Goal: Task Accomplishment & Management: Manage account settings

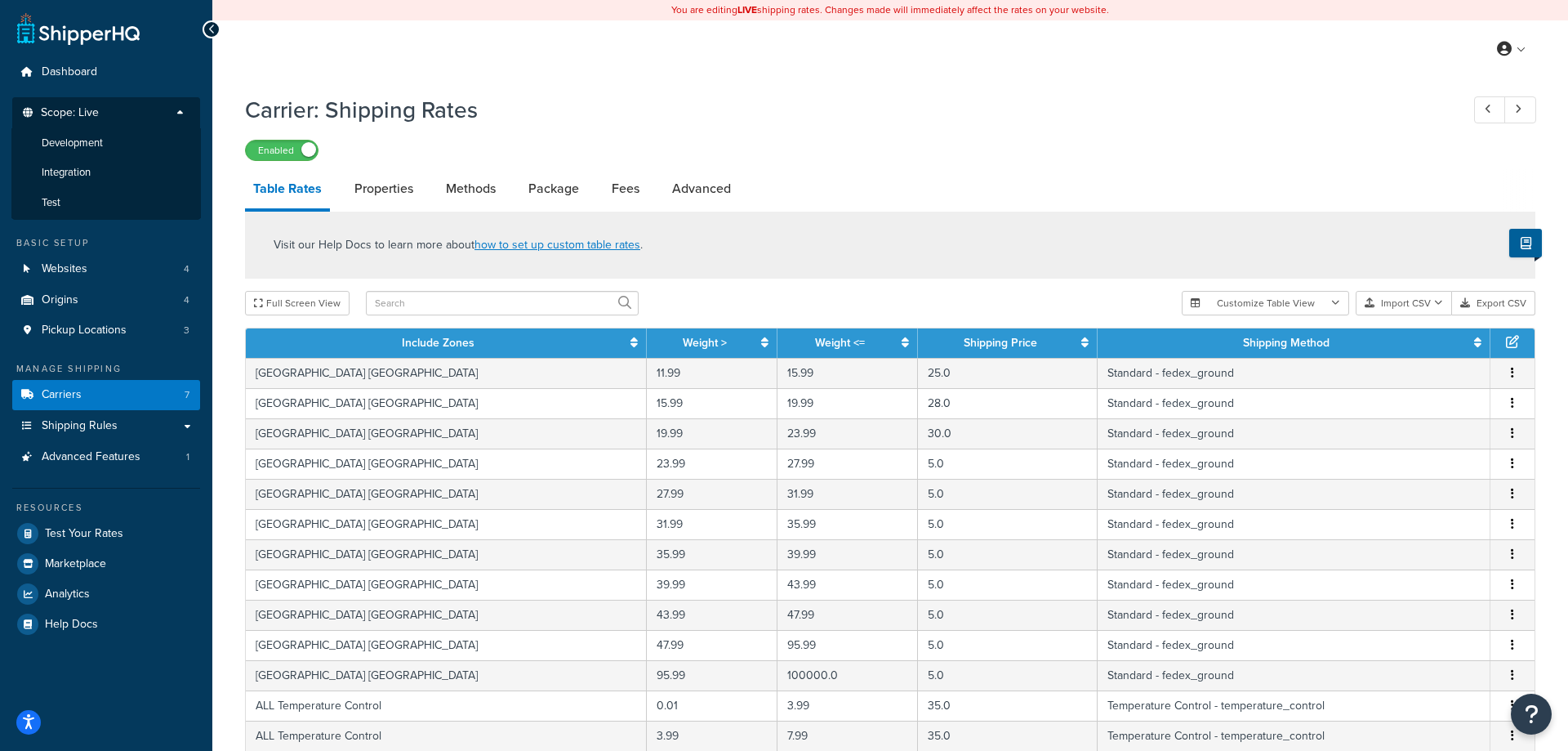
select select "25"
click at [63, 207] on li "Test" at bounding box center [106, 202] width 189 height 30
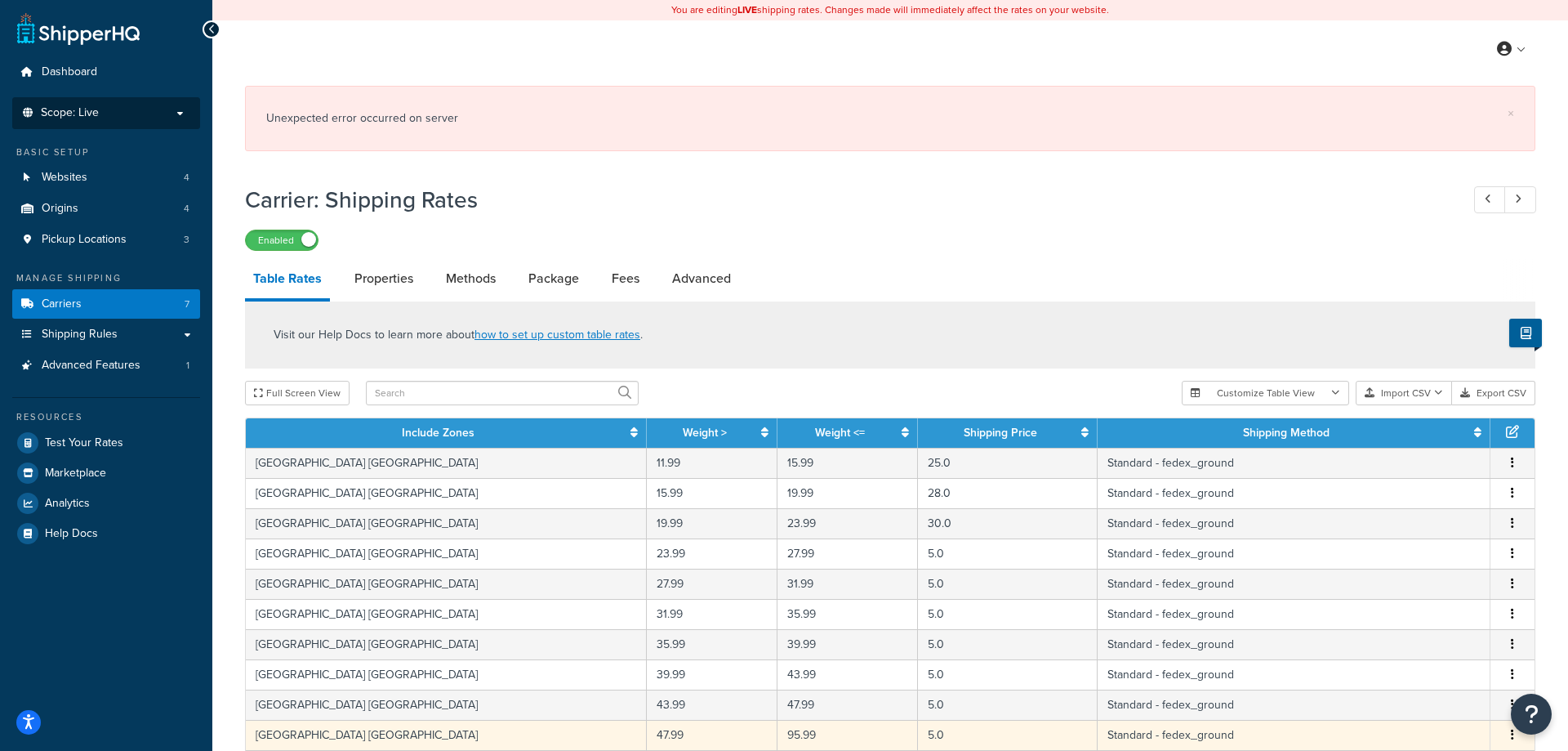
scroll to position [333, 0]
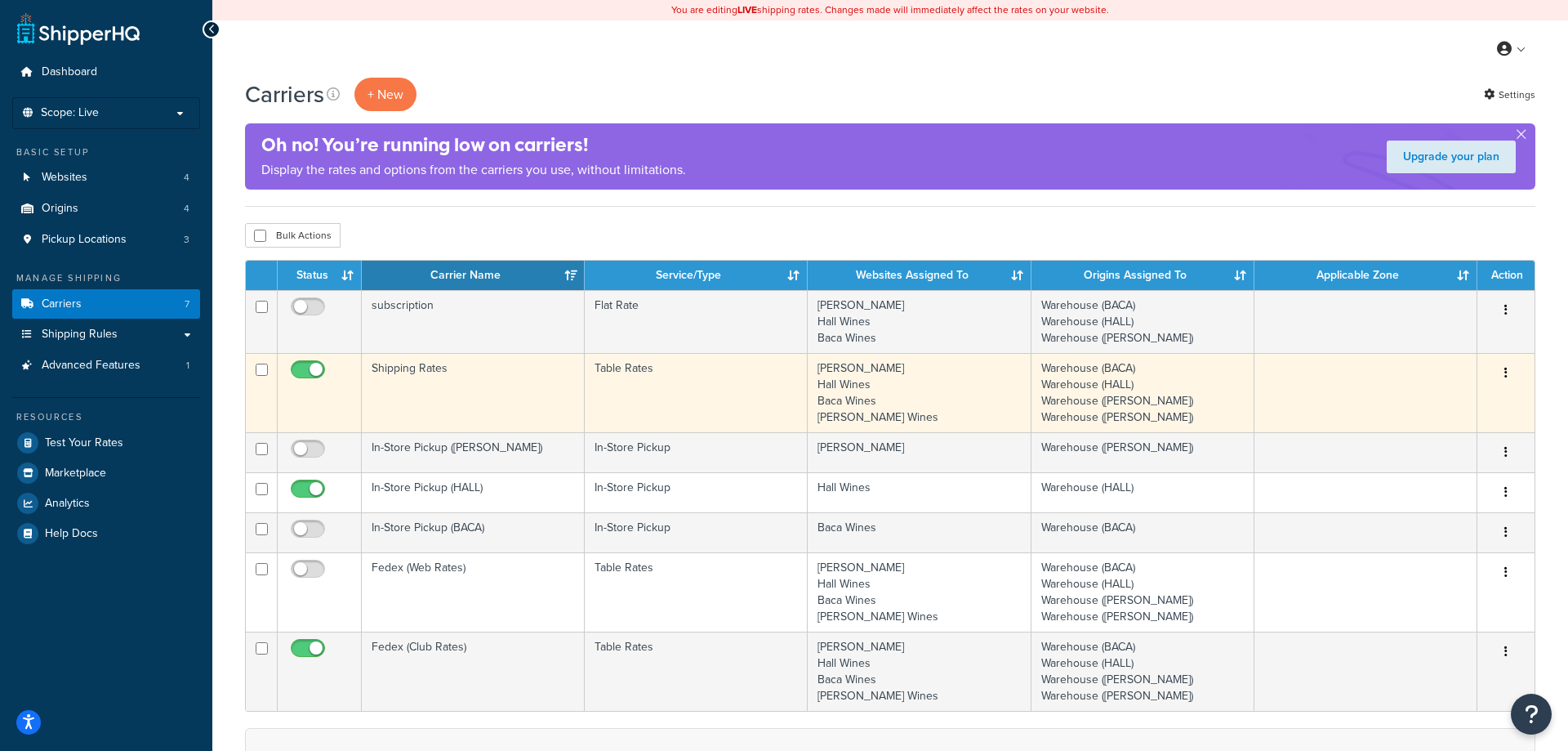
click at [628, 407] on td "Table Rates" at bounding box center [697, 392] width 223 height 79
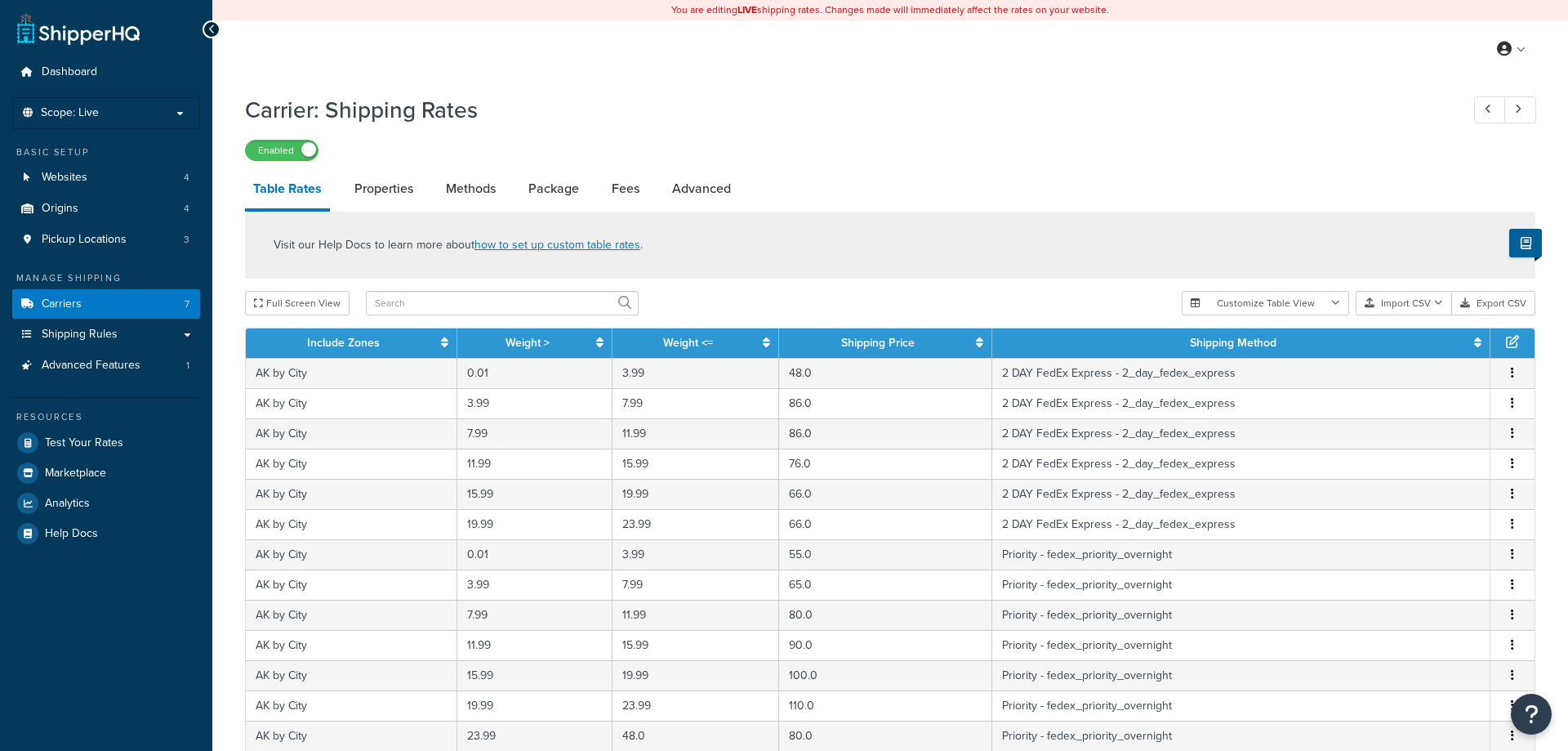
select select "25"
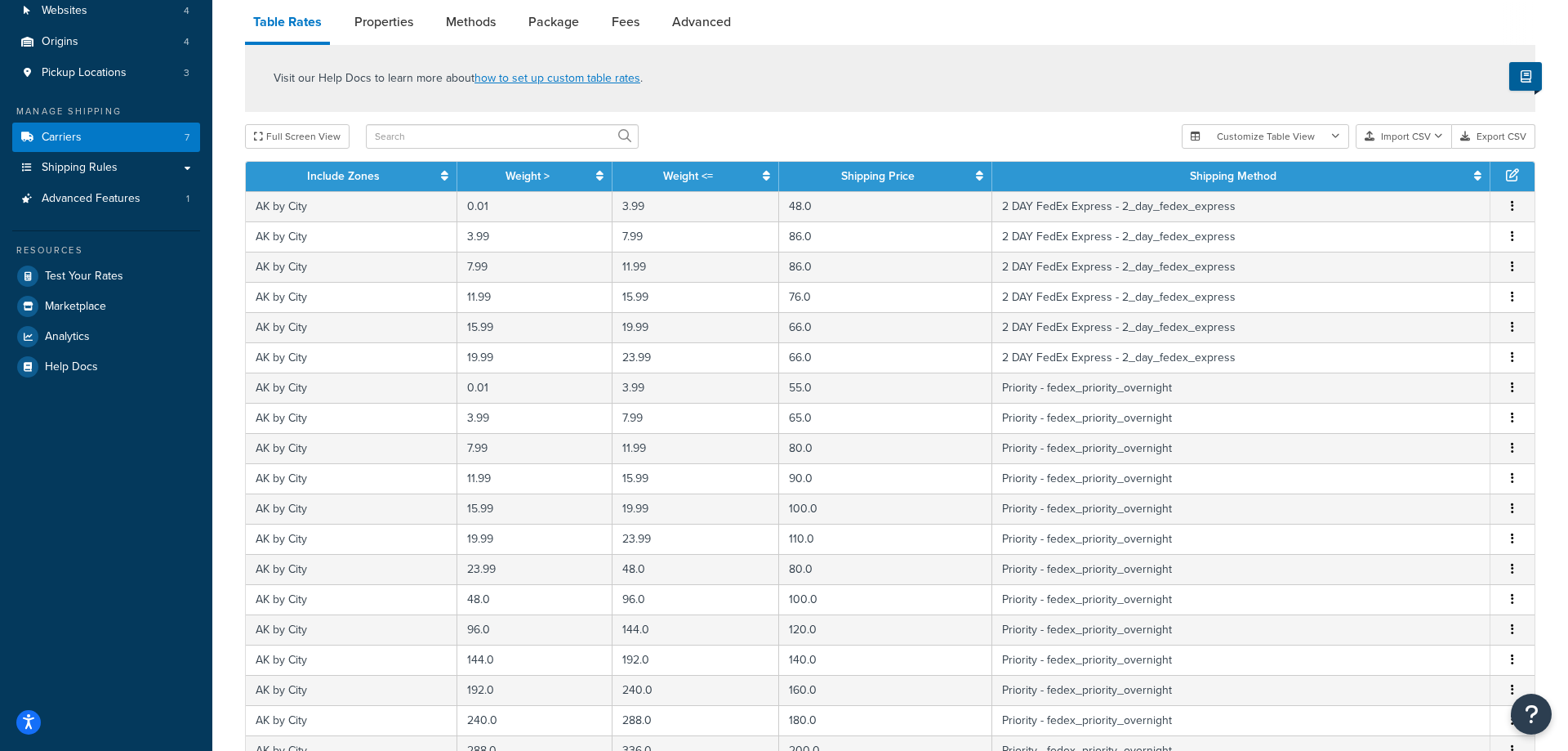
scroll to position [595, 0]
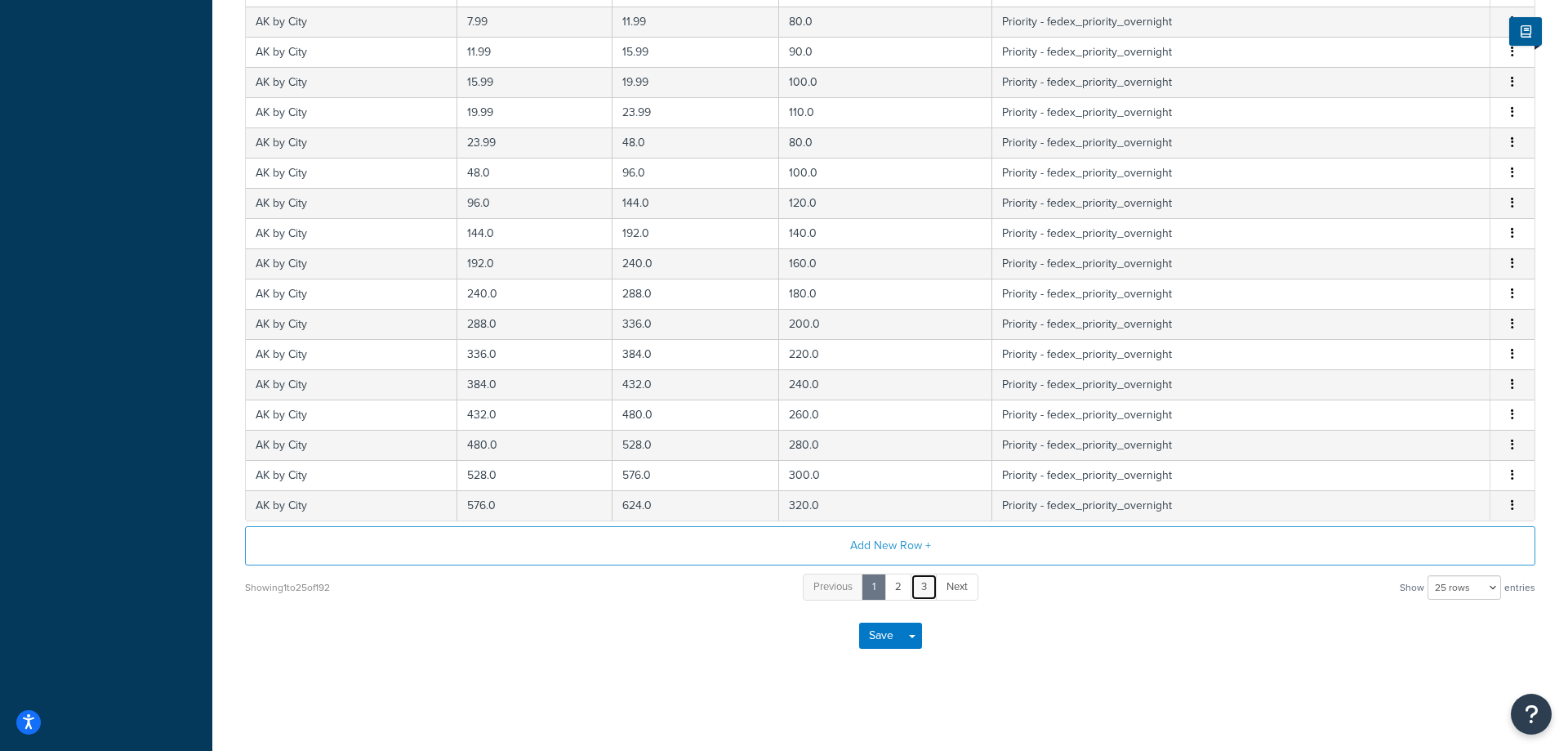
click at [918, 595] on link "3" at bounding box center [924, 587] width 27 height 27
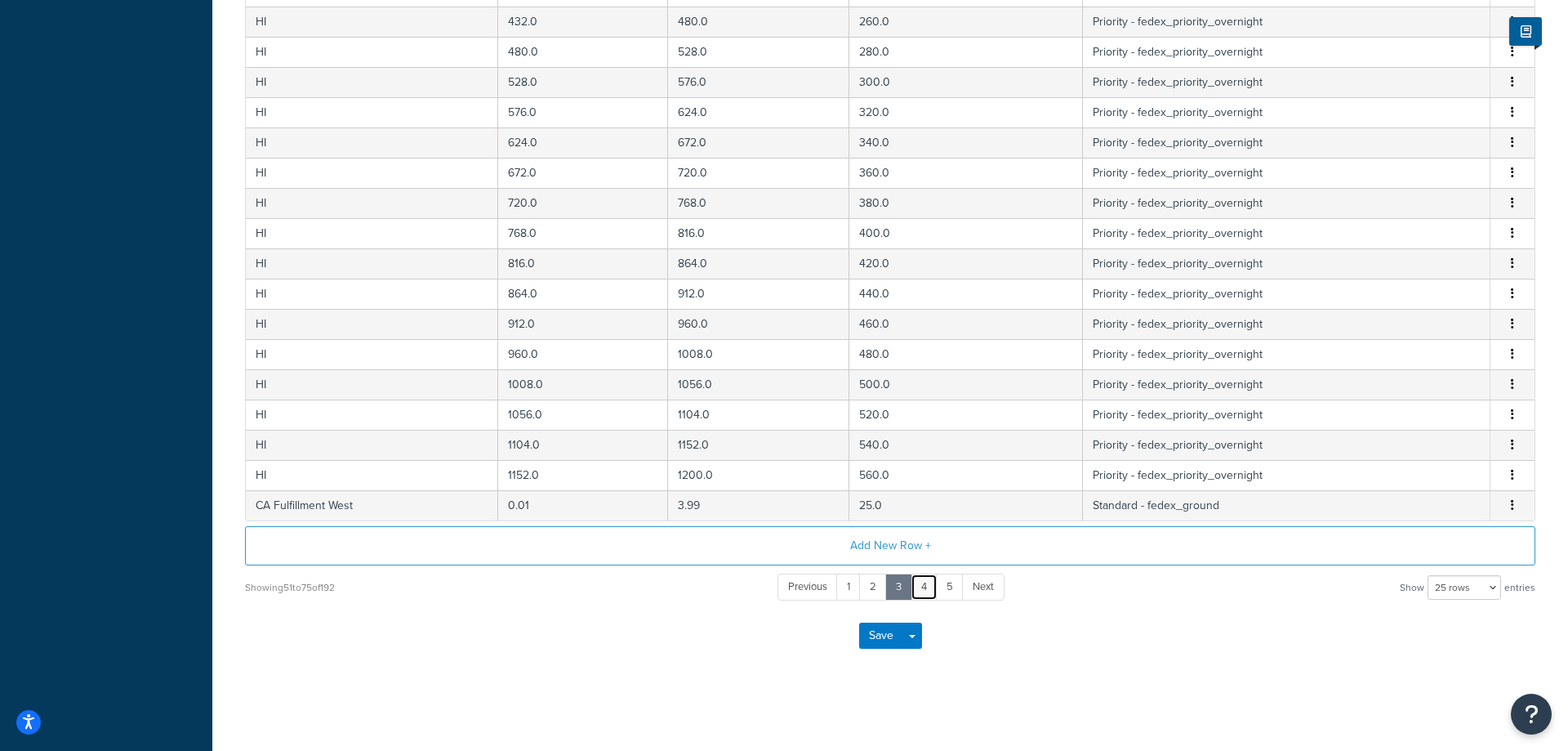
click at [935, 586] on link "4" at bounding box center [924, 587] width 27 height 27
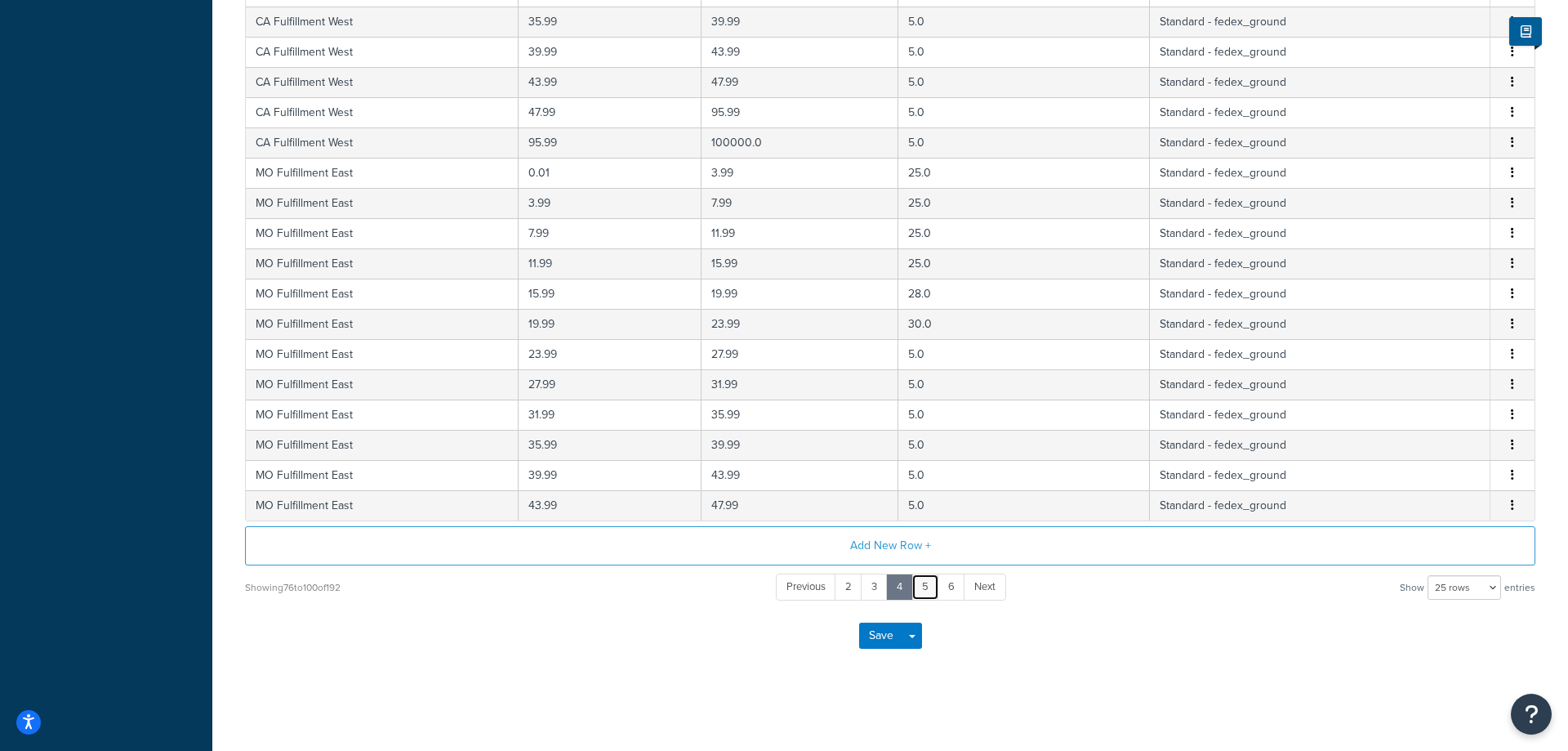
click at [928, 583] on link "5" at bounding box center [925, 587] width 28 height 27
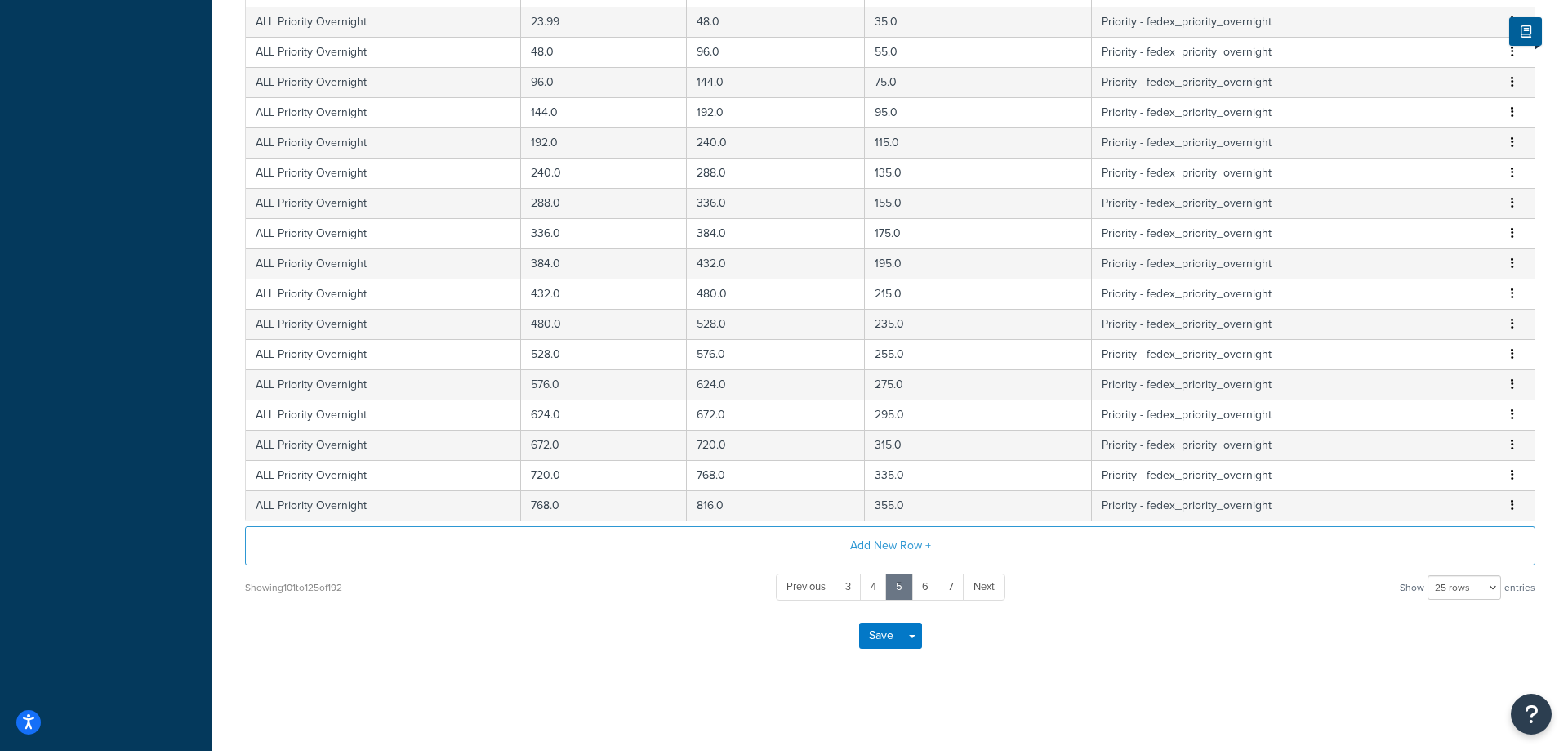
click at [950, 601] on div "Previous 3 4 5 6 7 Next" at bounding box center [890, 586] width 229 height 30
click at [919, 590] on link "6" at bounding box center [925, 587] width 28 height 27
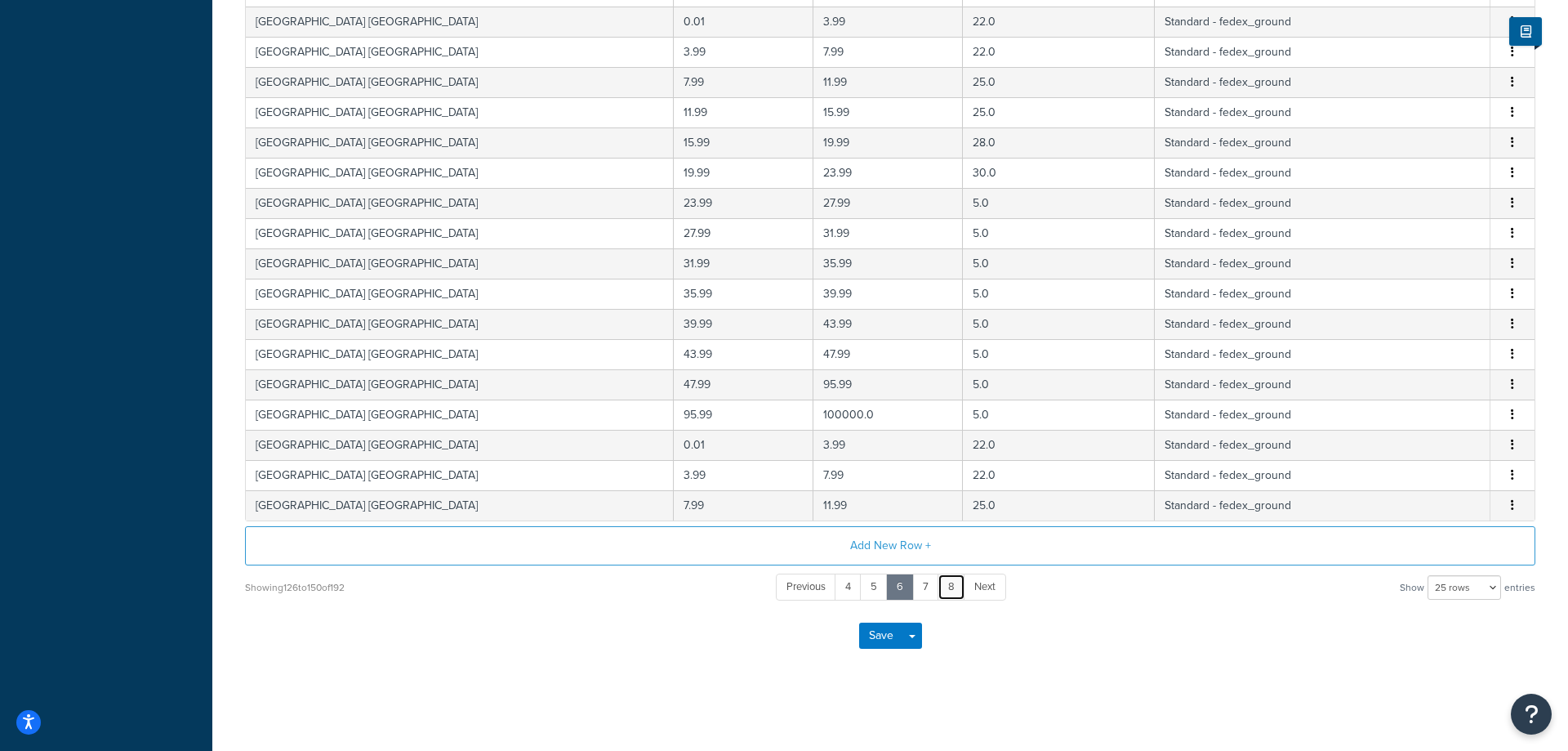
click at [947, 591] on link "8" at bounding box center [951, 587] width 28 height 27
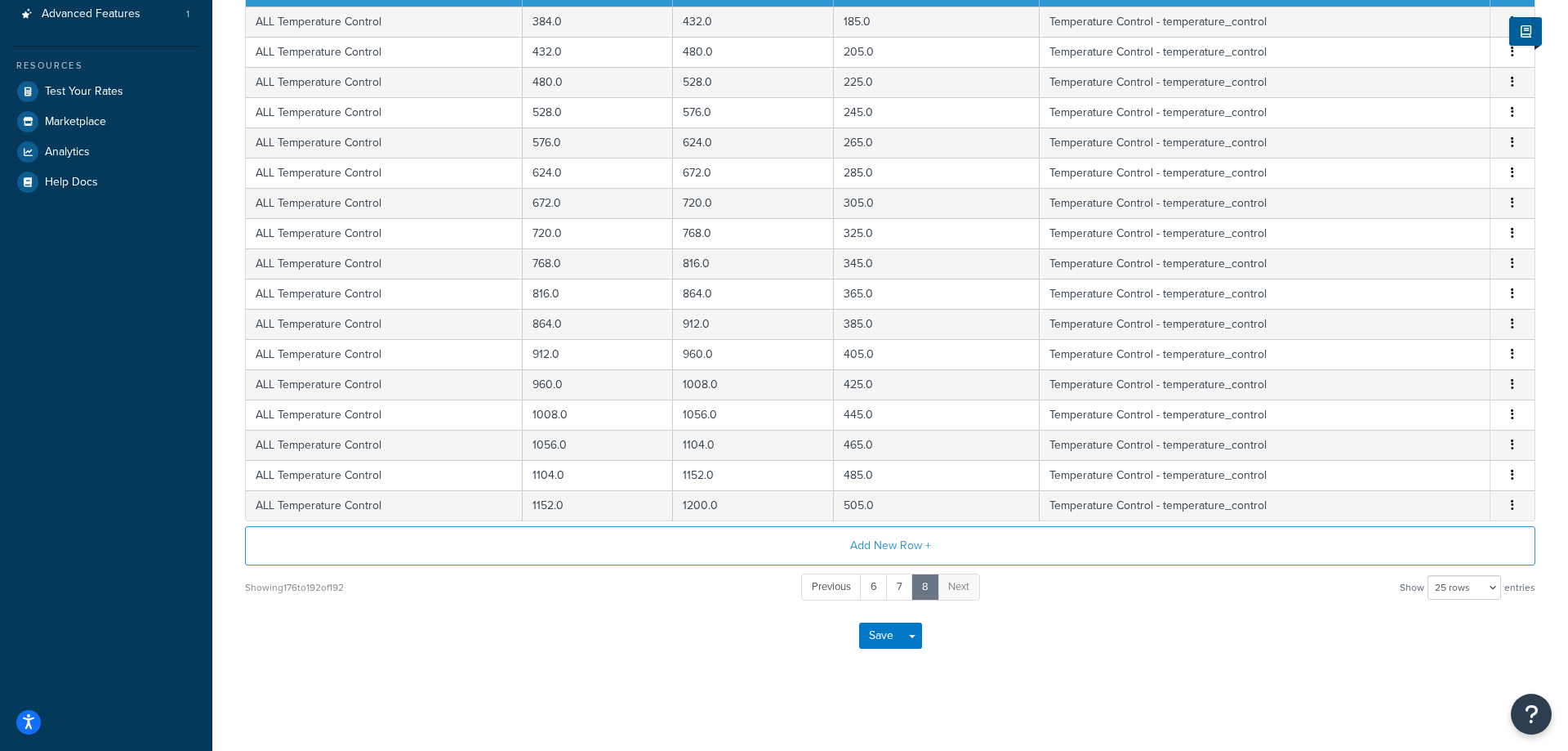
scroll to position [270, 0]
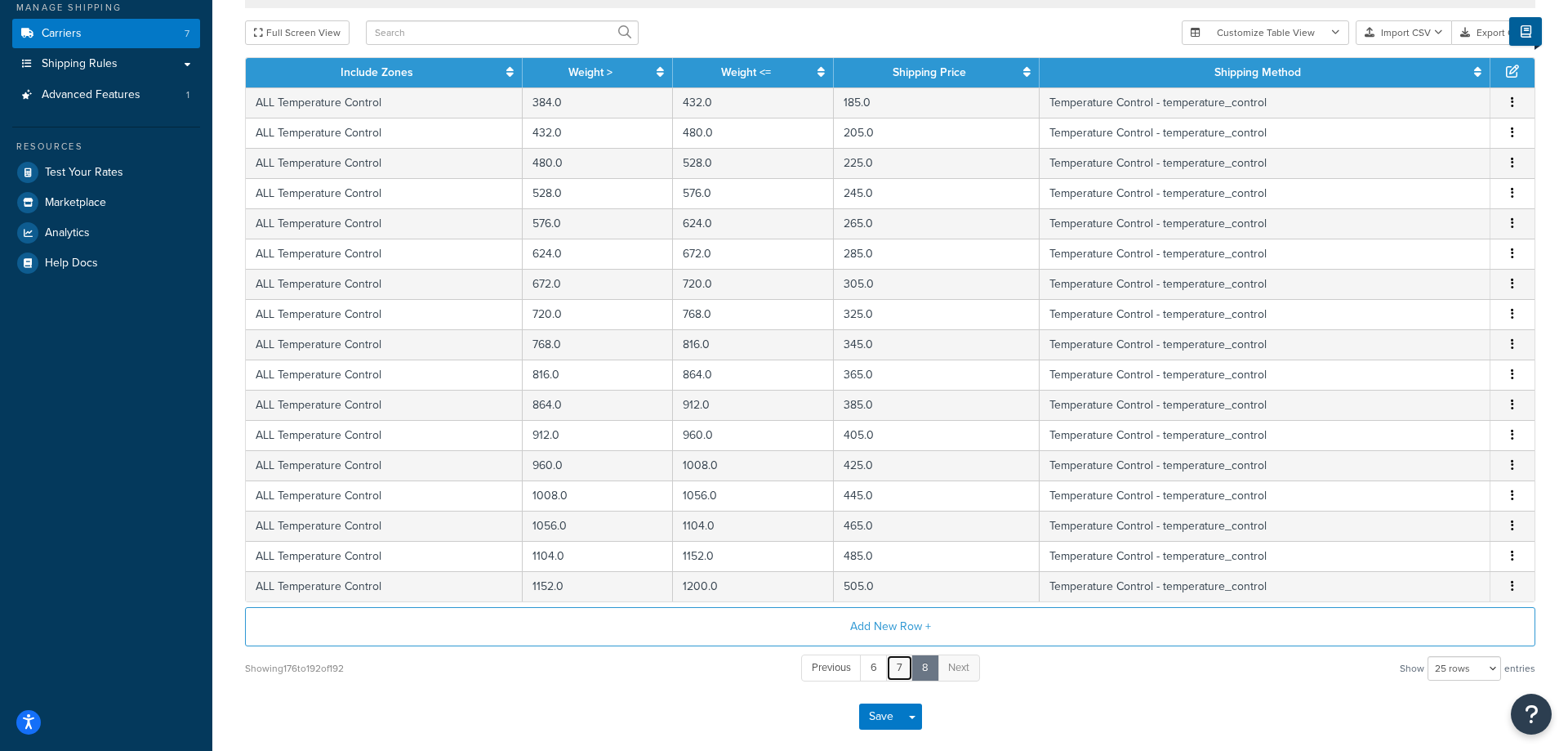
click at [907, 666] on link "7" at bounding box center [899, 668] width 27 height 27
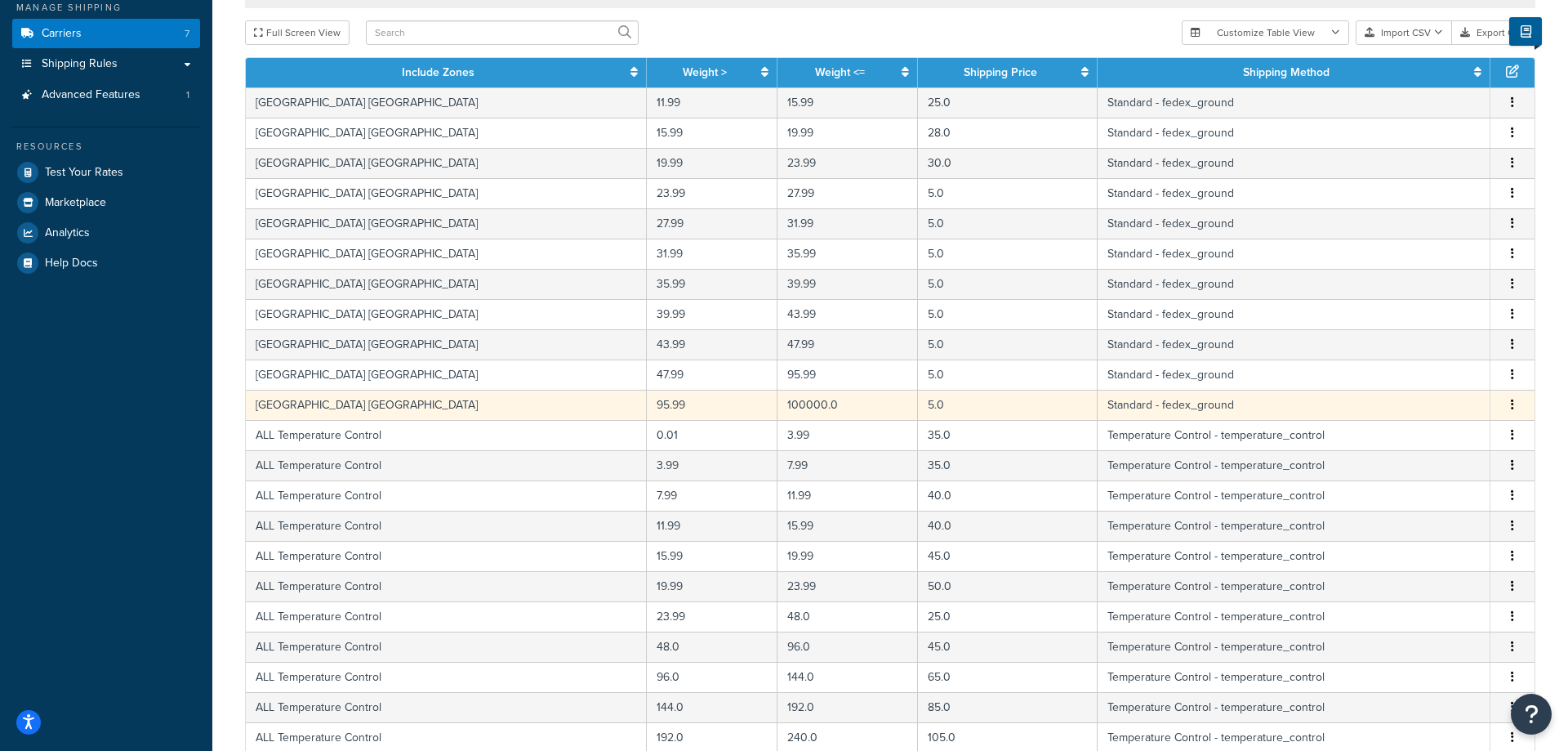
scroll to position [437, 0]
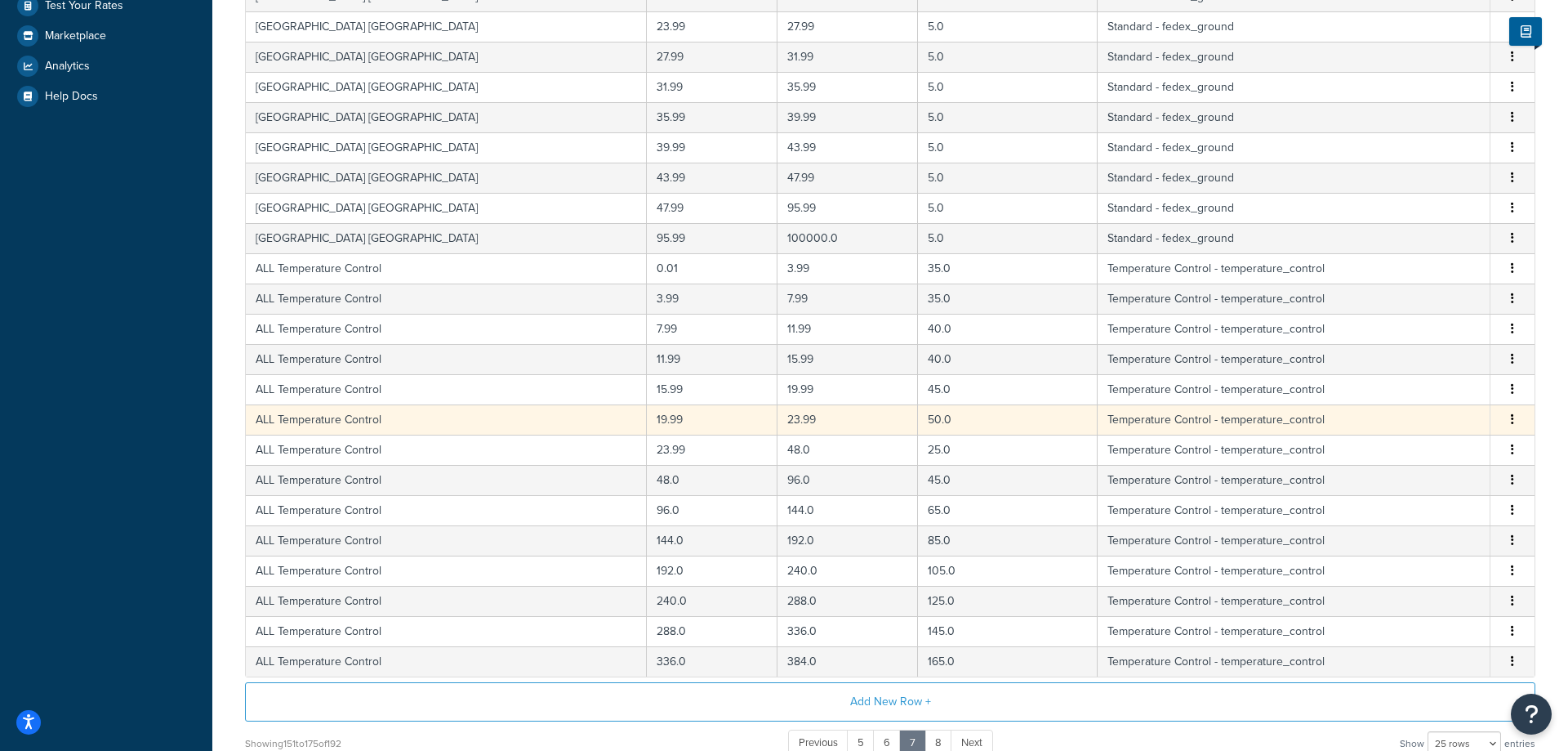
click at [1509, 423] on button "button" at bounding box center [1513, 420] width 13 height 18
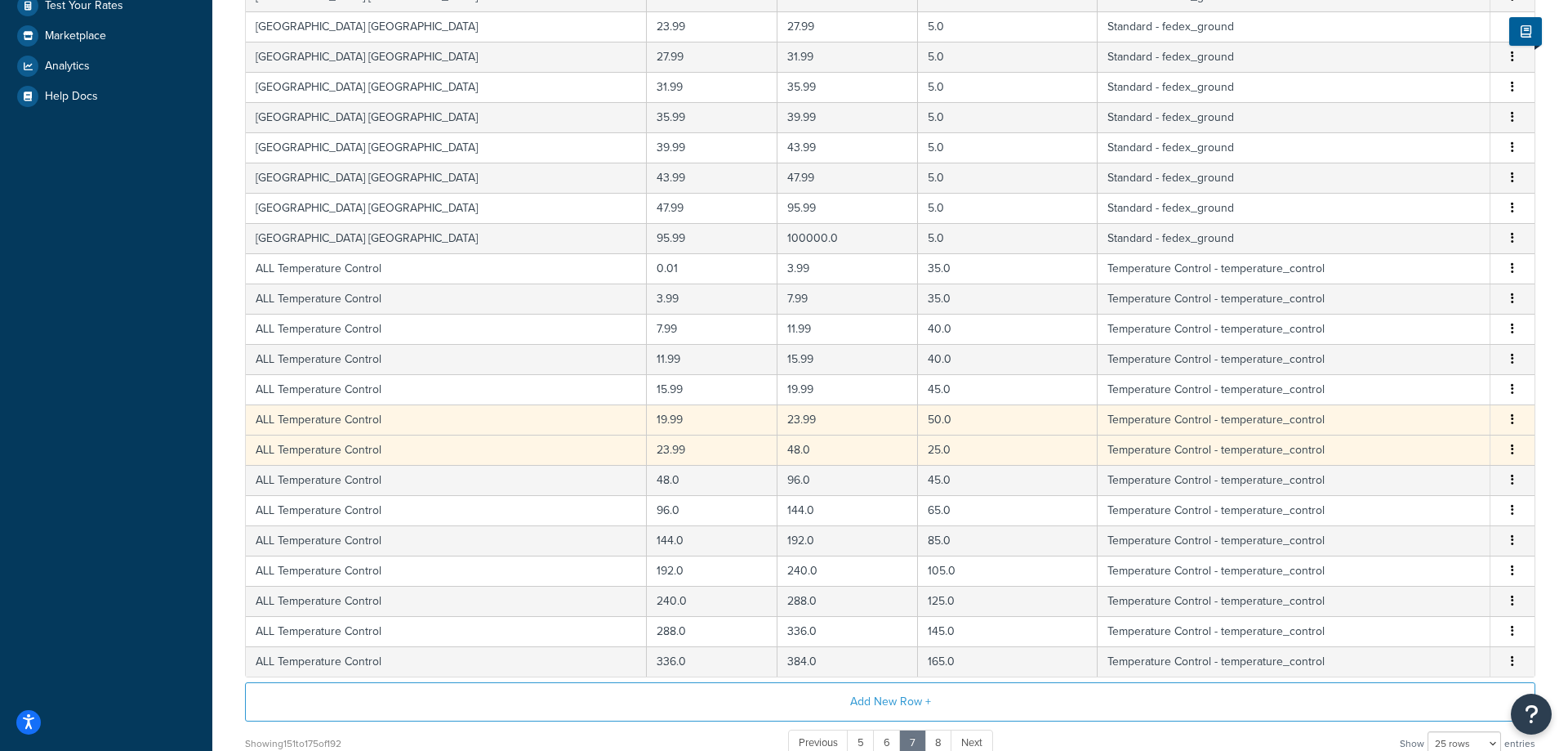
click at [1510, 455] on button "button" at bounding box center [1513, 450] width 13 height 18
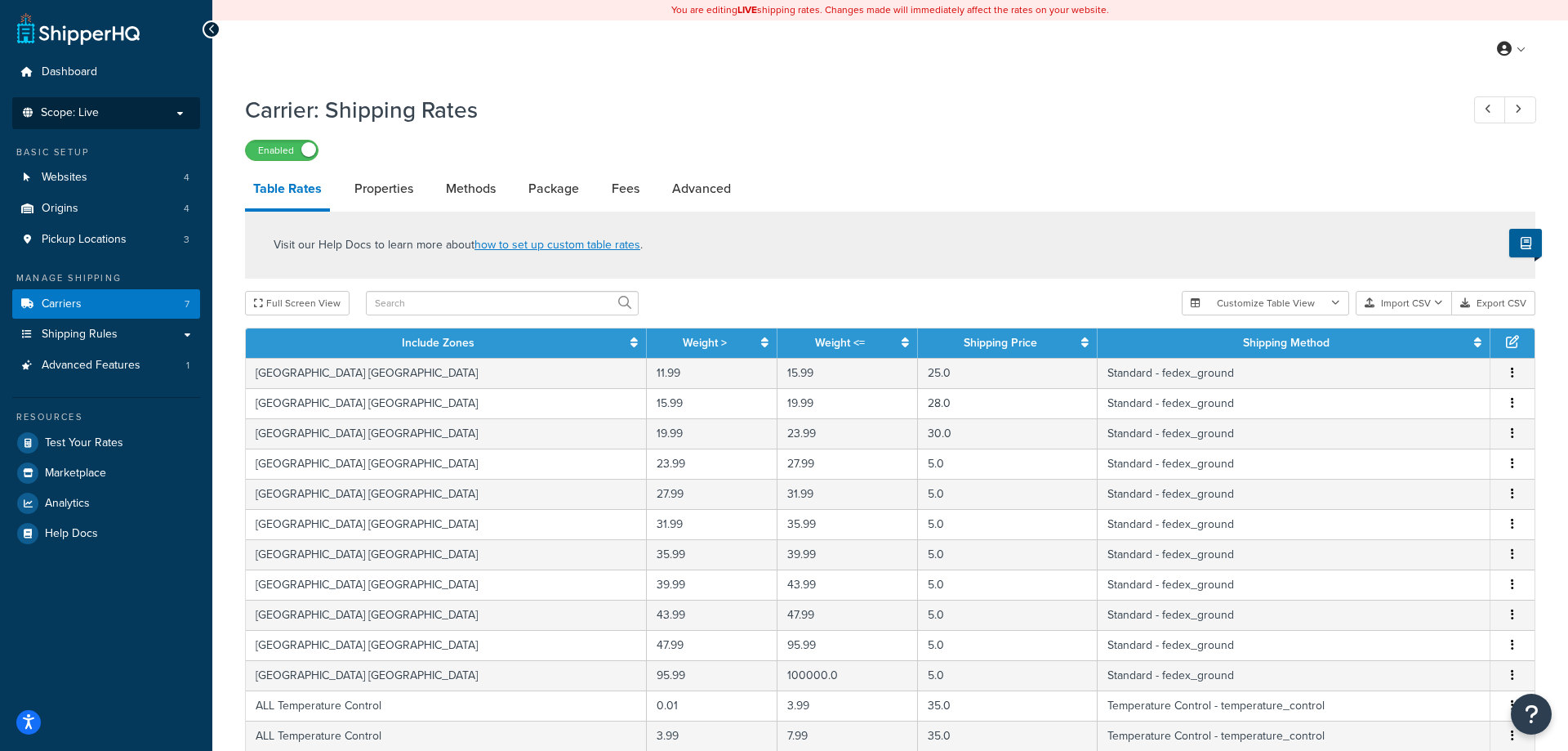
click at [156, 101] on li "Scope: Live" at bounding box center [106, 112] width 188 height 32
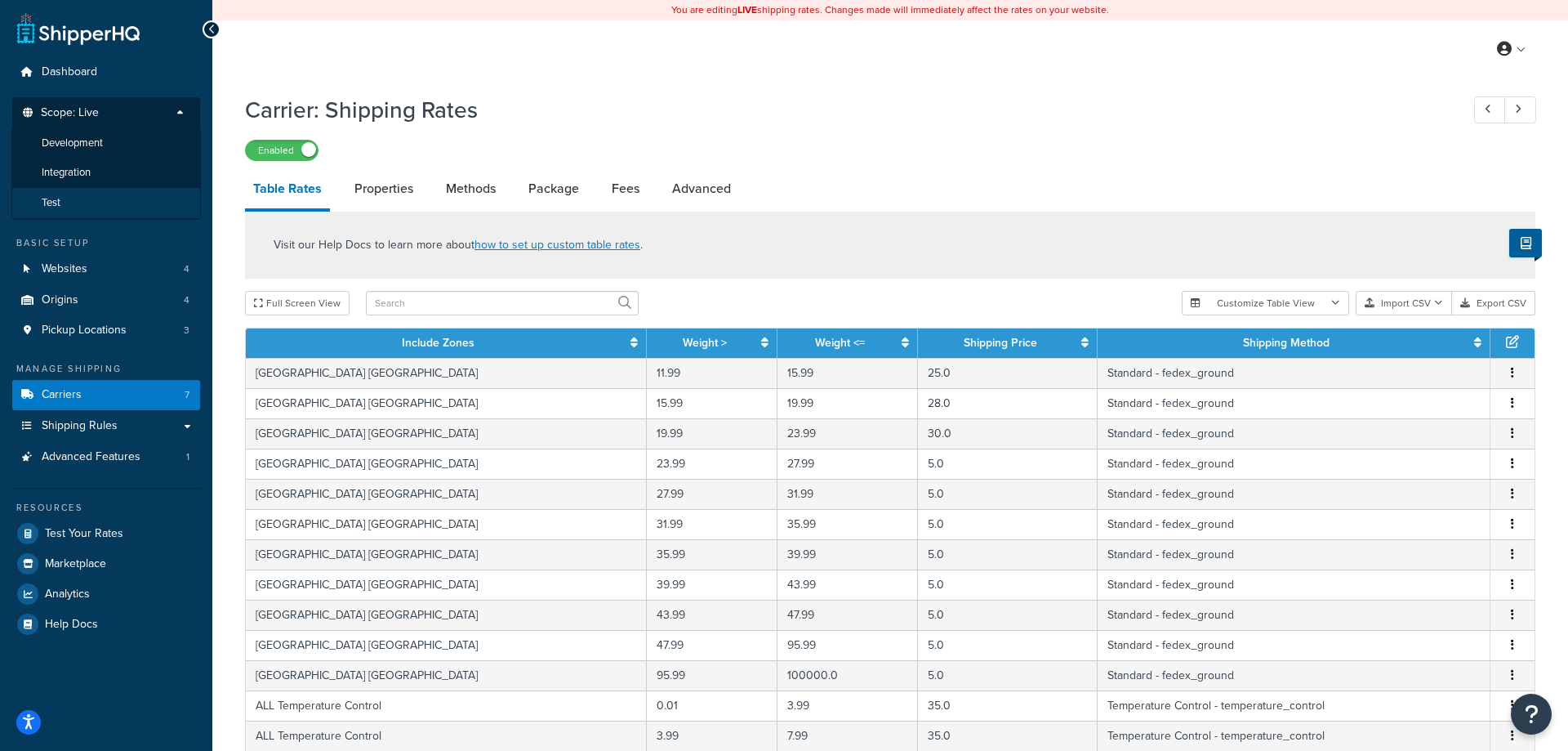
click at [99, 205] on li "Test" at bounding box center [106, 202] width 189 height 30
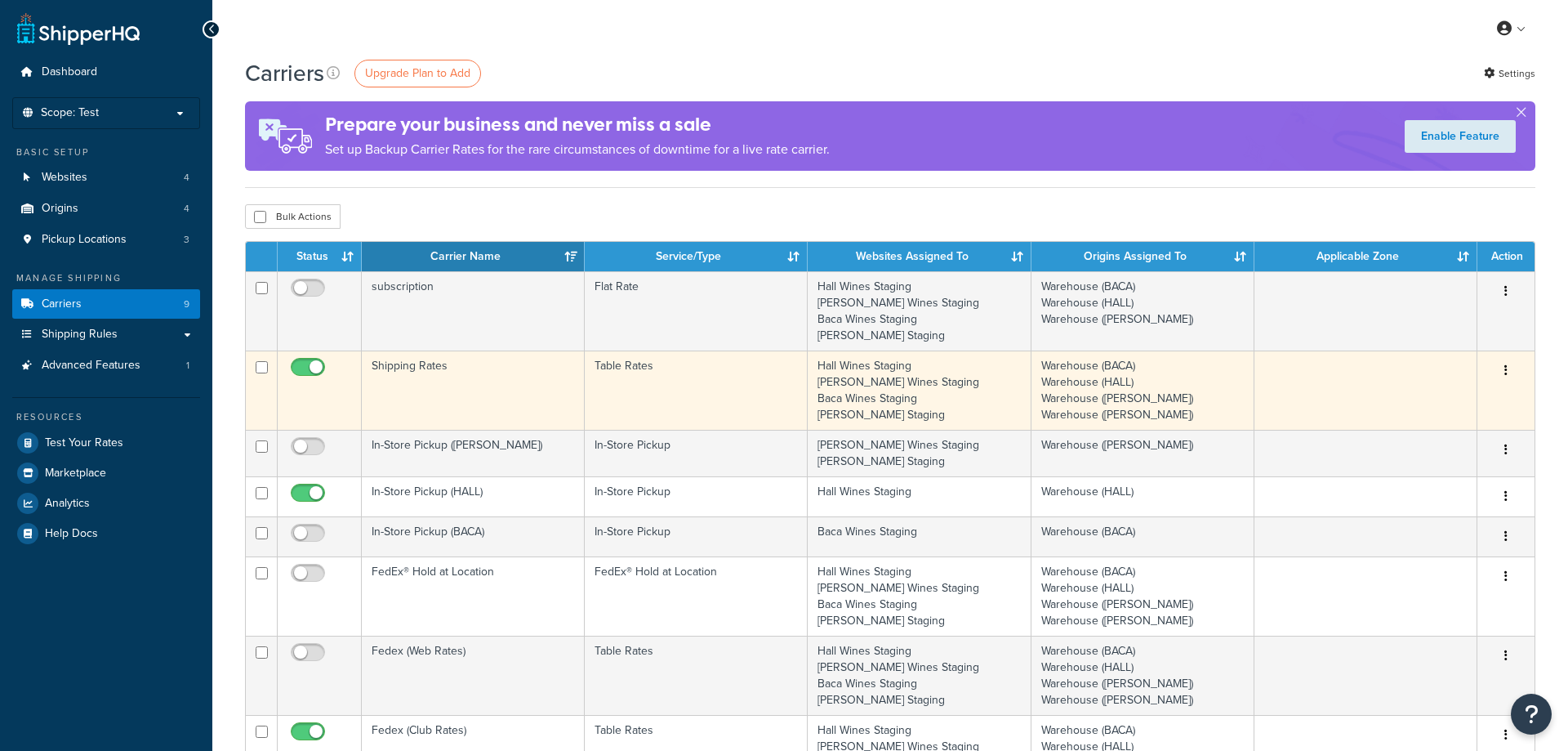
click at [595, 405] on td "Table Rates" at bounding box center [697, 390] width 223 height 79
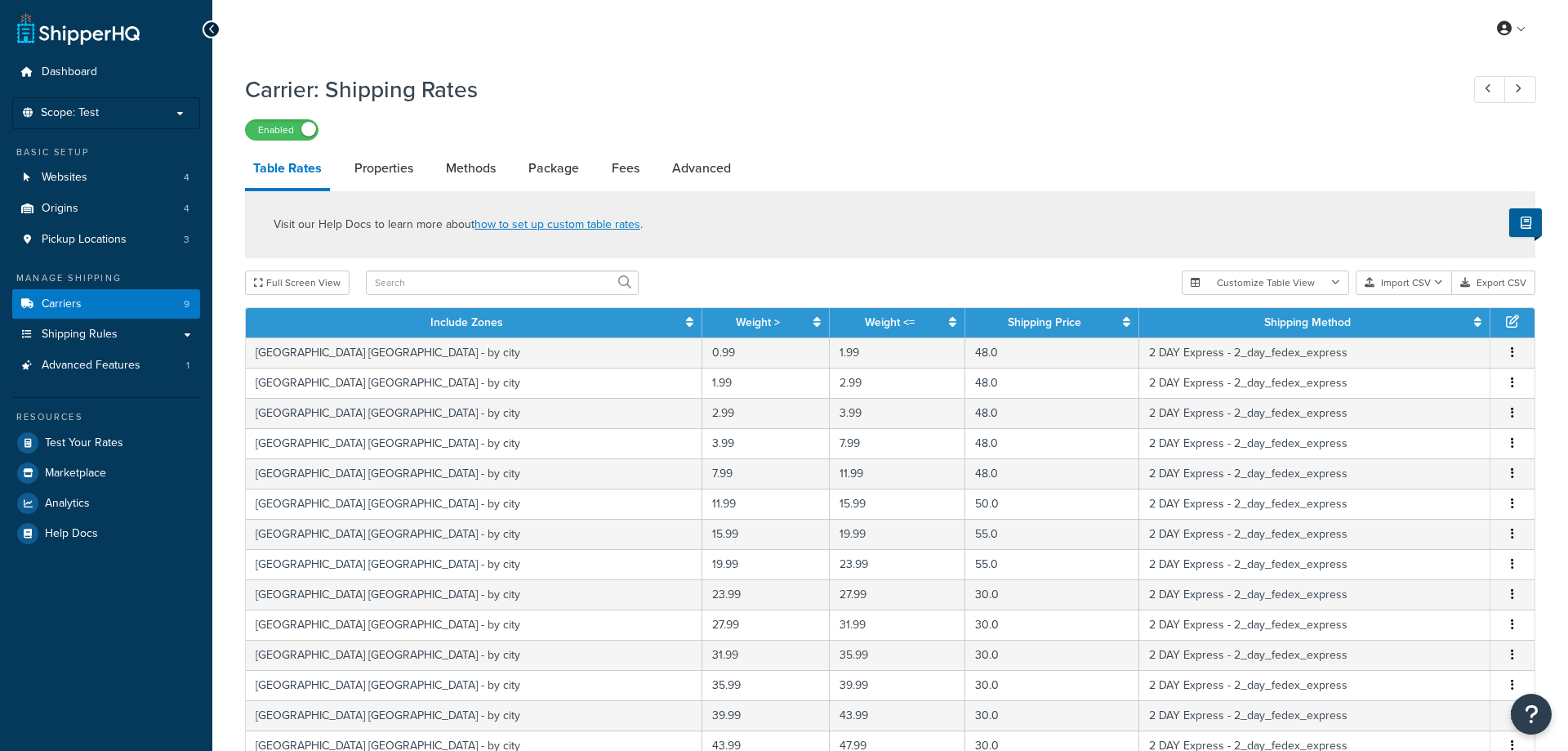
select select "25"
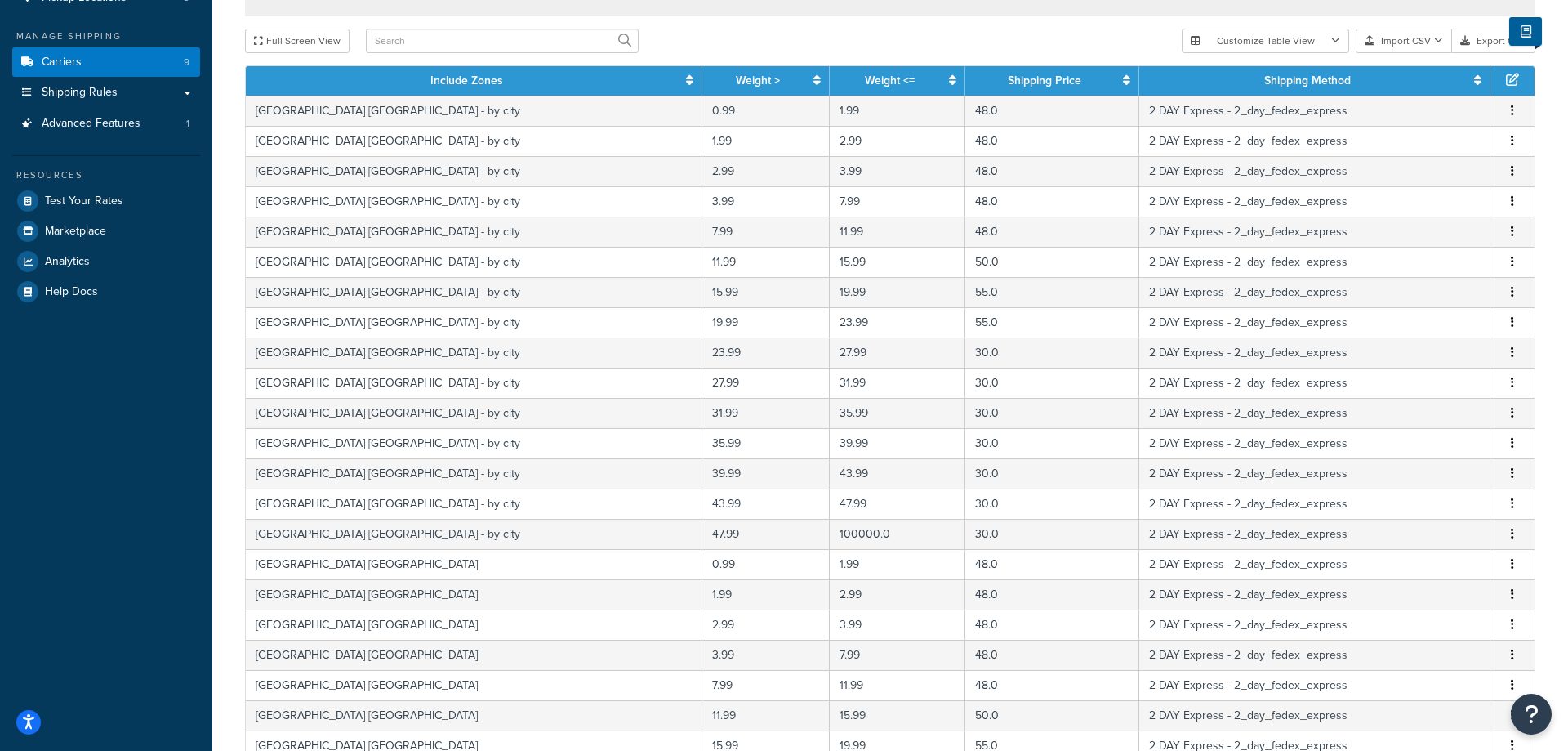
scroll to position [575, 0]
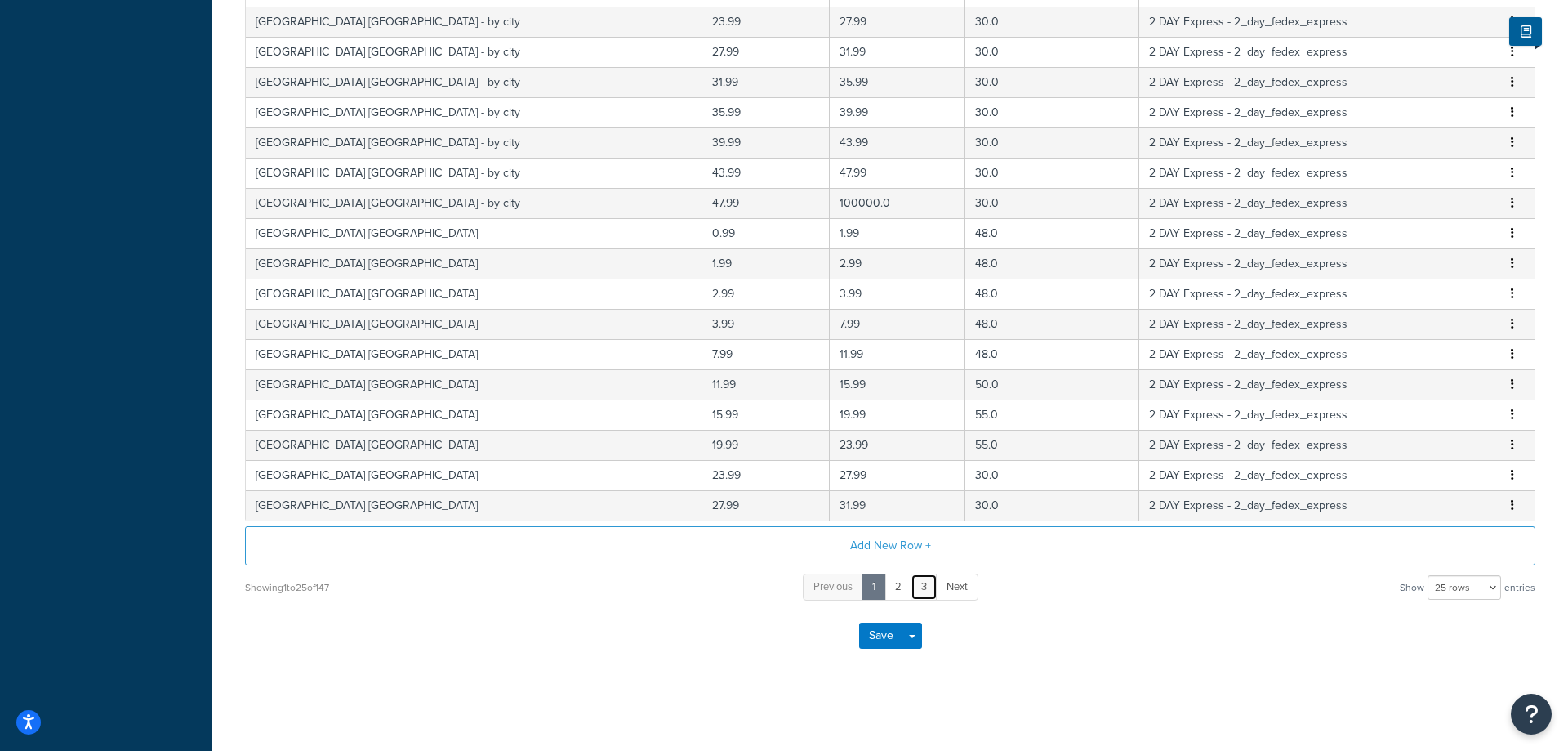
click at [927, 588] on link "3" at bounding box center [924, 587] width 27 height 27
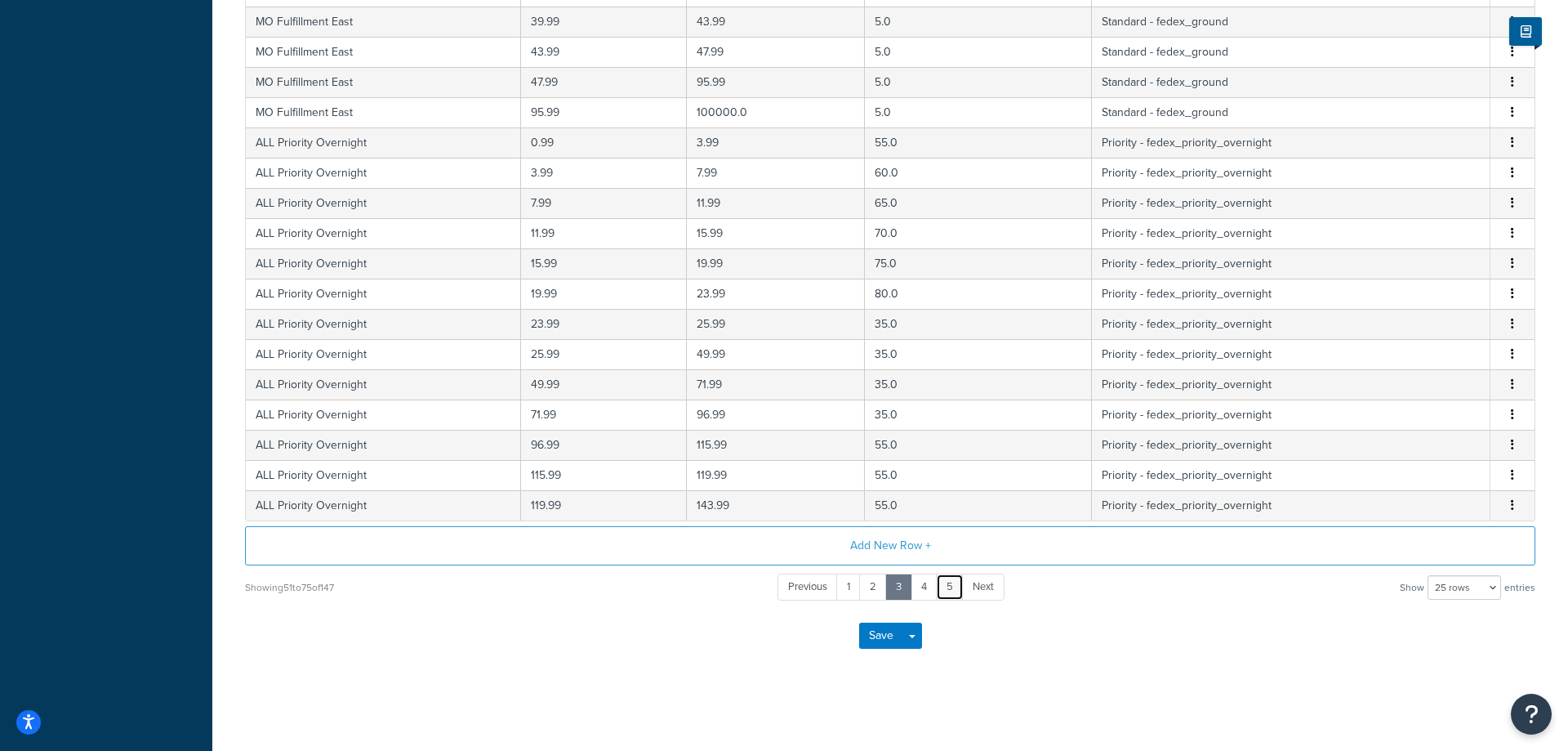
click at [945, 590] on link "5" at bounding box center [949, 587] width 28 height 27
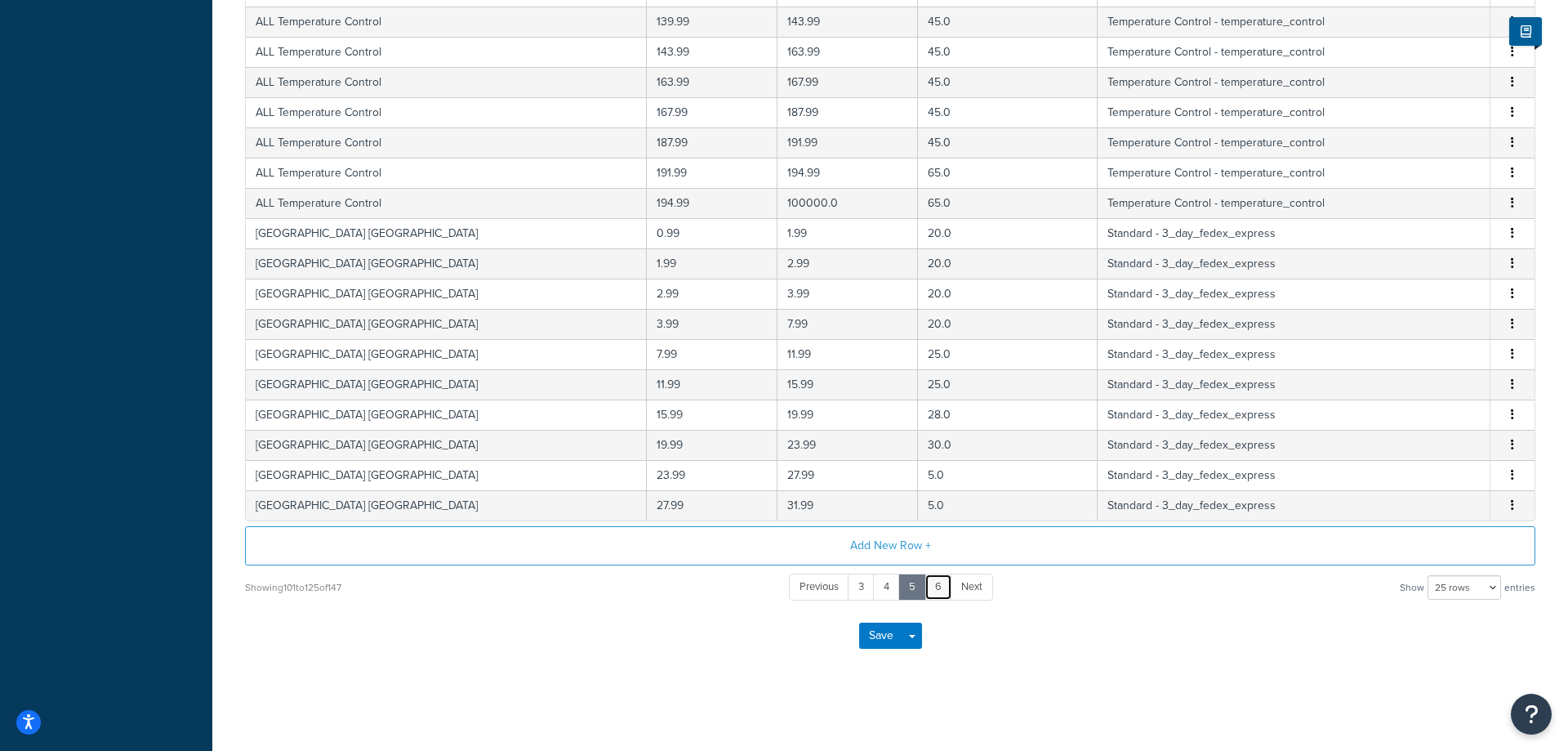
click at [945, 590] on link "6" at bounding box center [938, 587] width 28 height 27
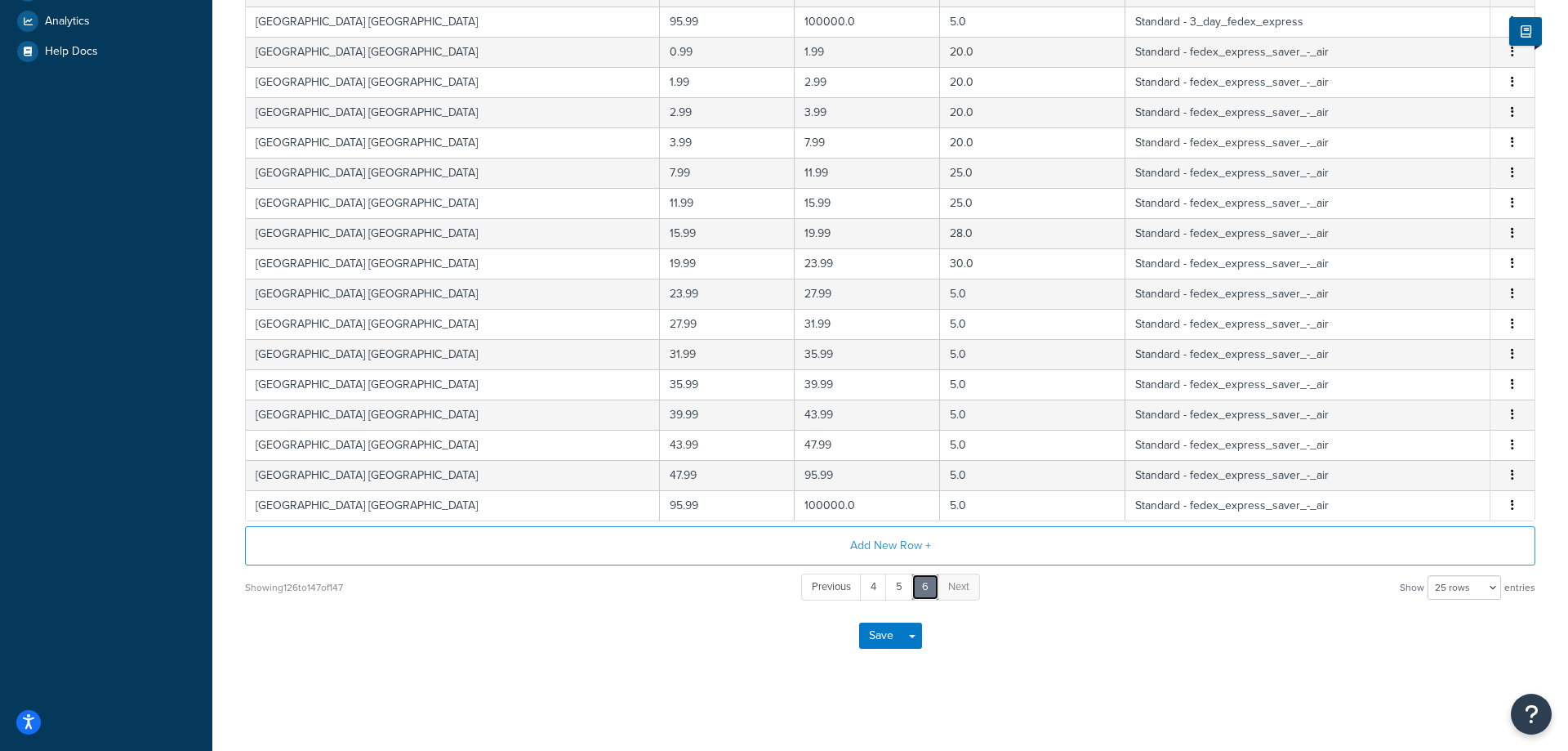
scroll to position [485, 0]
click at [918, 595] on link "6" at bounding box center [925, 587] width 28 height 27
click at [905, 592] on link "5" at bounding box center [899, 587] width 28 height 27
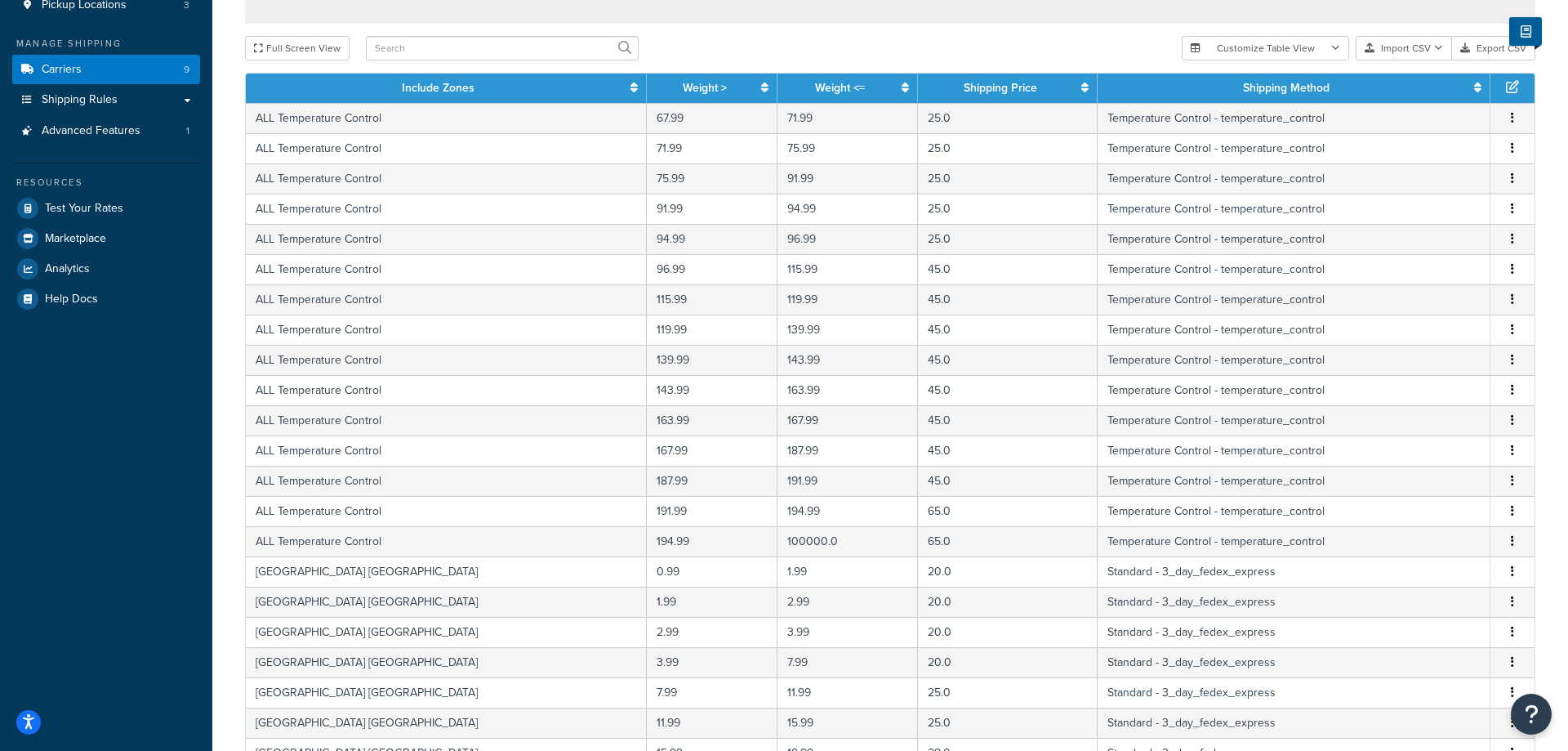
scroll to position [575, 0]
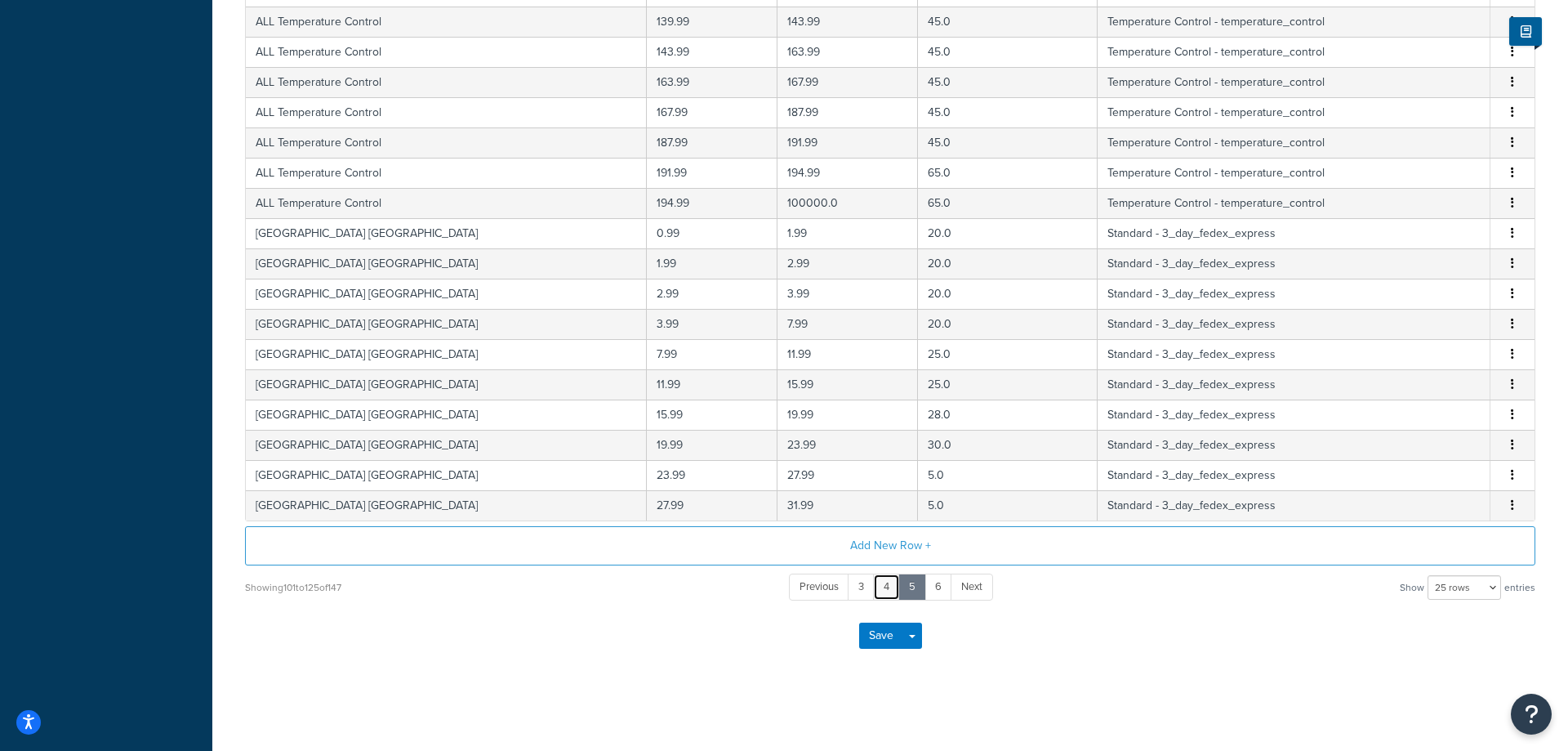
click at [886, 592] on link "4" at bounding box center [887, 587] width 27 height 27
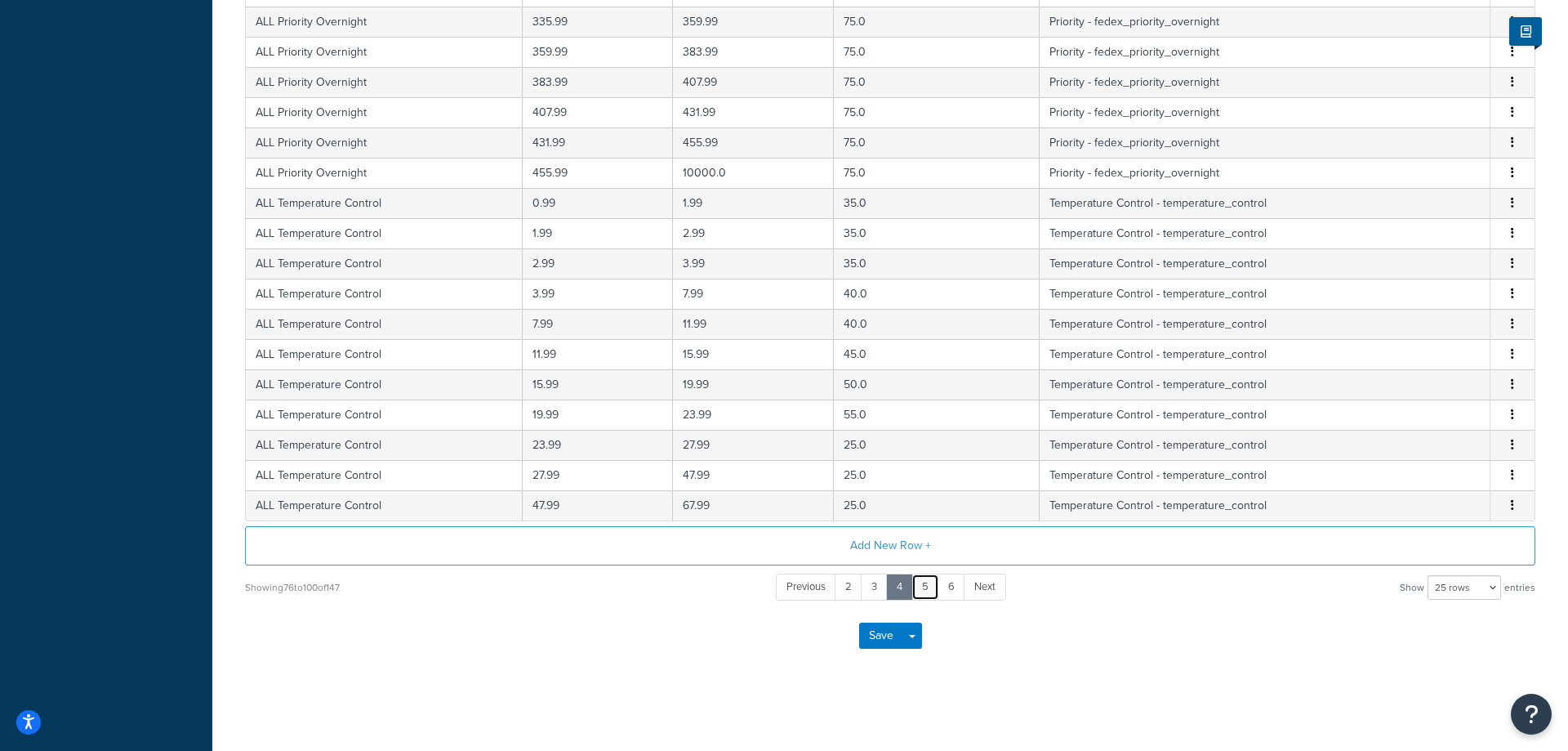
click at [931, 592] on link "5" at bounding box center [925, 587] width 28 height 27
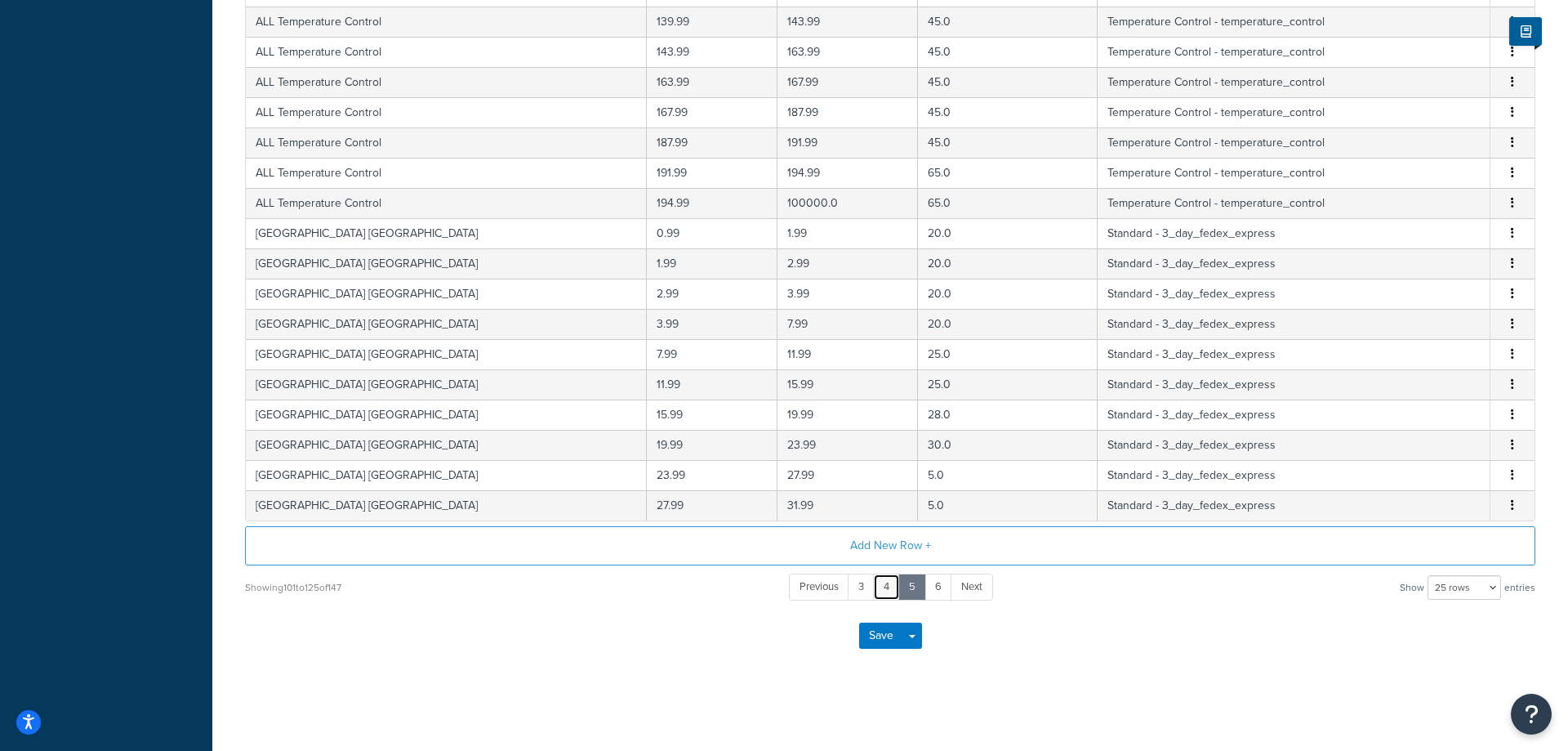
click at [889, 589] on link "4" at bounding box center [887, 587] width 27 height 27
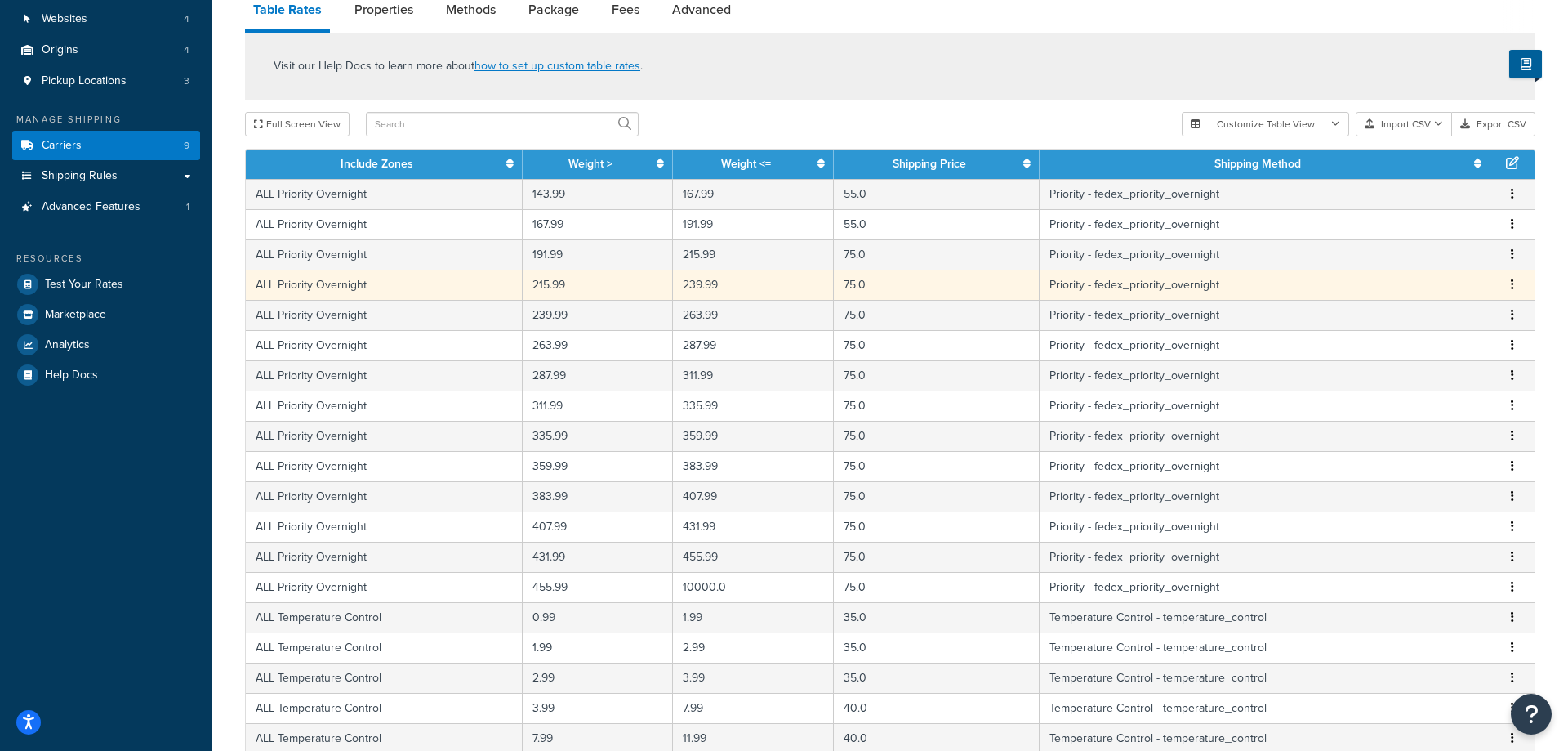
scroll to position [0, 0]
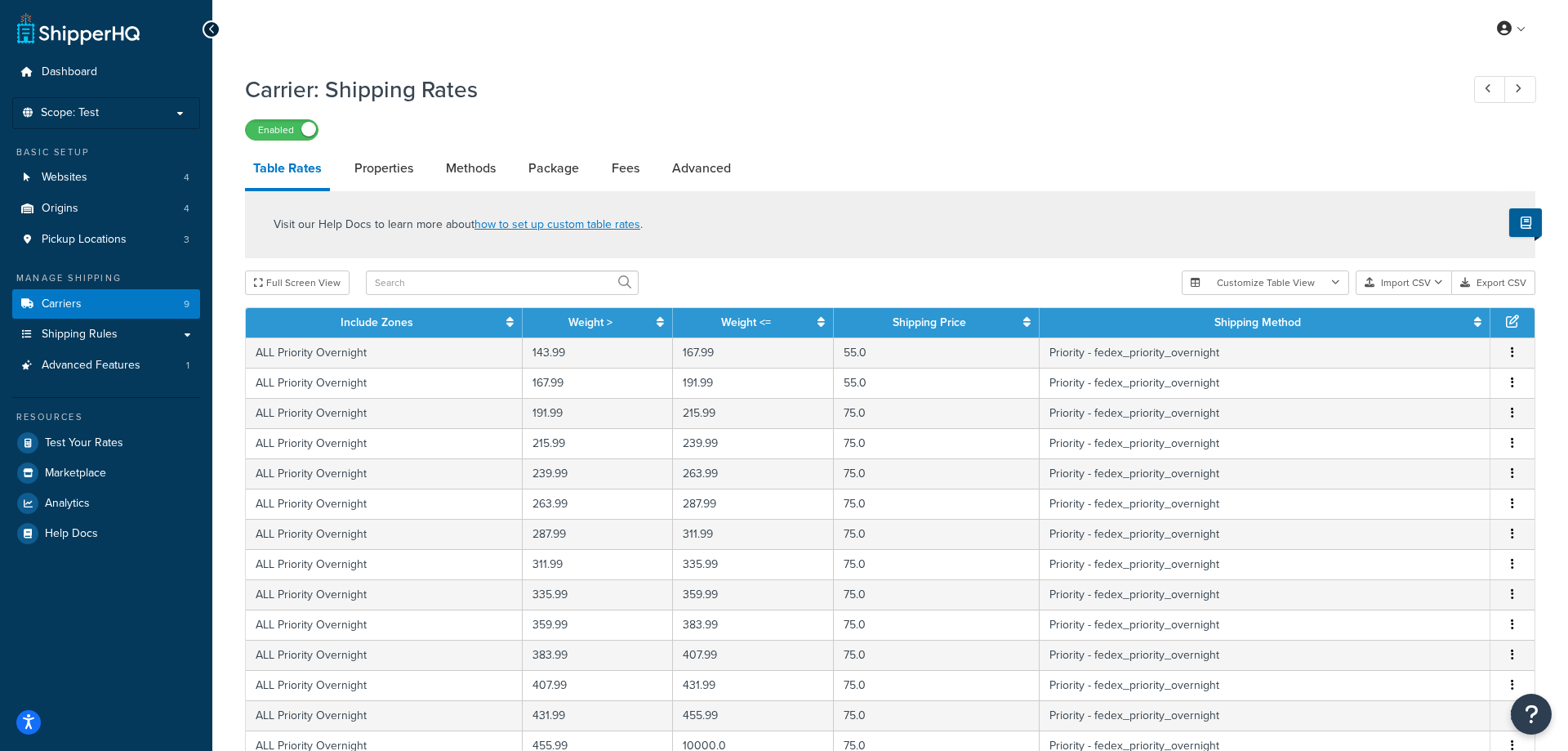
click at [85, 132] on ul "Dashboard Scope: Test Basic Setup Websites 4 Origins 4 Pickup Locations 3 Manag…" at bounding box center [106, 303] width 188 height 491
click at [86, 120] on span "Scope: Test" at bounding box center [70, 112] width 58 height 14
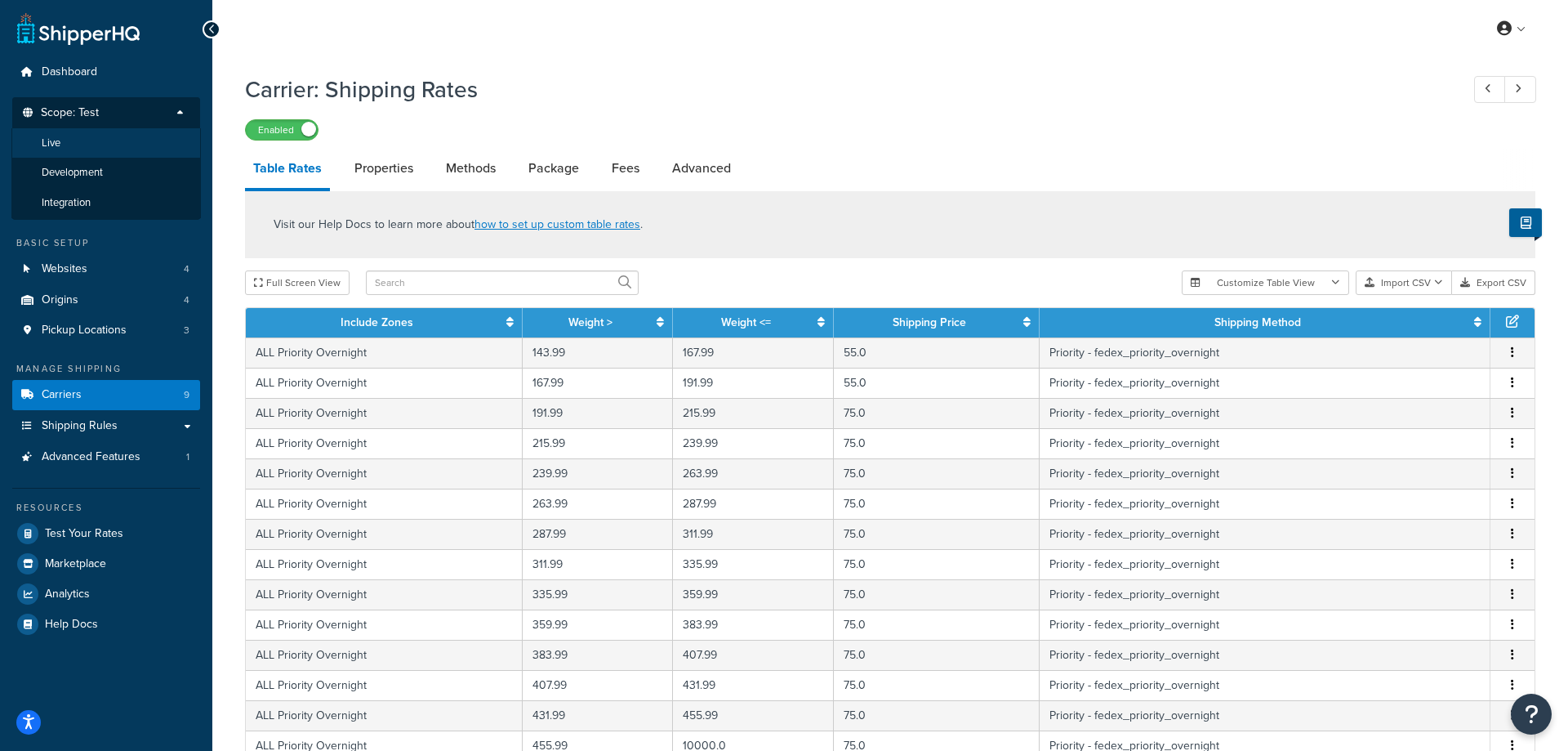
click at [78, 153] on li "Live" at bounding box center [106, 143] width 189 height 30
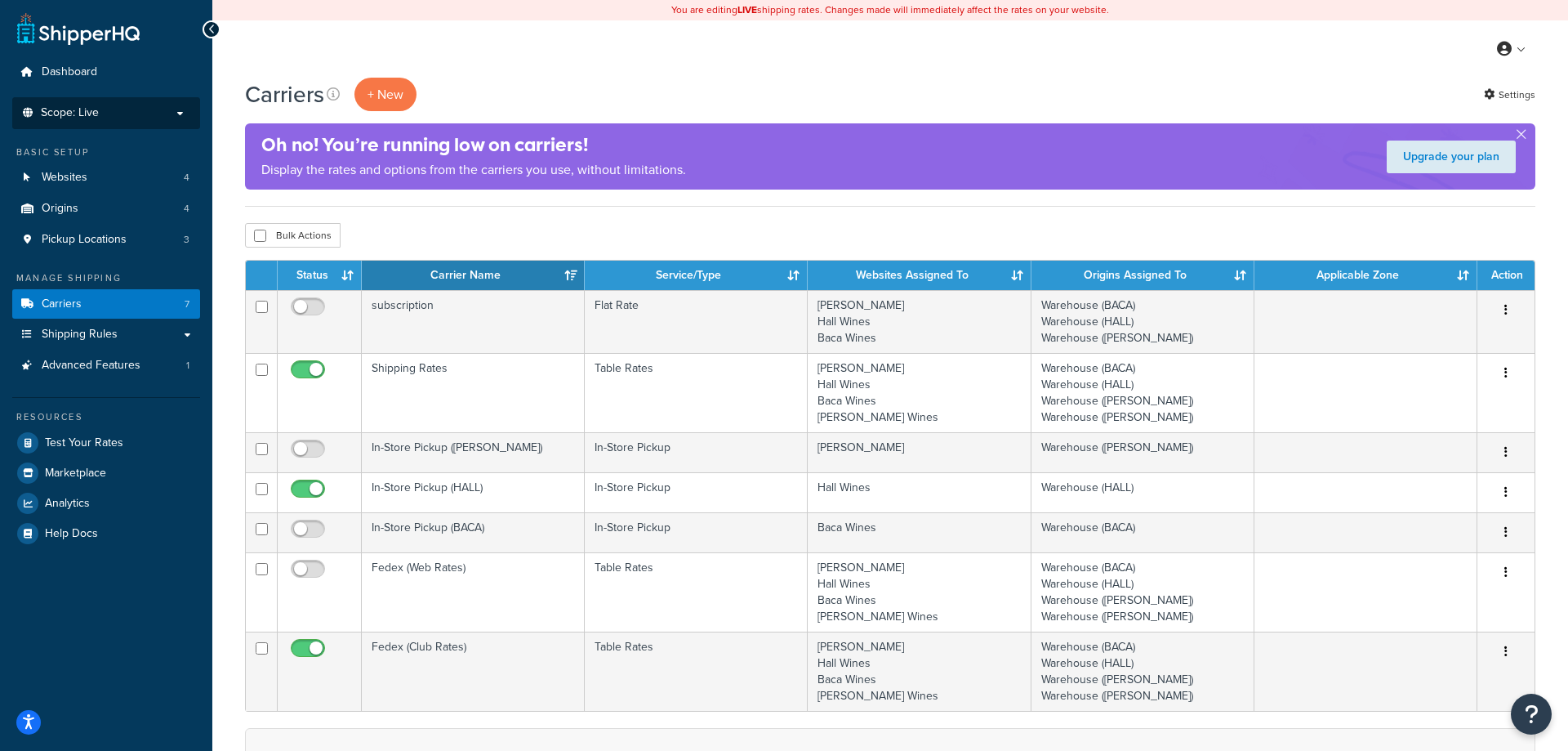
click at [92, 107] on span "Scope: Live" at bounding box center [70, 112] width 58 height 14
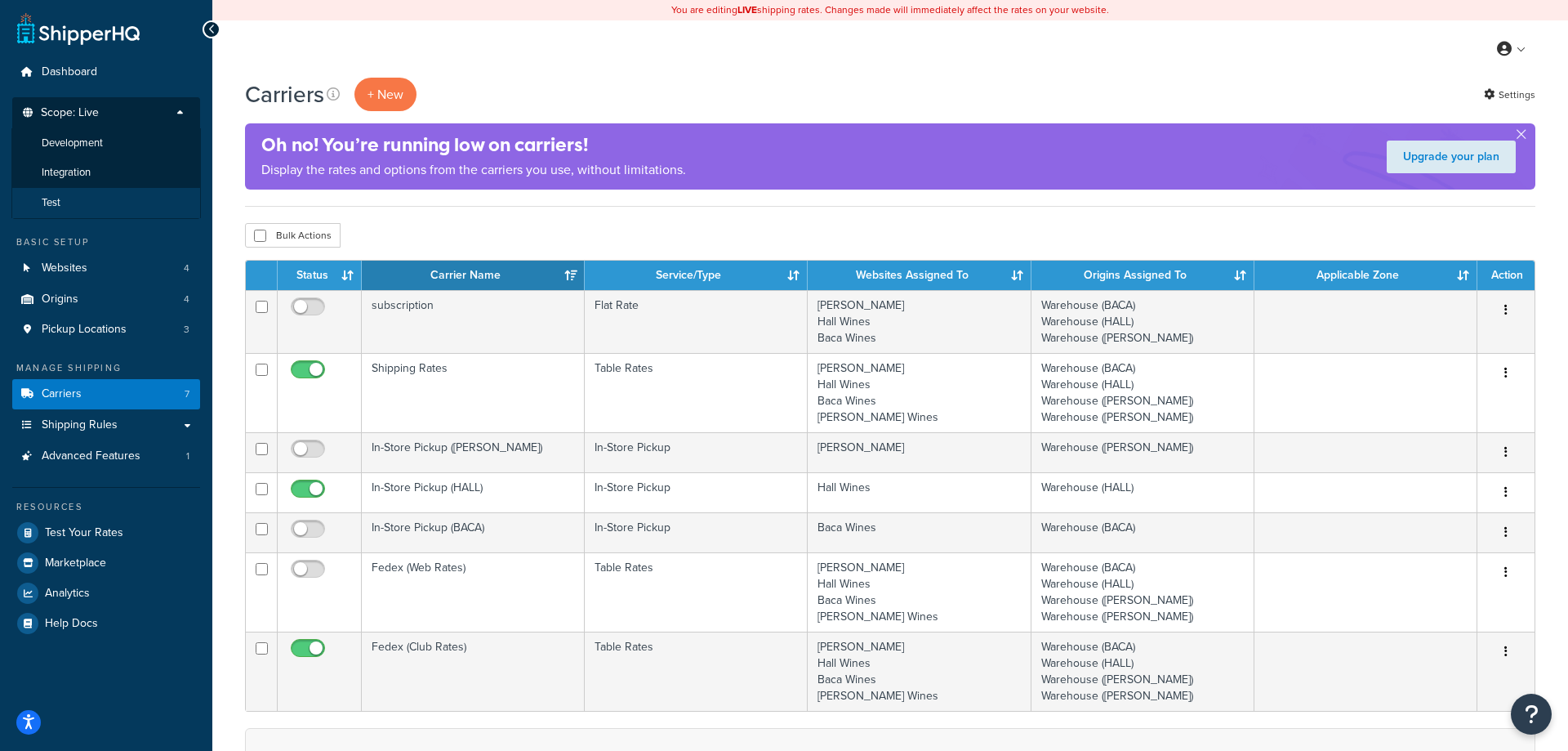
click at [82, 204] on li "Test" at bounding box center [106, 202] width 189 height 30
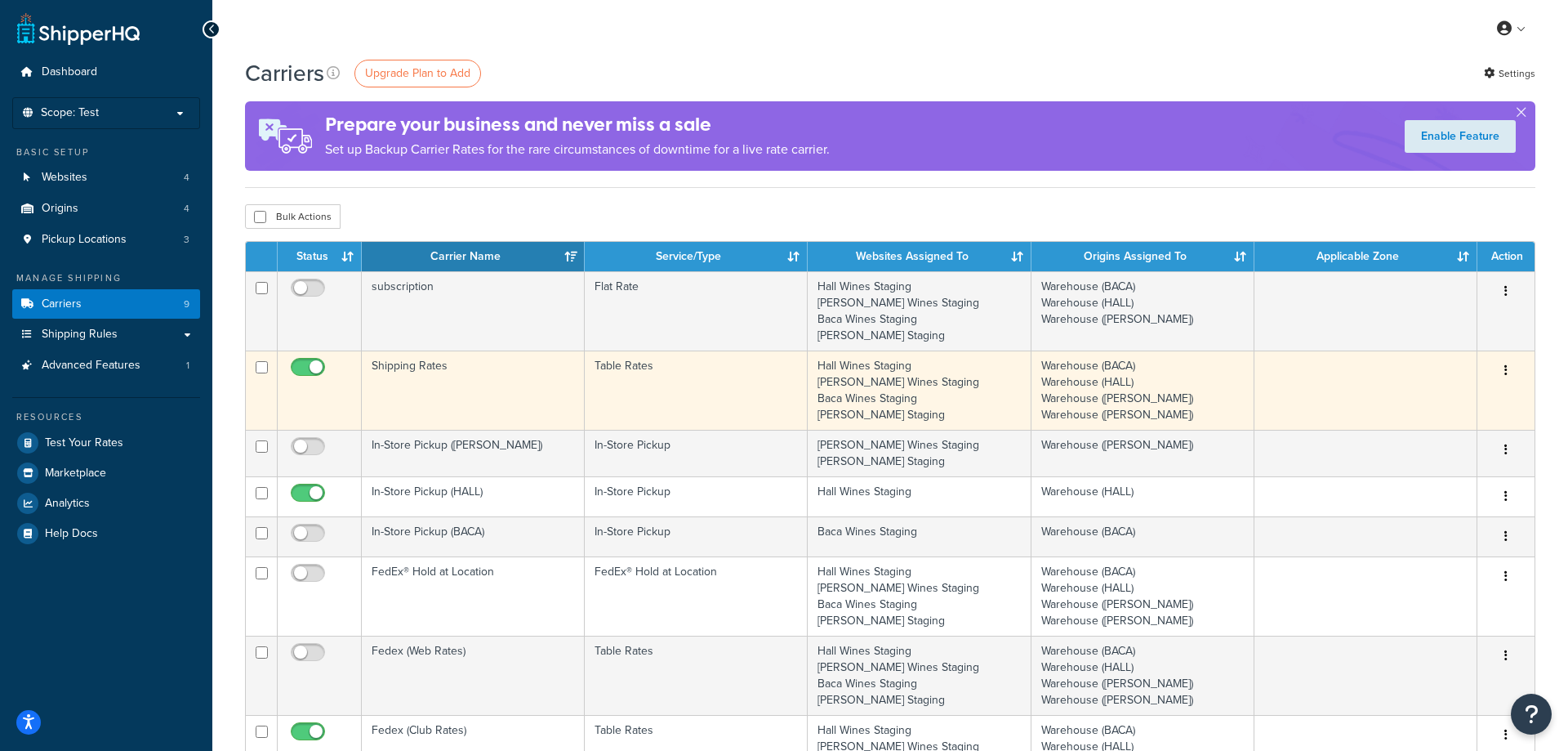
click at [556, 382] on td "Shipping Rates" at bounding box center [473, 390] width 223 height 79
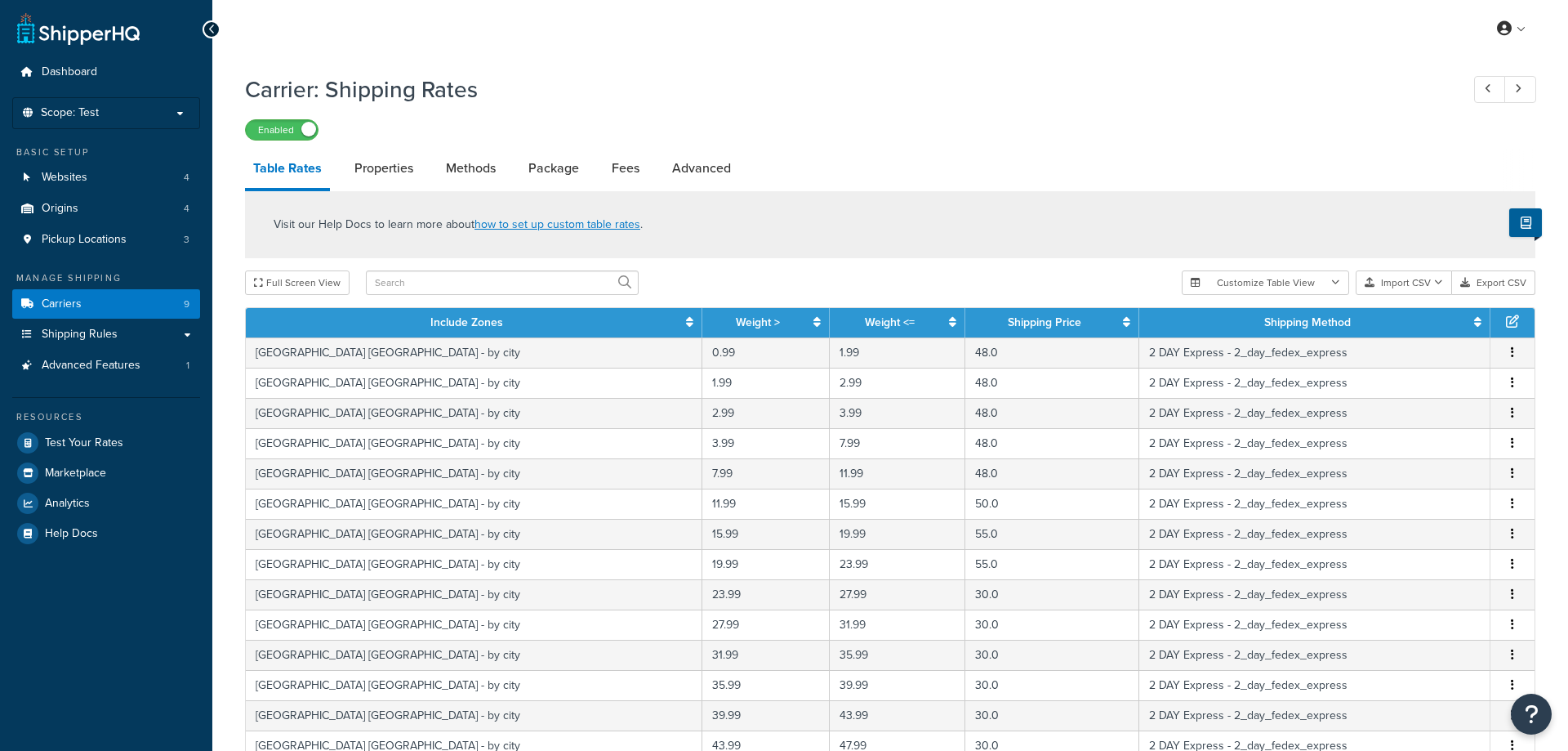
select select "25"
click at [485, 287] on input "text" at bounding box center [502, 282] width 273 height 24
type input "temperature"
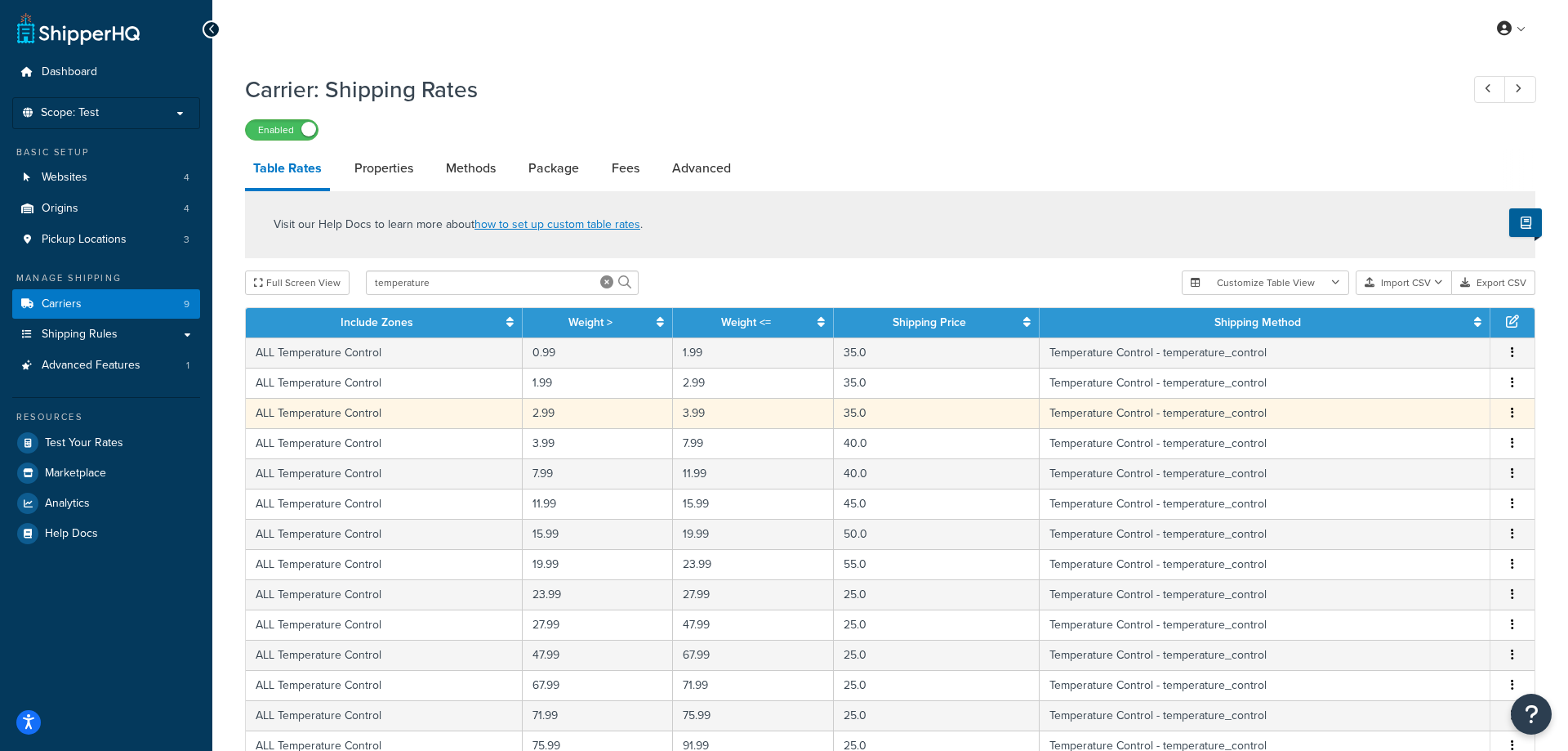
scroll to position [83, 0]
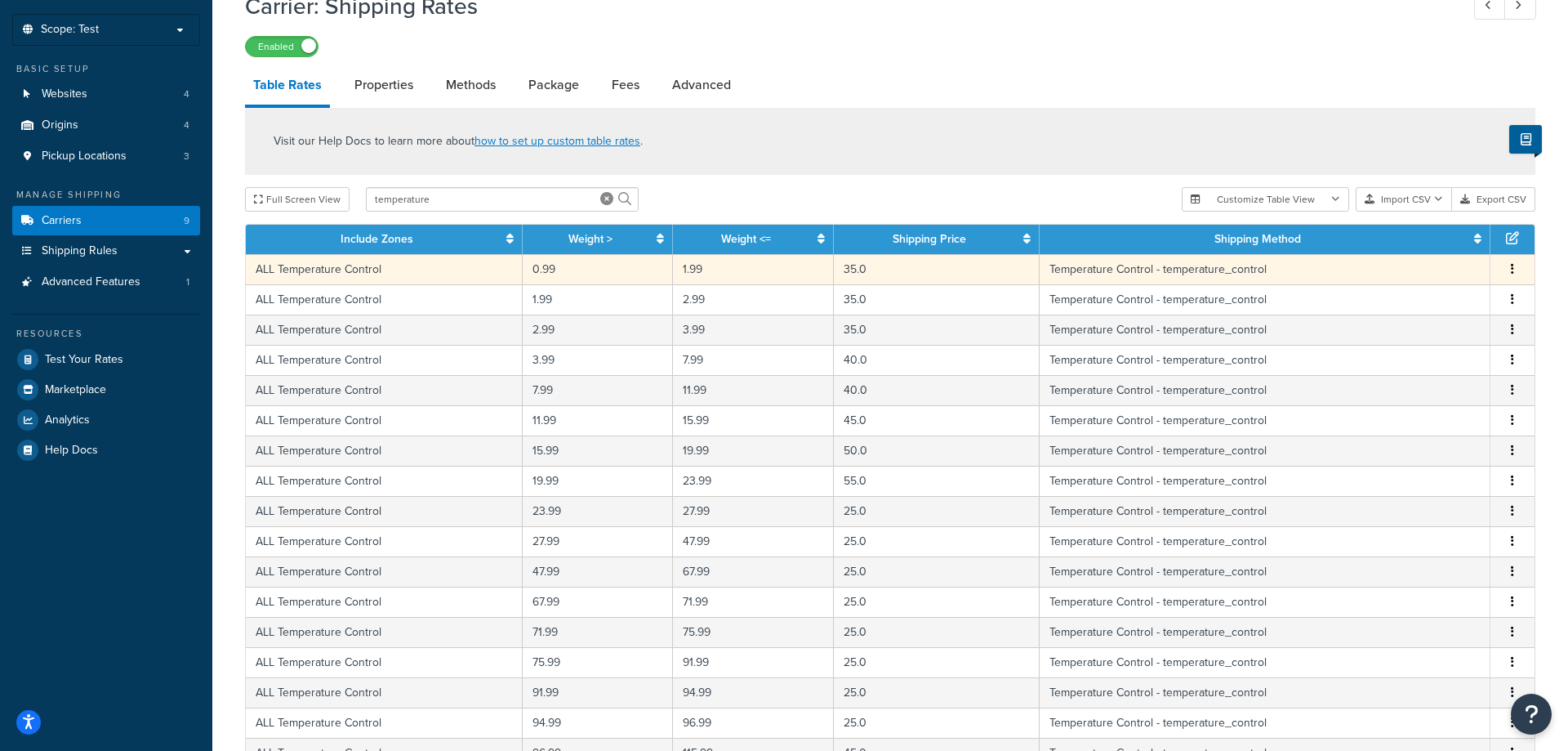
click at [1512, 273] on button "button" at bounding box center [1513, 270] width 13 height 18
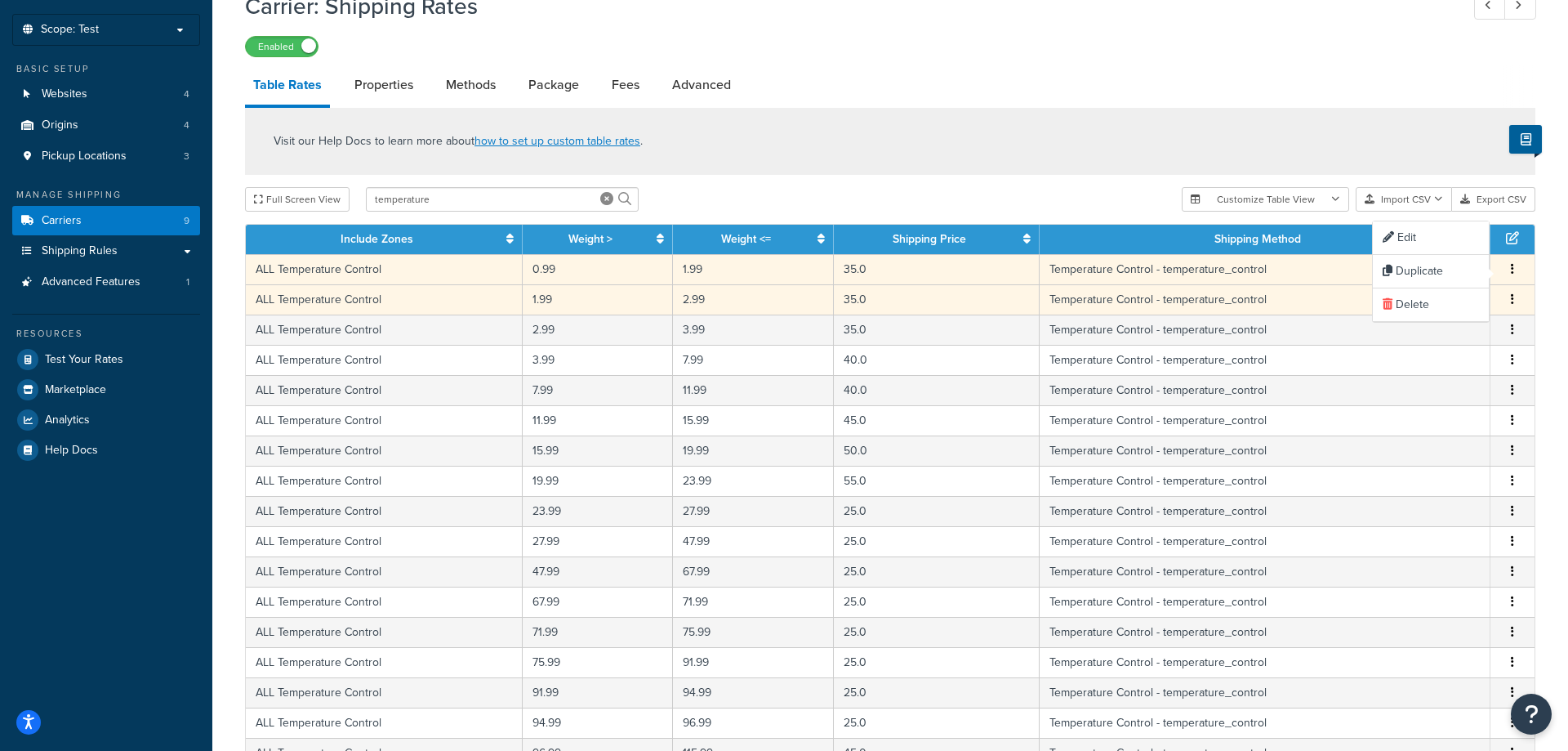
click at [1514, 295] on icon "button" at bounding box center [1513, 299] width 4 height 12
click at [1430, 336] on div "Delete" at bounding box center [1431, 335] width 116 height 34
click at [1515, 302] on button "button" at bounding box center [1513, 300] width 13 height 18
click at [1442, 341] on div "Delete" at bounding box center [1431, 335] width 116 height 34
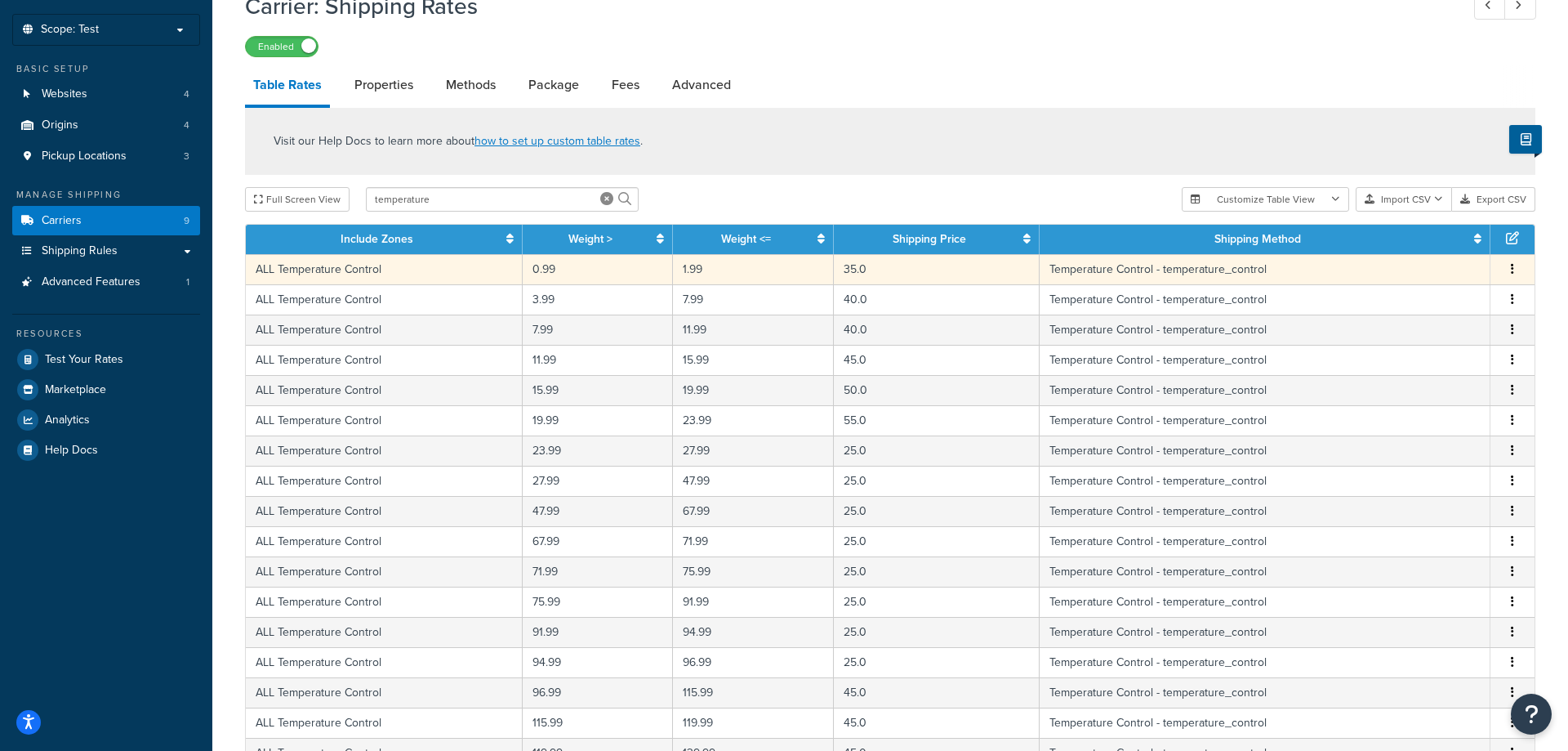
click at [1518, 274] on span "Edit Duplicate Delete" at bounding box center [1513, 270] width 24 height 18
click at [1510, 274] on button "button" at bounding box center [1513, 270] width 13 height 18
click at [1422, 238] on div "Edit" at bounding box center [1431, 237] width 116 height 34
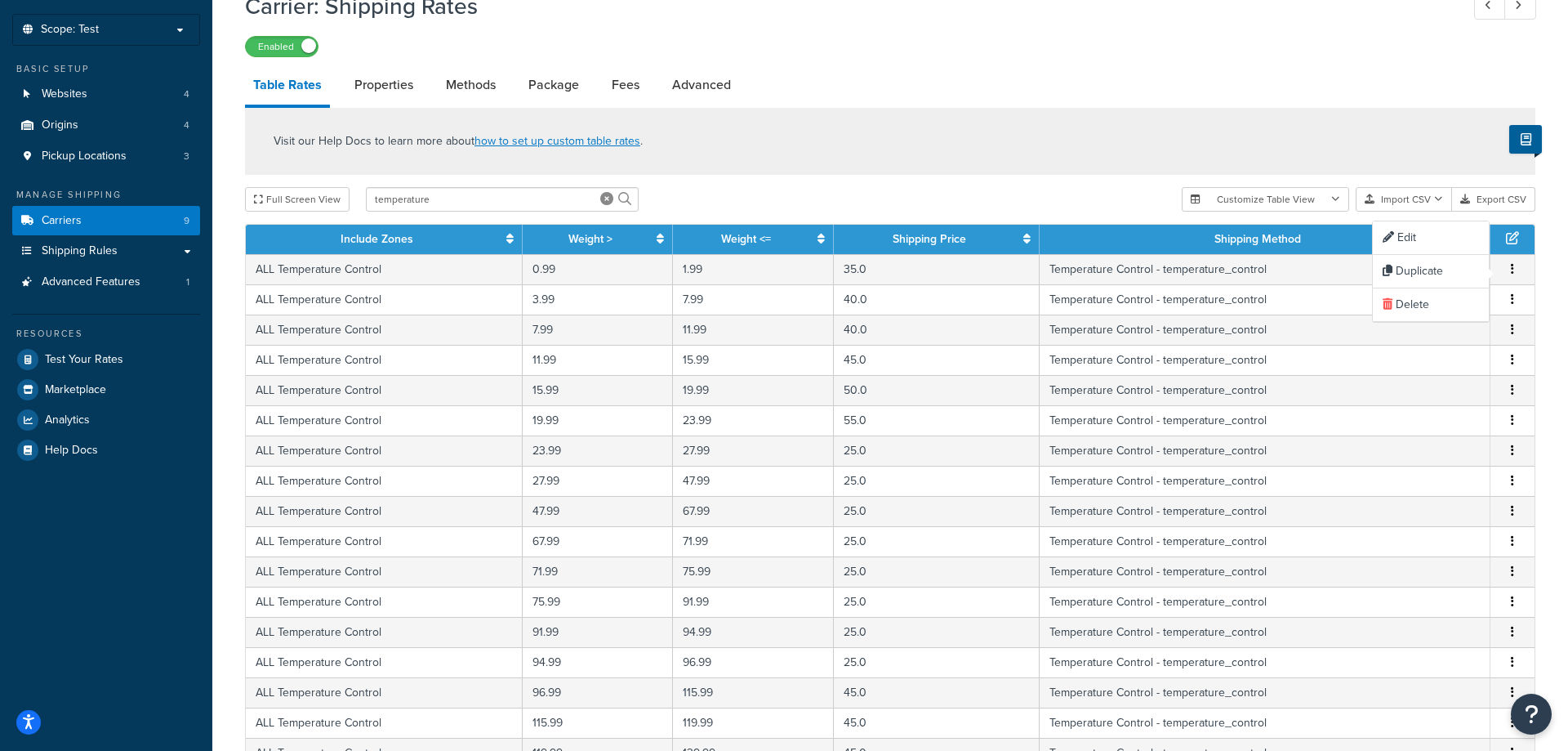
select select "83977"
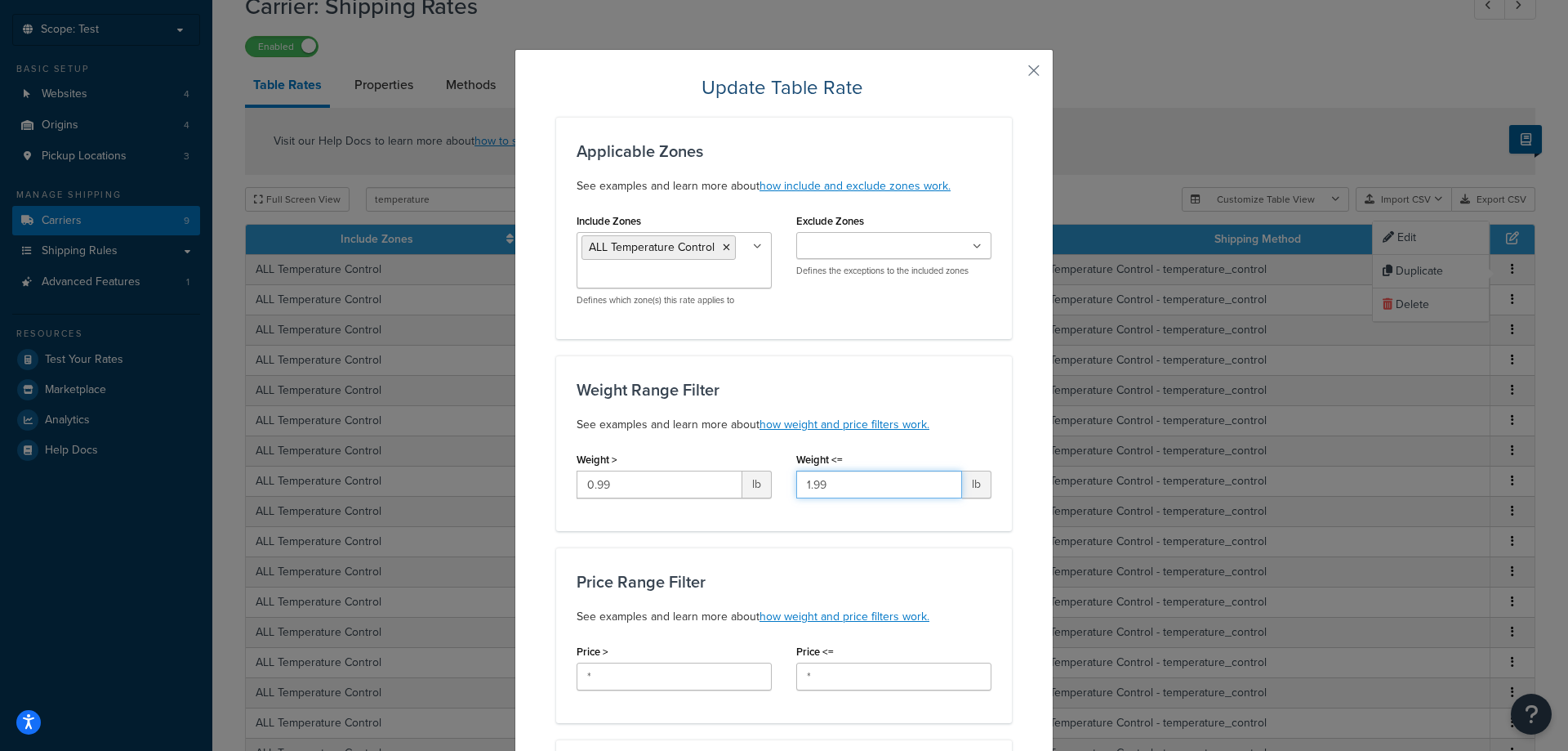
click at [865, 486] on input "1.99" at bounding box center [879, 484] width 166 height 28
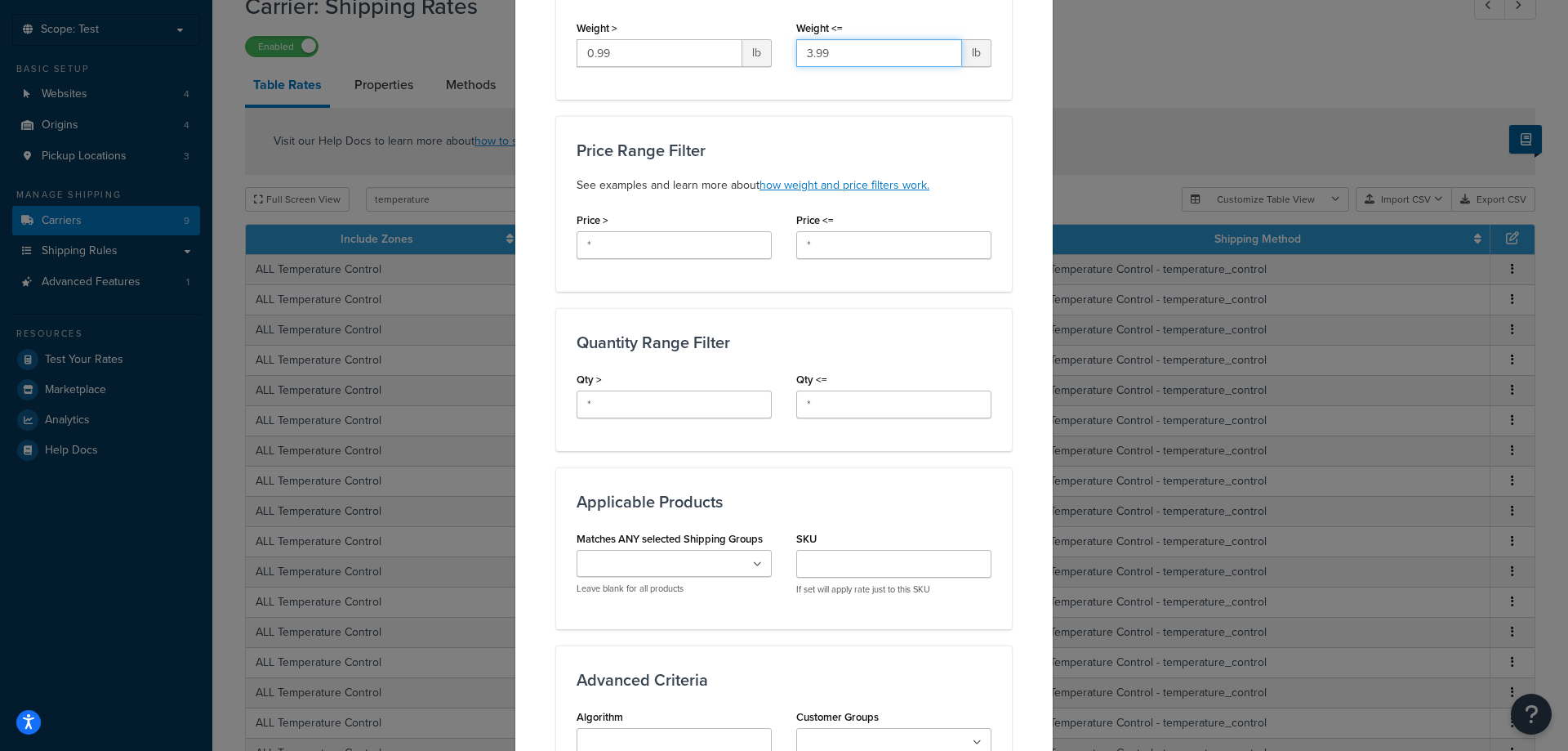
scroll to position [785, 0]
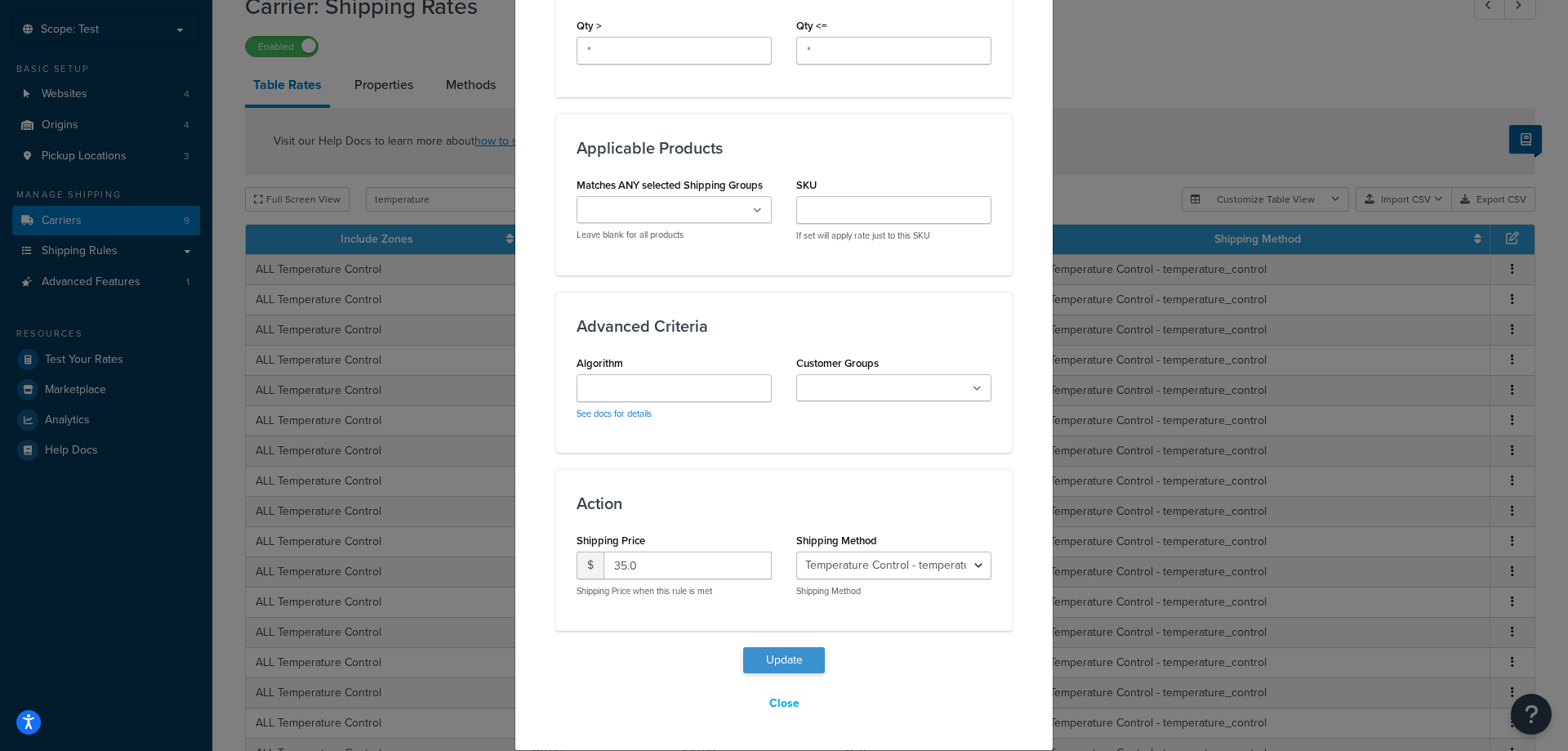
type input "3.99"
click at [799, 661] on button "Update" at bounding box center [784, 660] width 82 height 26
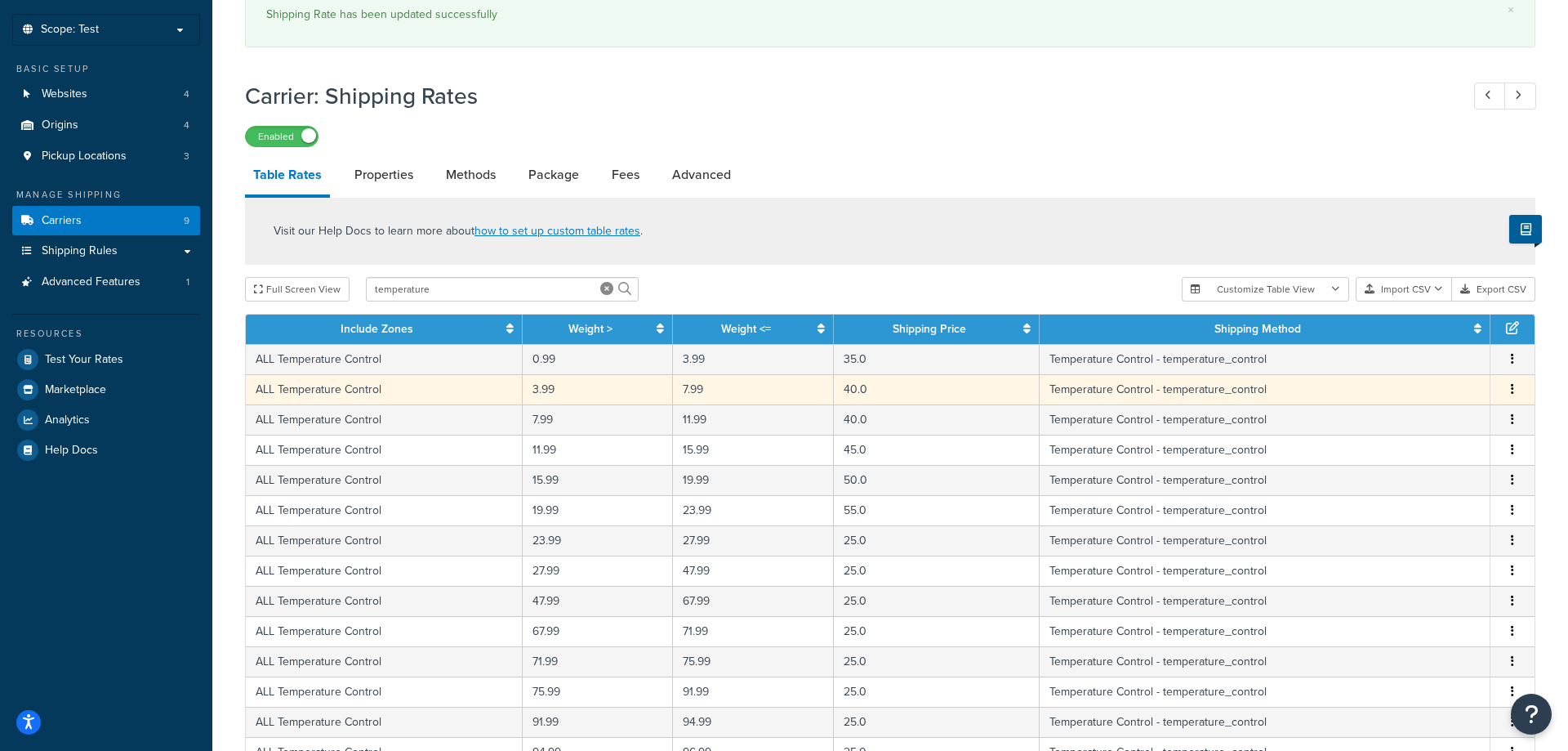
click at [1508, 396] on span "Edit Duplicate Delete" at bounding box center [1513, 390] width 24 height 18
click at [1520, 394] on span "Edit Duplicate Delete" at bounding box center [1513, 390] width 24 height 18
click at [1515, 395] on button "button" at bounding box center [1513, 390] width 13 height 18
click at [1429, 365] on div "Edit" at bounding box center [1431, 358] width 116 height 34
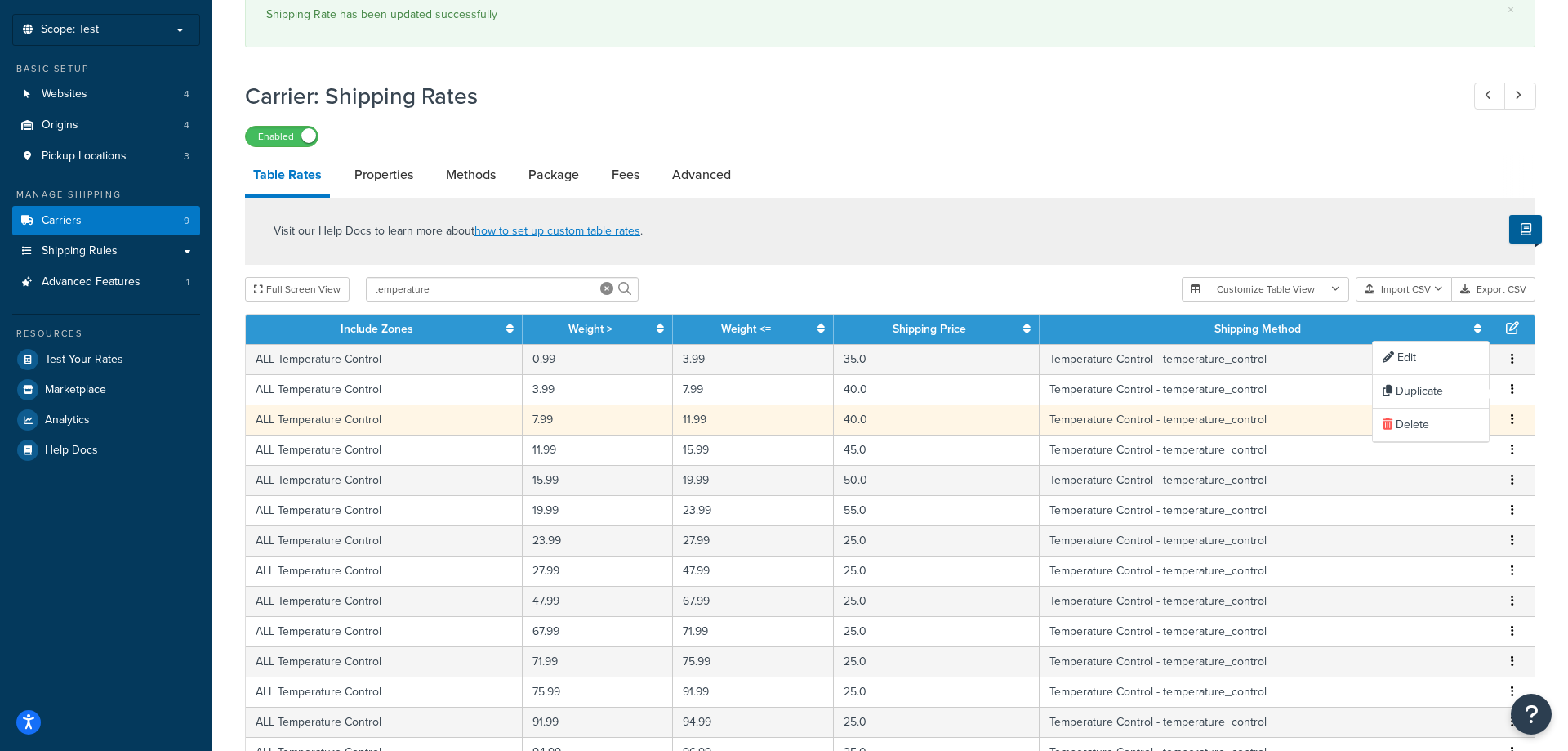
select select "83977"
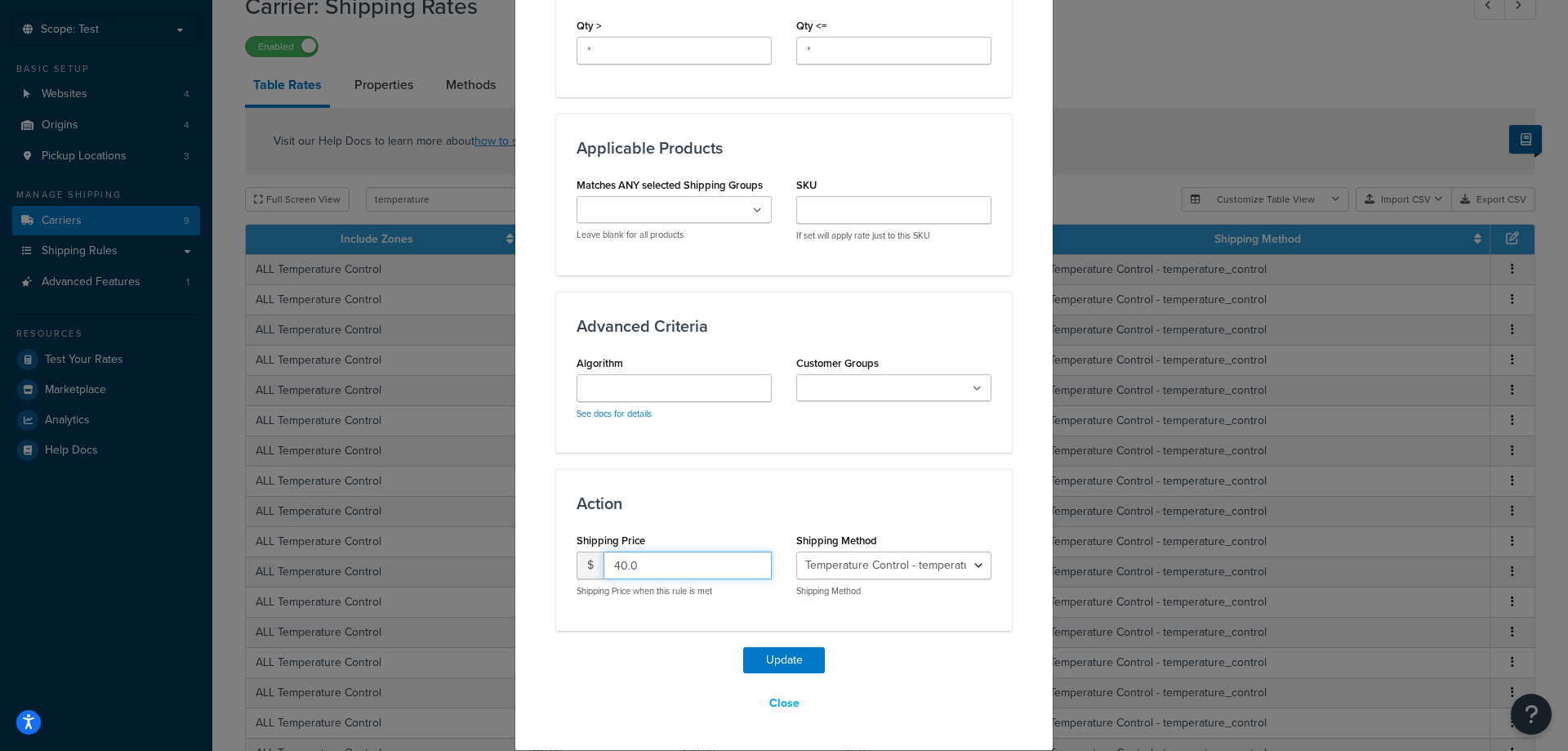
drag, startPoint x: 619, startPoint y: 563, endPoint x: 554, endPoint y: 563, distance: 65.0
click at [603, 563] on input "40.0" at bounding box center [688, 565] width 168 height 28
type input "35"
click at [799, 660] on button "Update" at bounding box center [784, 660] width 82 height 26
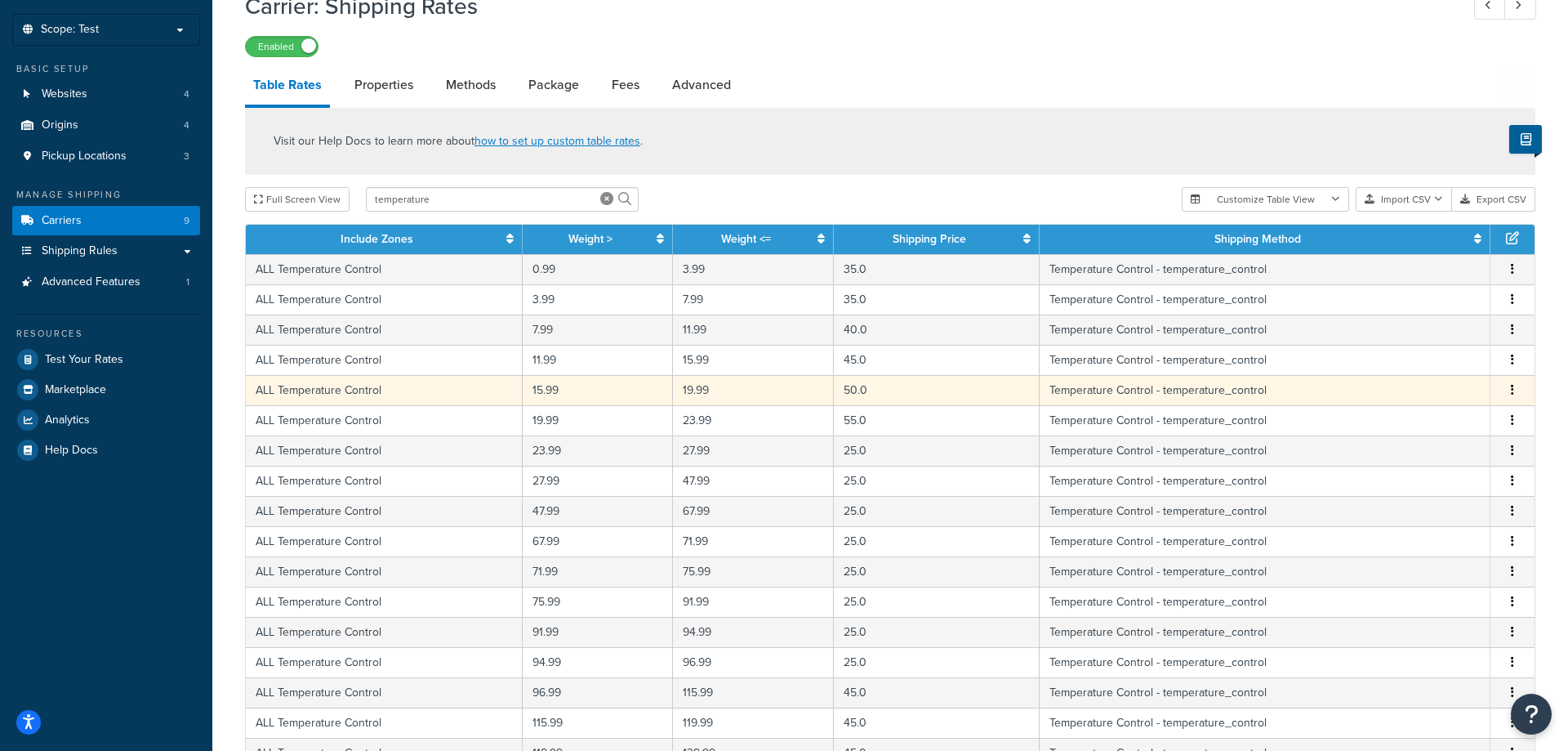
click at [1513, 395] on icon "button" at bounding box center [1513, 390] width 4 height 12
click at [1408, 445] on div "Edit" at bounding box center [1431, 447] width 116 height 34
select select "83977"
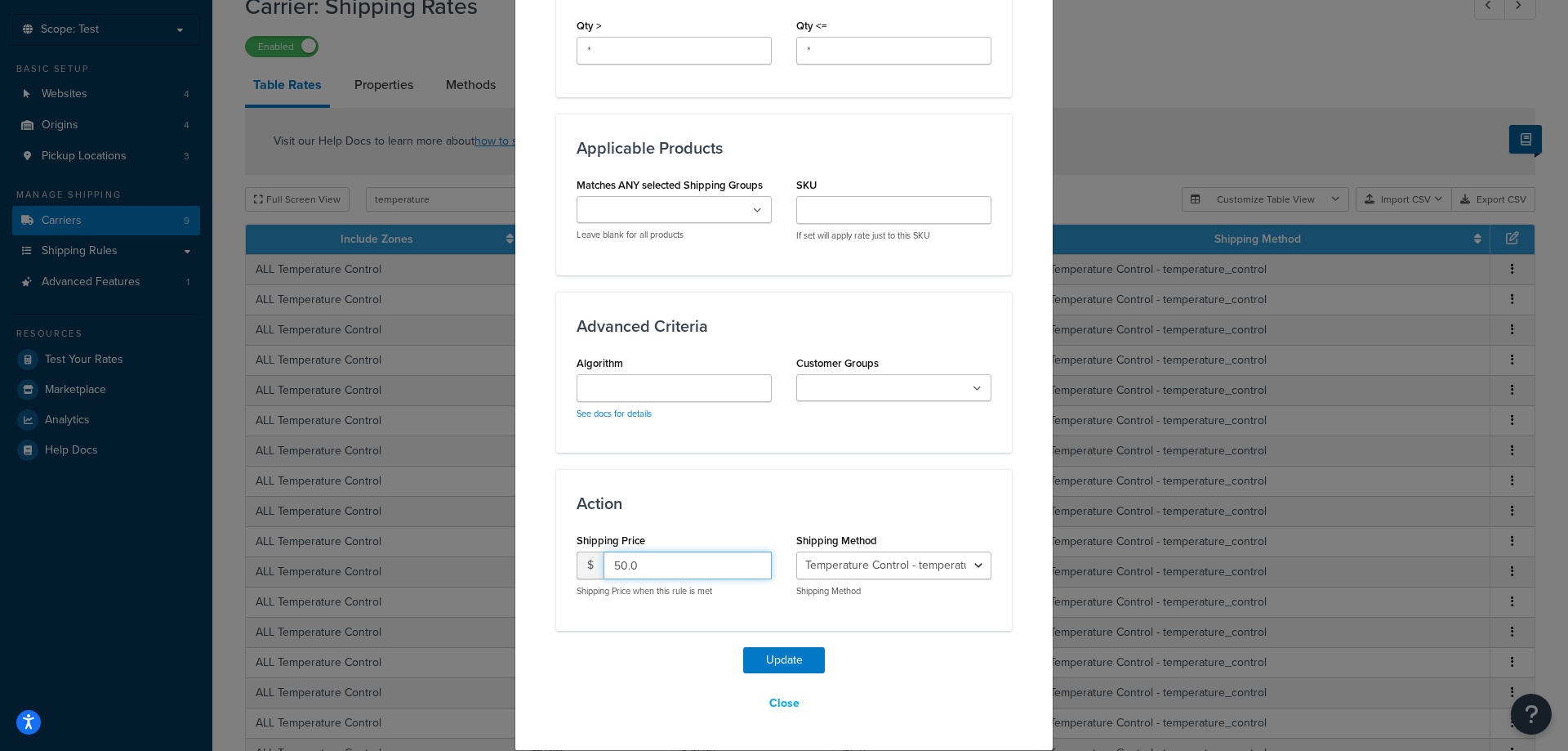
drag, startPoint x: 661, startPoint y: 569, endPoint x: 580, endPoint y: 567, distance: 81.0
click at [603, 567] on input "50.0" at bounding box center [688, 565] width 168 height 28
type input "45"
click at [779, 653] on button "Update" at bounding box center [784, 660] width 82 height 26
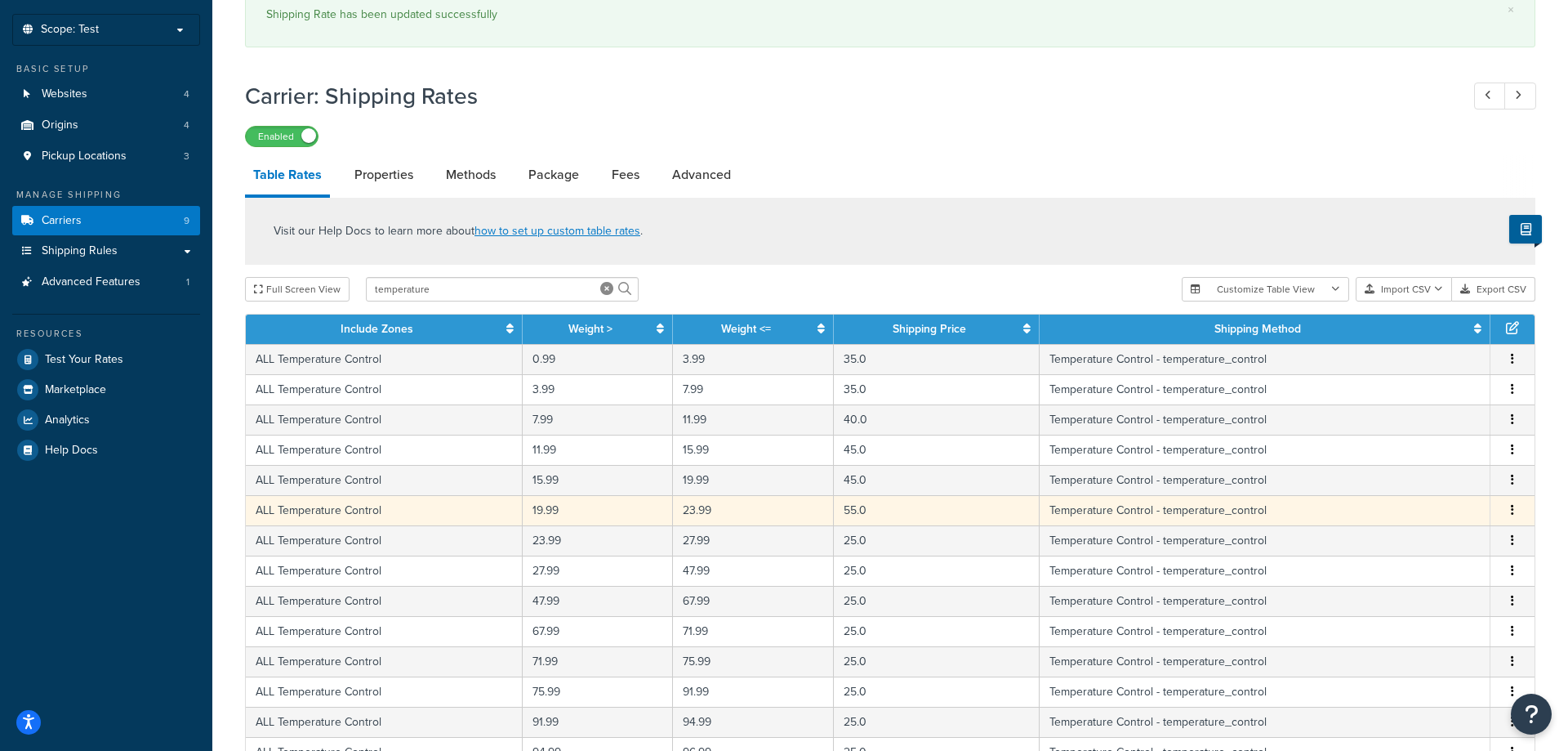
click at [1514, 512] on icon "button" at bounding box center [1513, 509] width 4 height 12
click at [1453, 480] on div "Edit" at bounding box center [1431, 478] width 116 height 34
select select "83977"
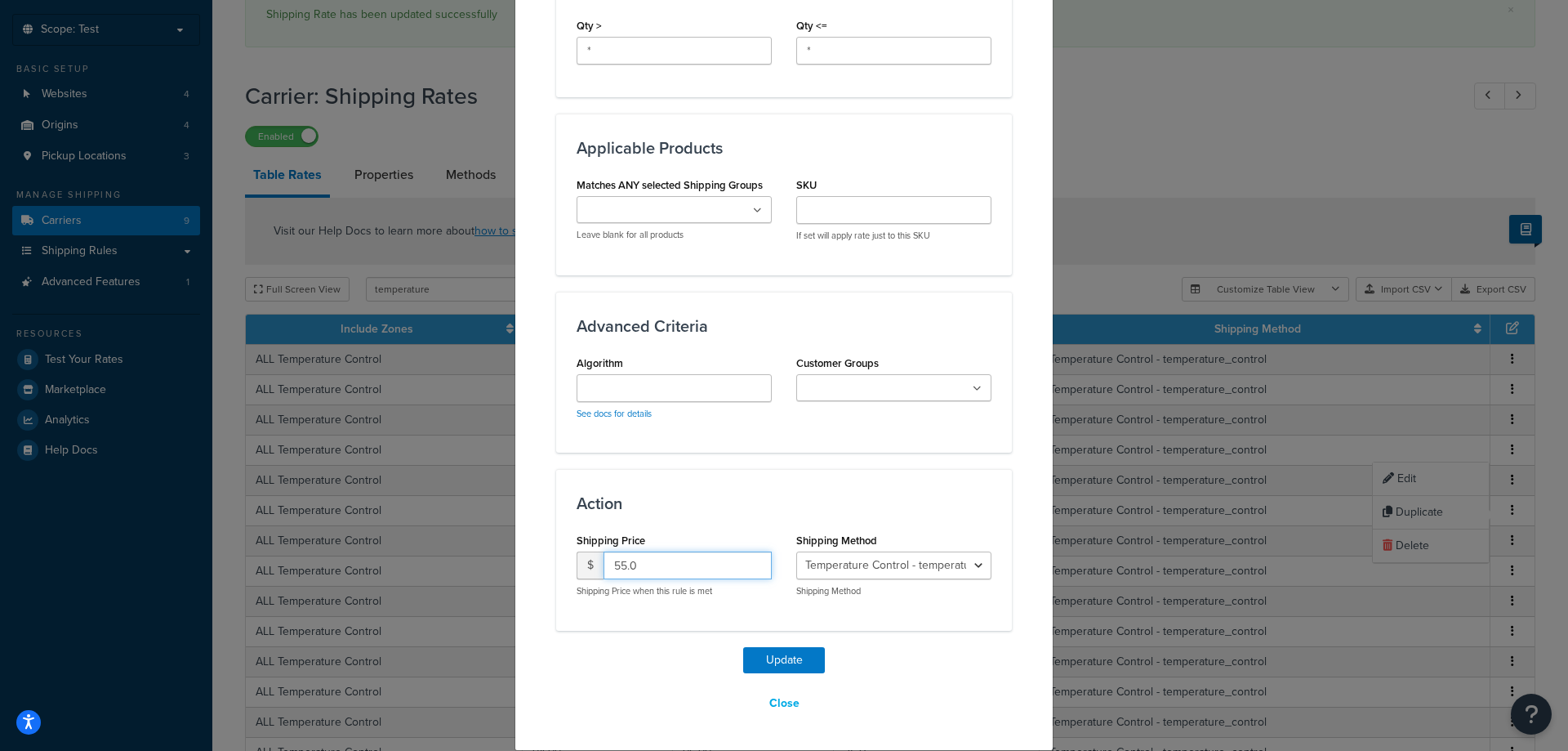
click at [645, 571] on input "55.0" at bounding box center [688, 565] width 168 height 28
type input "50"
click at [769, 664] on button "Update" at bounding box center [784, 660] width 82 height 26
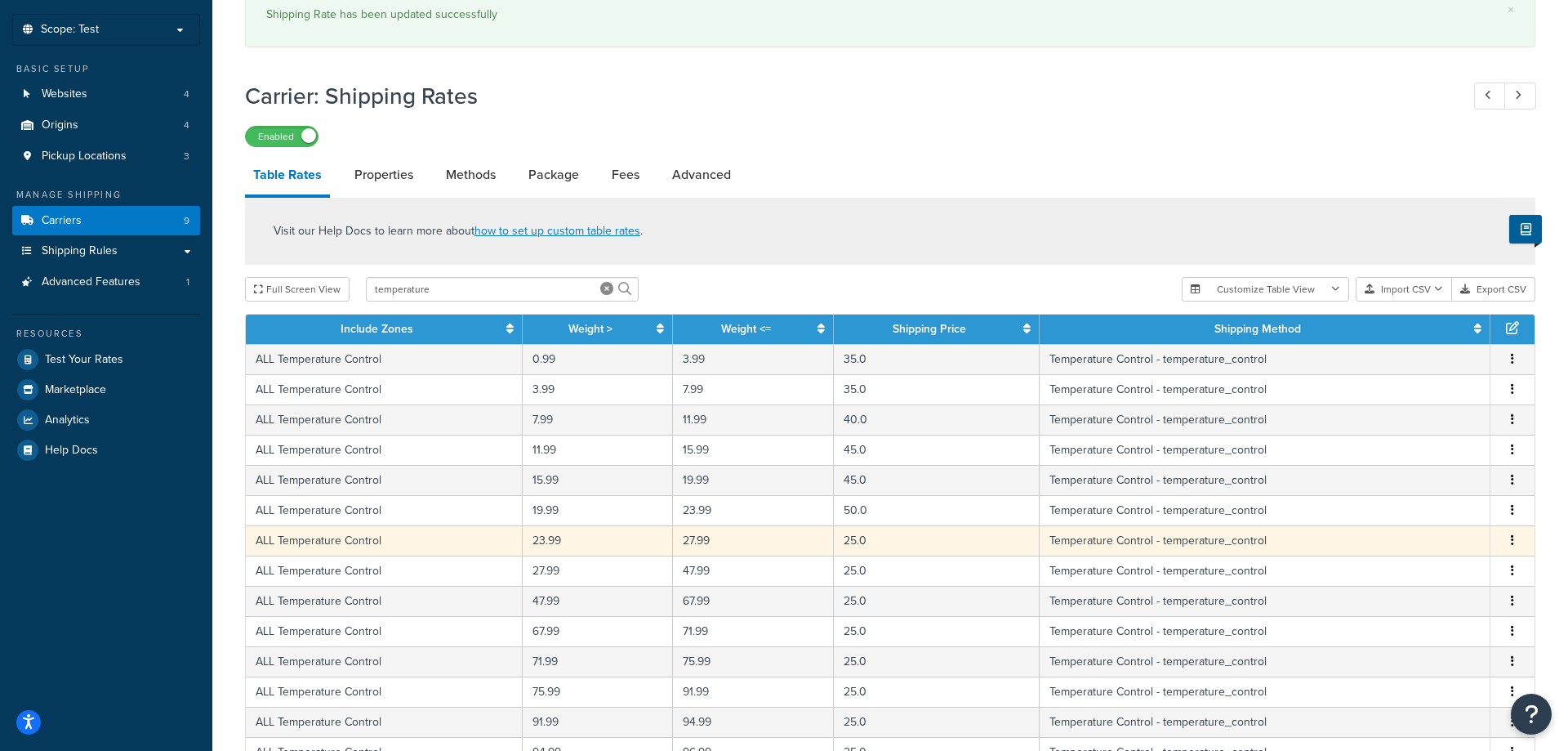
click at [1514, 541] on icon "button" at bounding box center [1513, 540] width 4 height 12
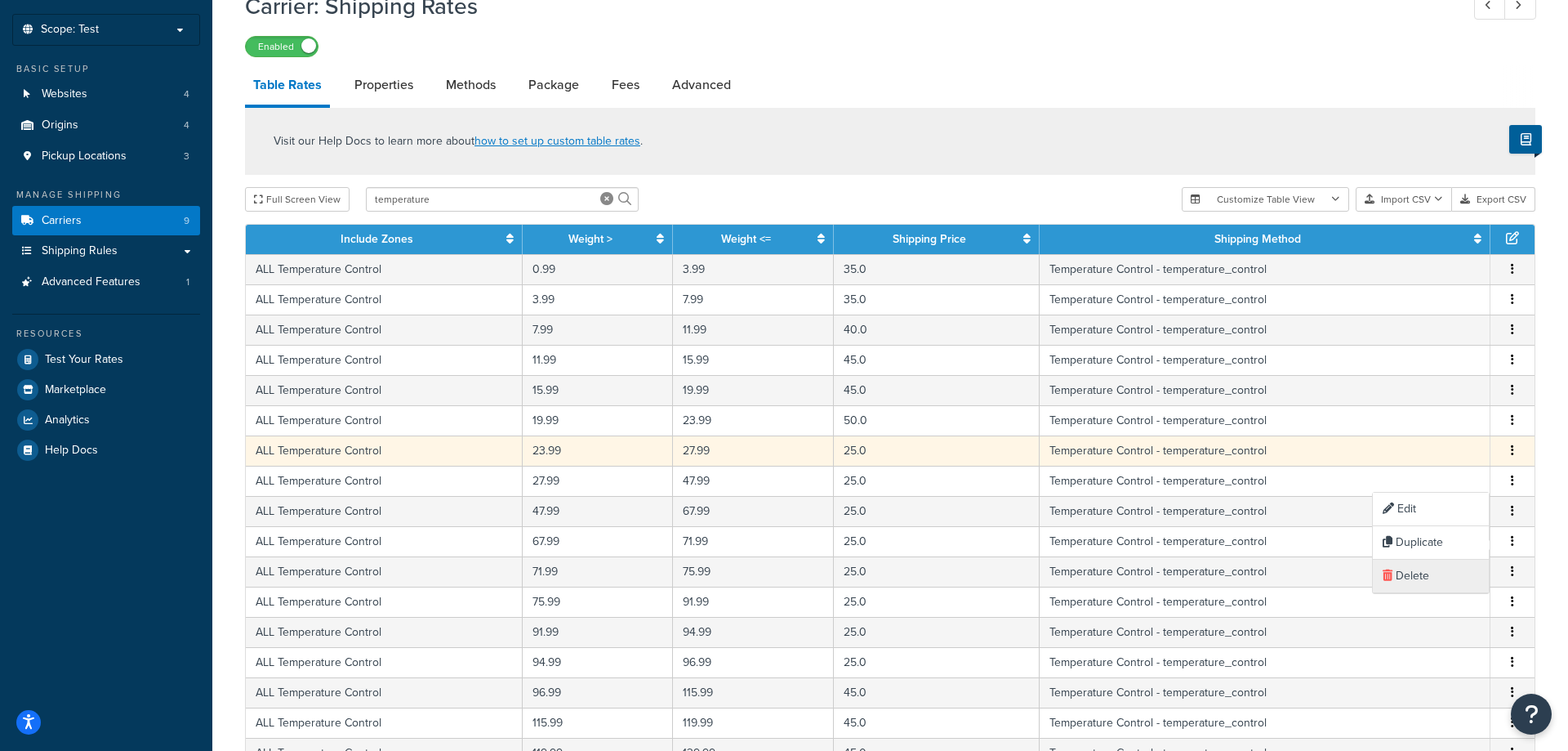
click at [1422, 573] on div "Delete" at bounding box center [1431, 576] width 116 height 34
click at [1510, 449] on button "button" at bounding box center [1513, 451] width 13 height 18
click at [1431, 422] on div "Edit" at bounding box center [1431, 419] width 116 height 34
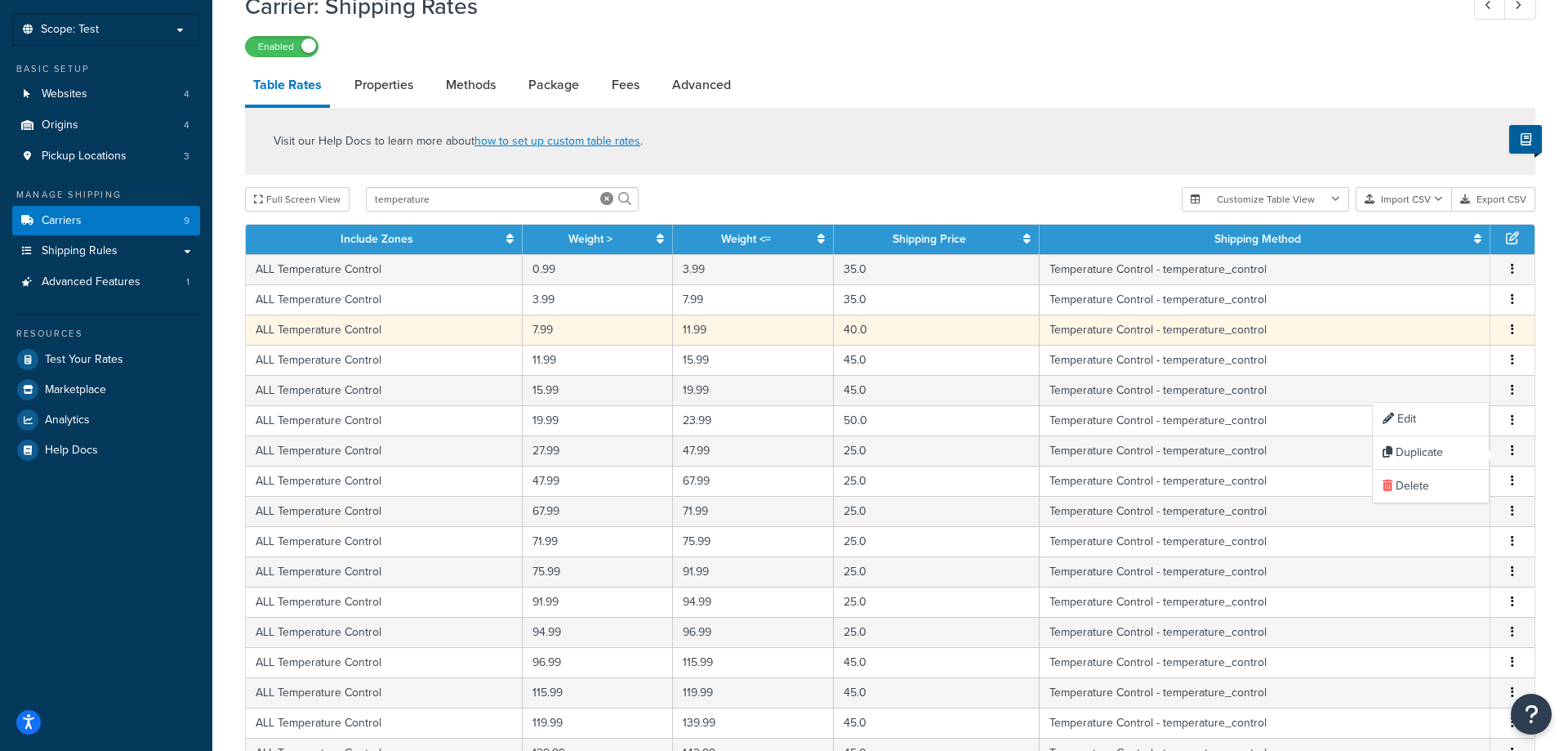
select select "83977"
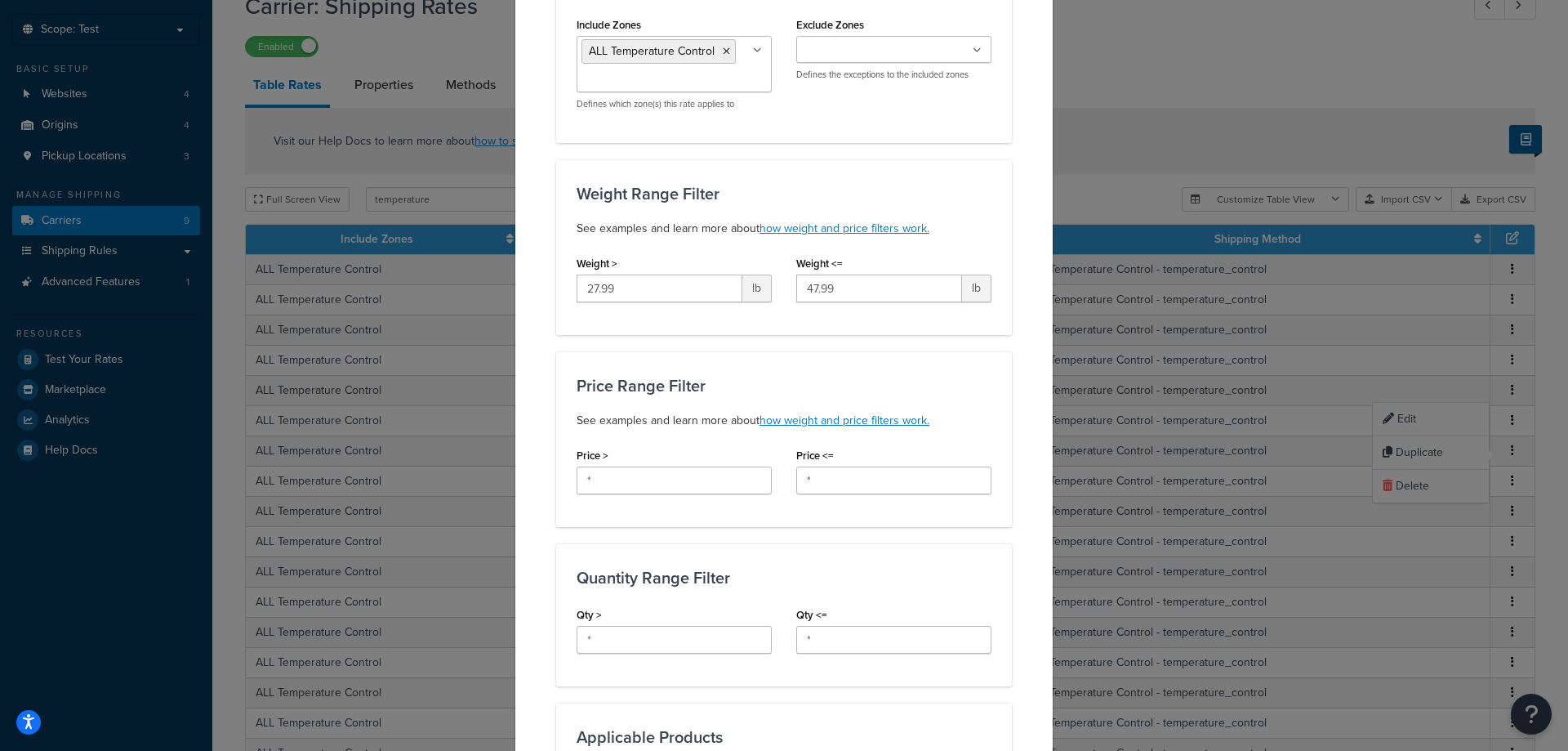
scroll to position [216, 0]
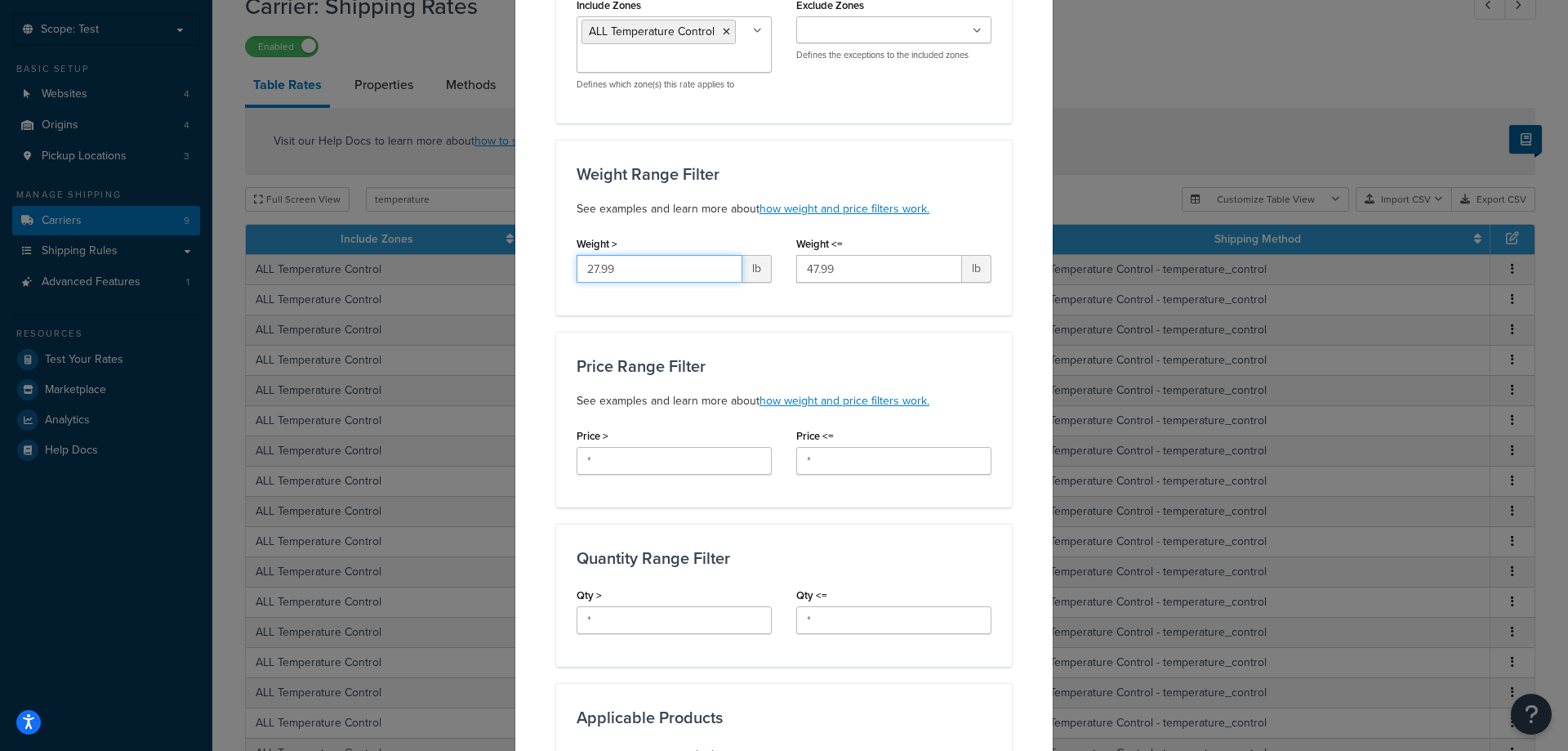
click at [597, 269] on input "27.99" at bounding box center [659, 268] width 166 height 28
type input "23.99"
drag, startPoint x: 799, startPoint y: 275, endPoint x: 884, endPoint y: 274, distance: 85.0
click at [884, 274] on input "47.99" at bounding box center [879, 268] width 166 height 28
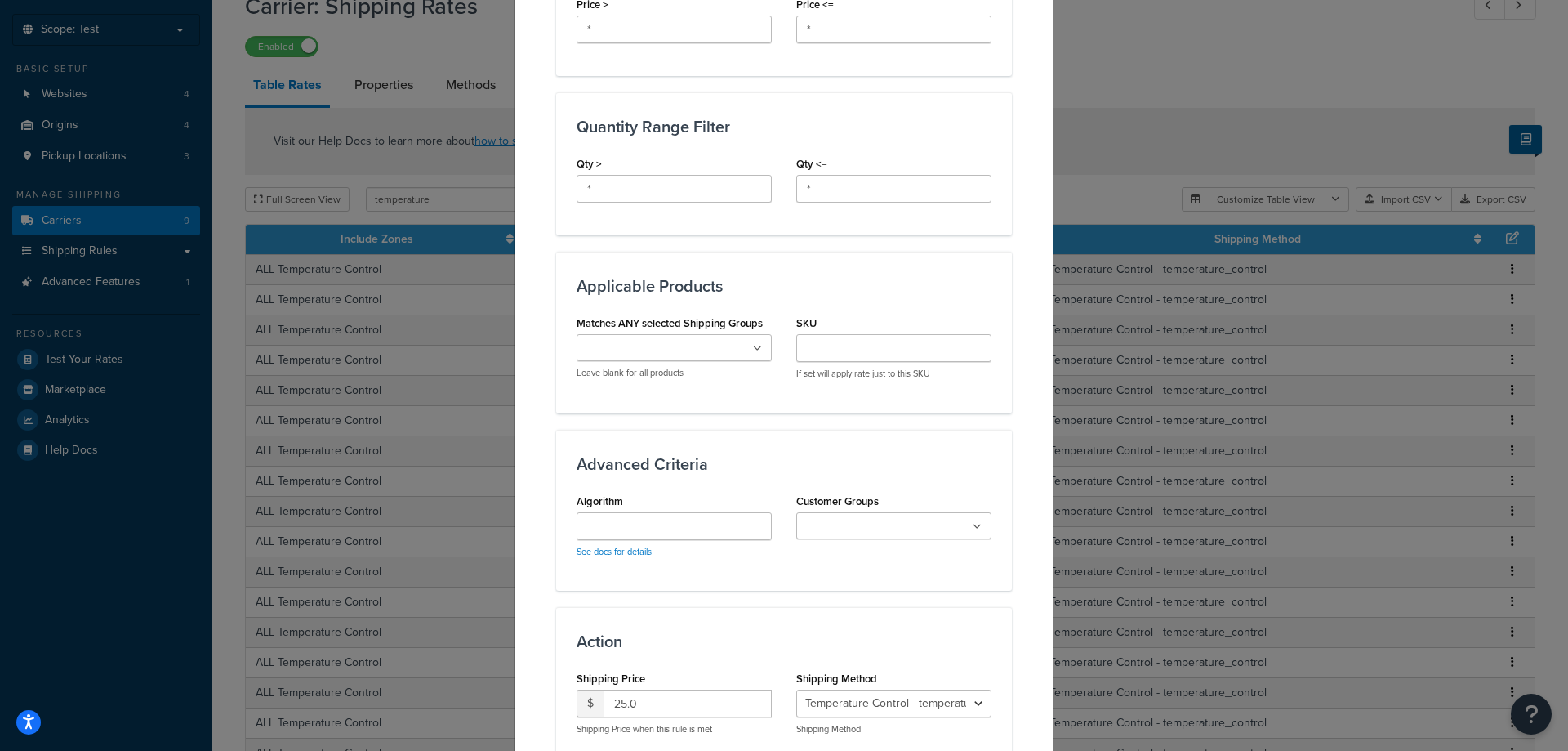
scroll to position [785, 0]
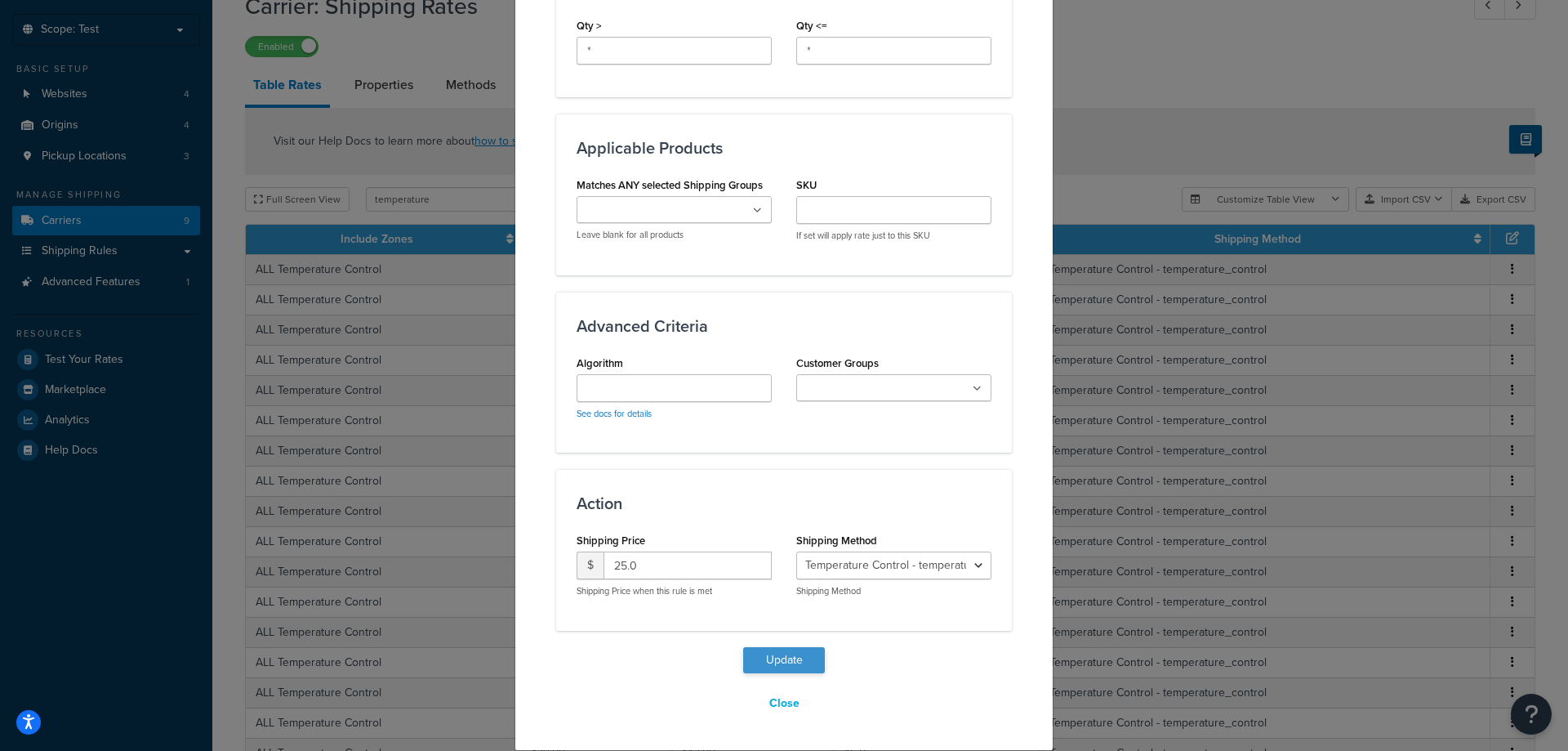
type input "48"
click at [793, 658] on button "Update" at bounding box center [784, 660] width 82 height 26
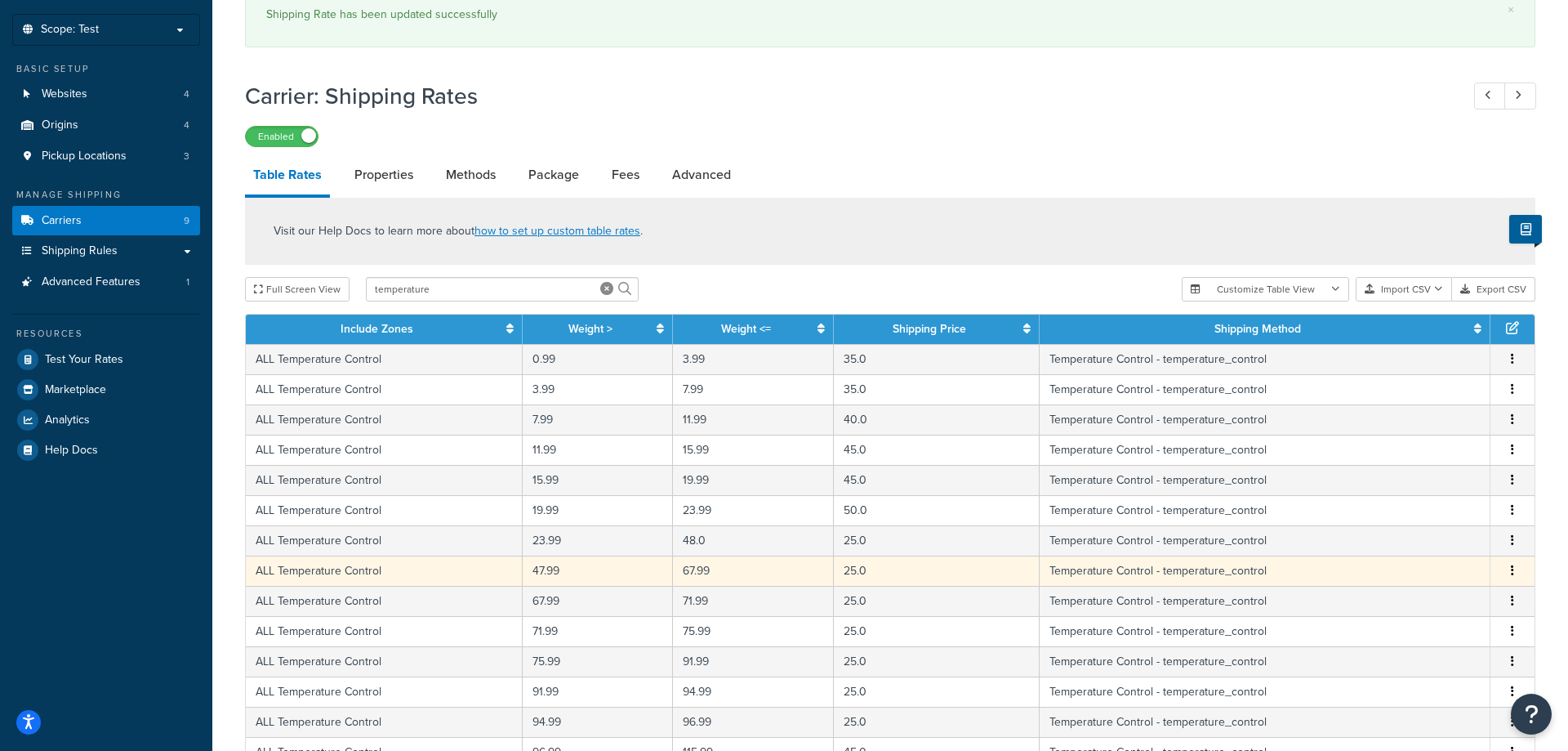
scroll to position [167, 0]
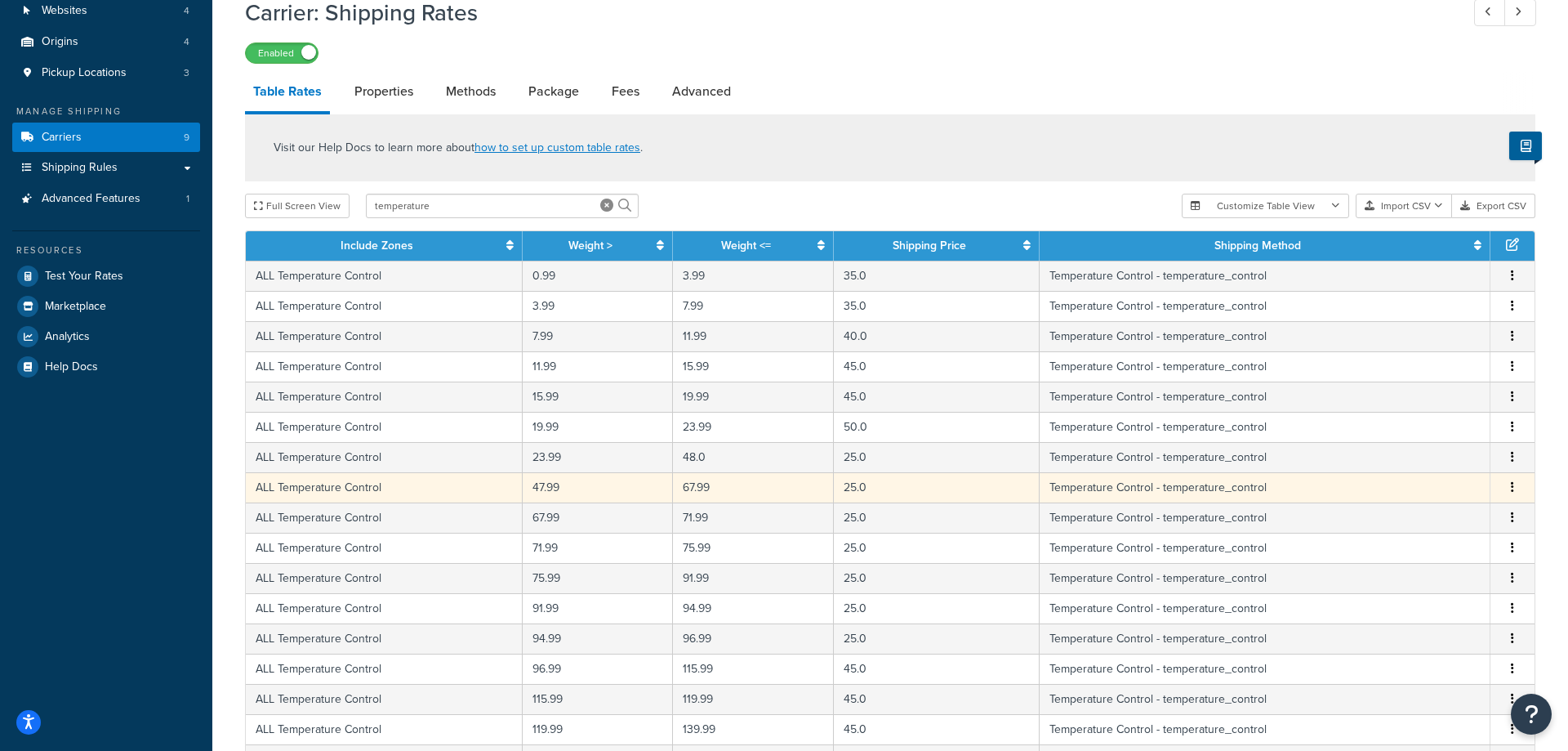
click at [1513, 493] on icon "button" at bounding box center [1513, 486] width 4 height 12
click at [1465, 520] on div "Delete" at bounding box center [1431, 523] width 116 height 34
click at [1520, 489] on span "Edit Duplicate Delete" at bounding box center [1513, 487] width 24 height 18
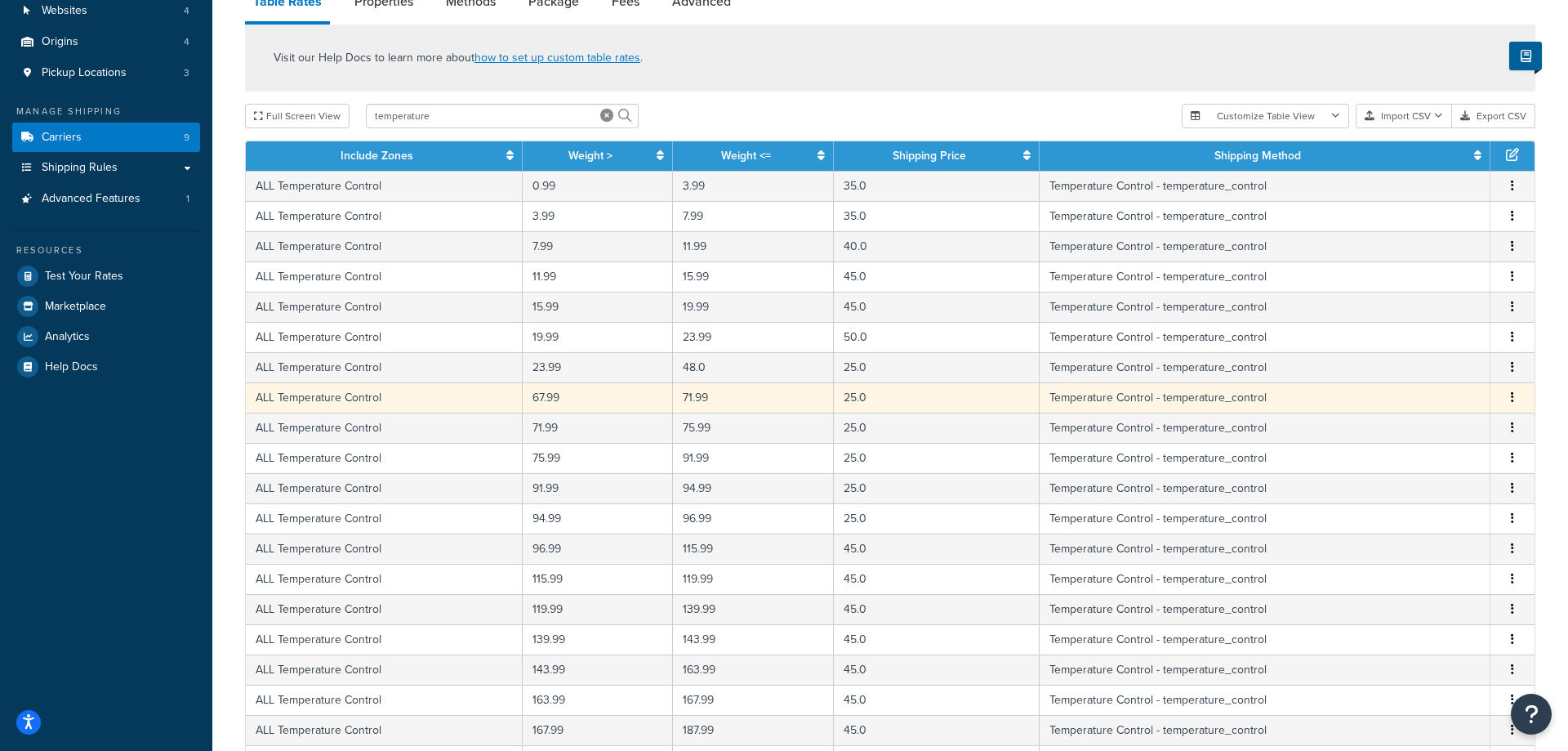
click at [1512, 400] on icon "button" at bounding box center [1513, 397] width 4 height 12
click at [1438, 434] on div "Delete" at bounding box center [1431, 433] width 116 height 34
click at [1511, 400] on button "button" at bounding box center [1513, 398] width 13 height 18
click at [1441, 438] on div "Delete" at bounding box center [1431, 433] width 116 height 34
click at [1514, 401] on icon "button" at bounding box center [1513, 397] width 4 height 12
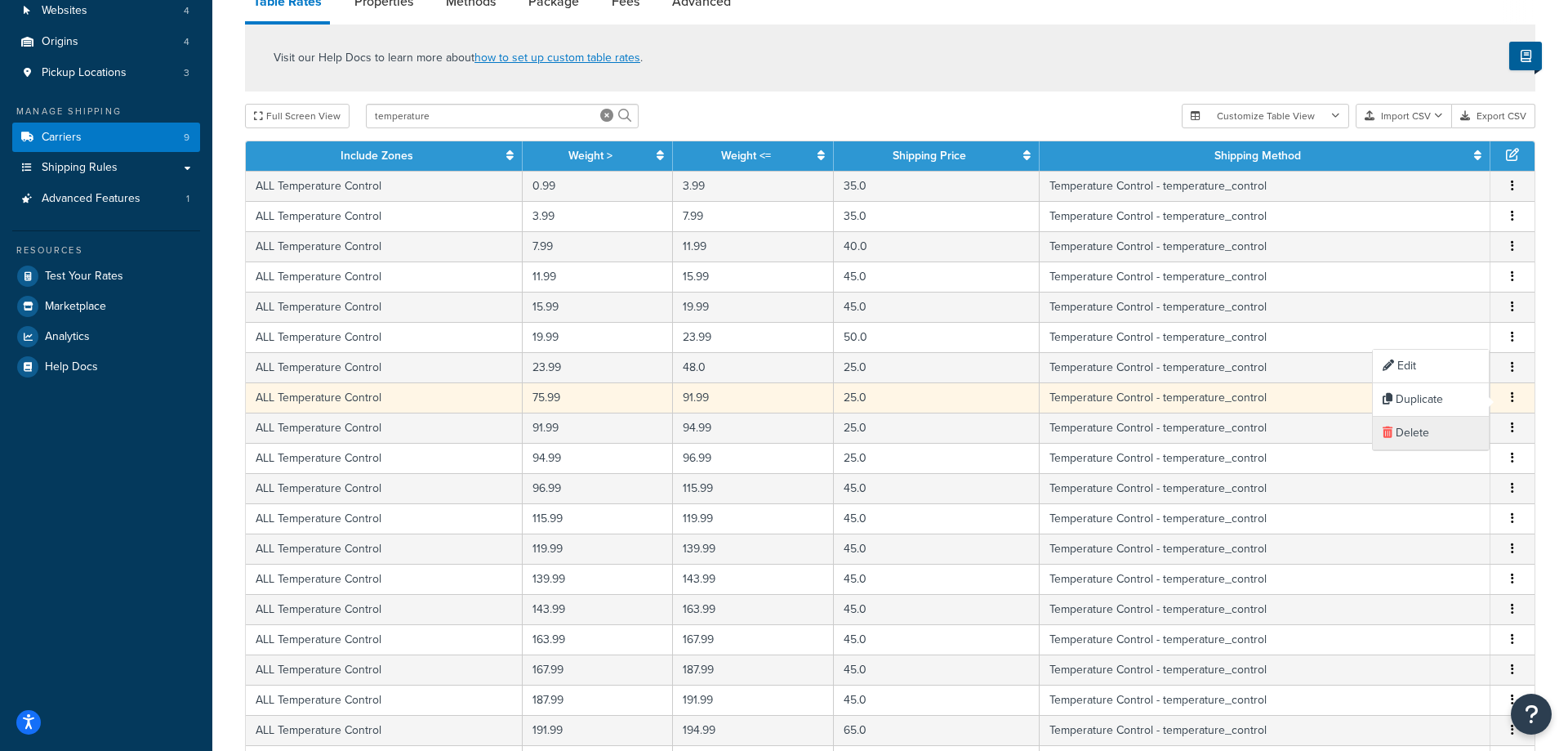
click at [1448, 442] on div "Delete" at bounding box center [1431, 433] width 116 height 34
click at [1511, 395] on button "button" at bounding box center [1513, 398] width 13 height 18
click at [1430, 431] on div "Delete" at bounding box center [1431, 433] width 116 height 34
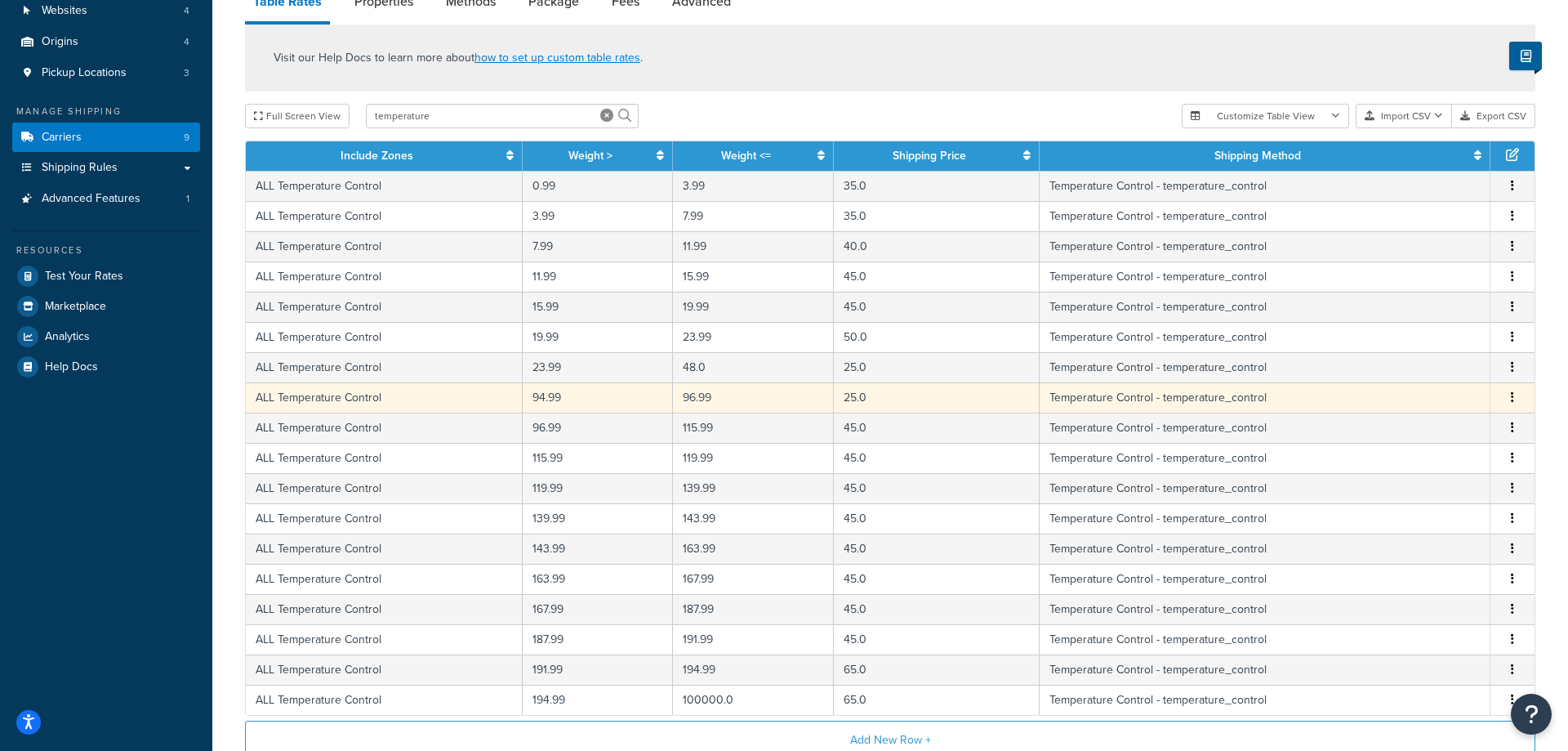
click at [1514, 403] on icon "button" at bounding box center [1513, 397] width 4 height 12
click at [1435, 367] on div "Edit" at bounding box center [1431, 366] width 116 height 34
select select "83977"
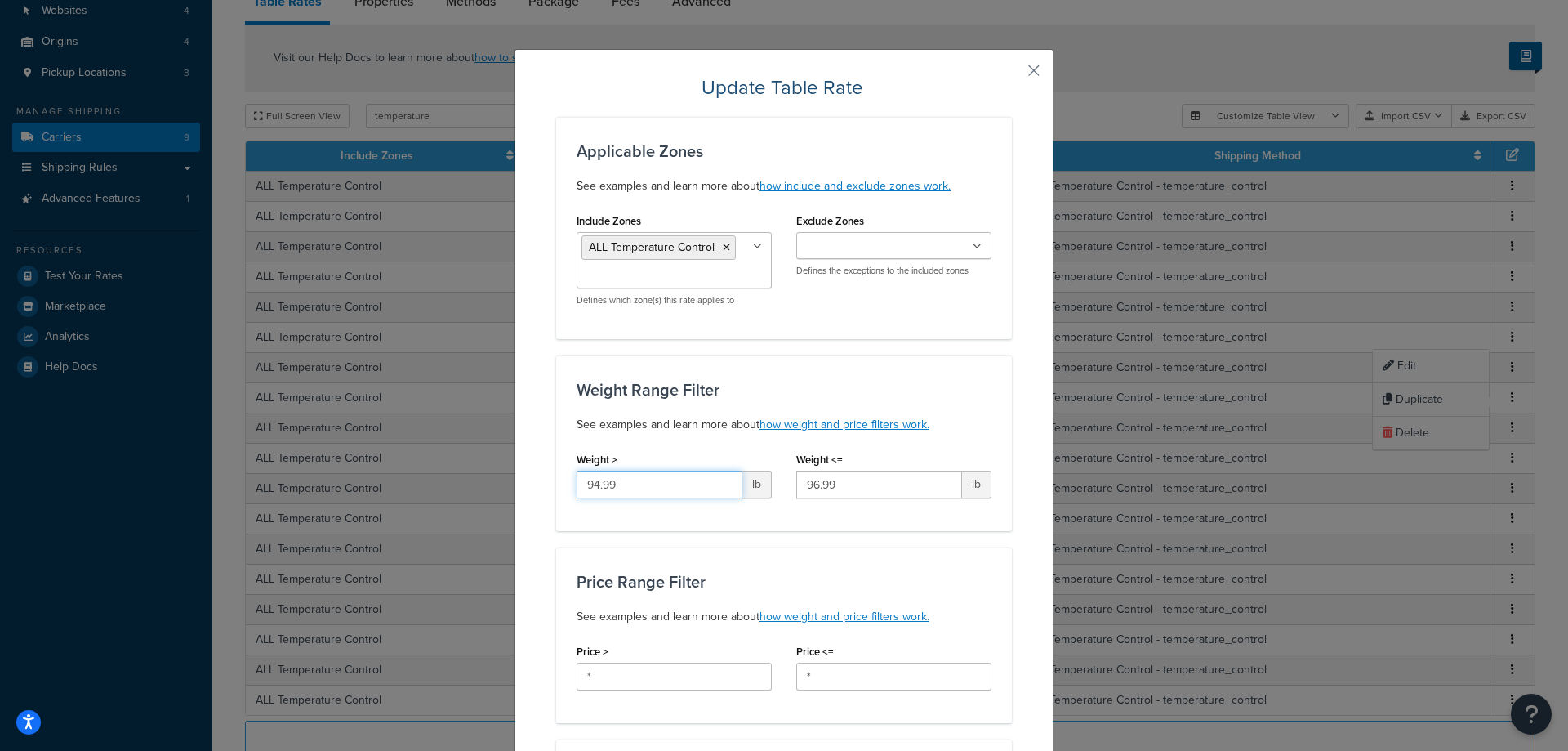
drag, startPoint x: 635, startPoint y: 483, endPoint x: 553, endPoint y: 495, distance: 82.9
click at [577, 495] on input "94.99" at bounding box center [659, 484] width 166 height 28
type input "48"
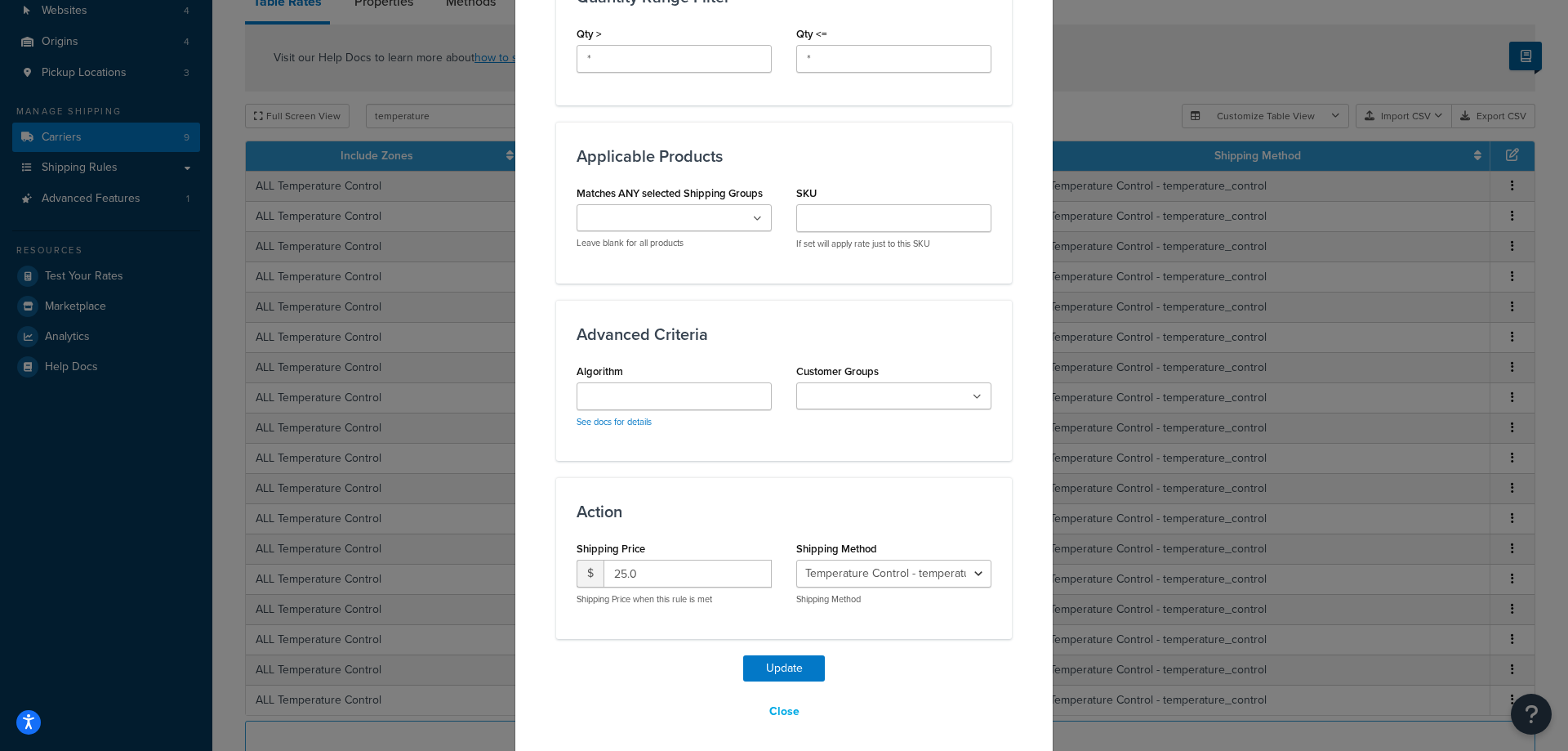
scroll to position [785, 0]
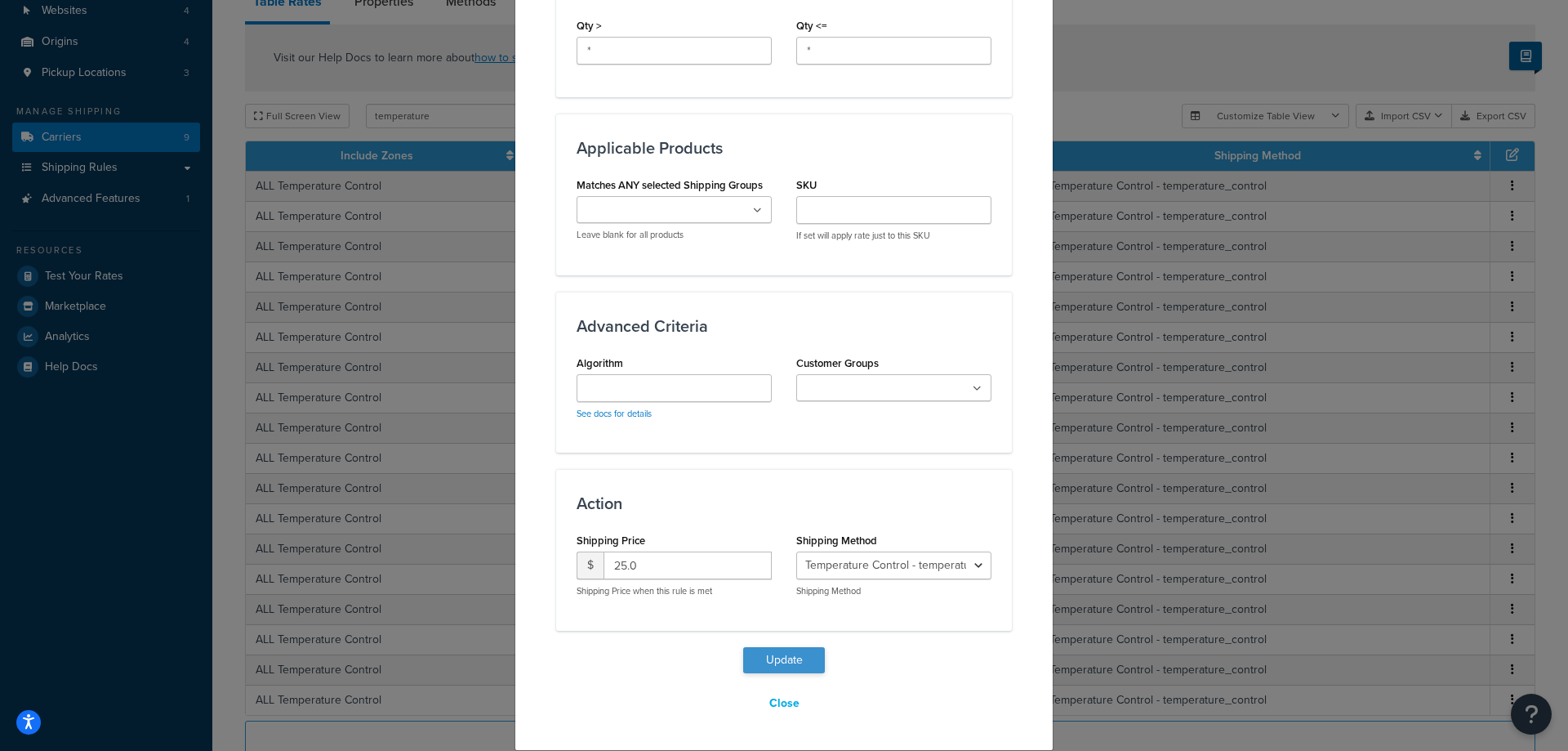
type input "96"
click at [774, 660] on button "Update" at bounding box center [784, 660] width 82 height 26
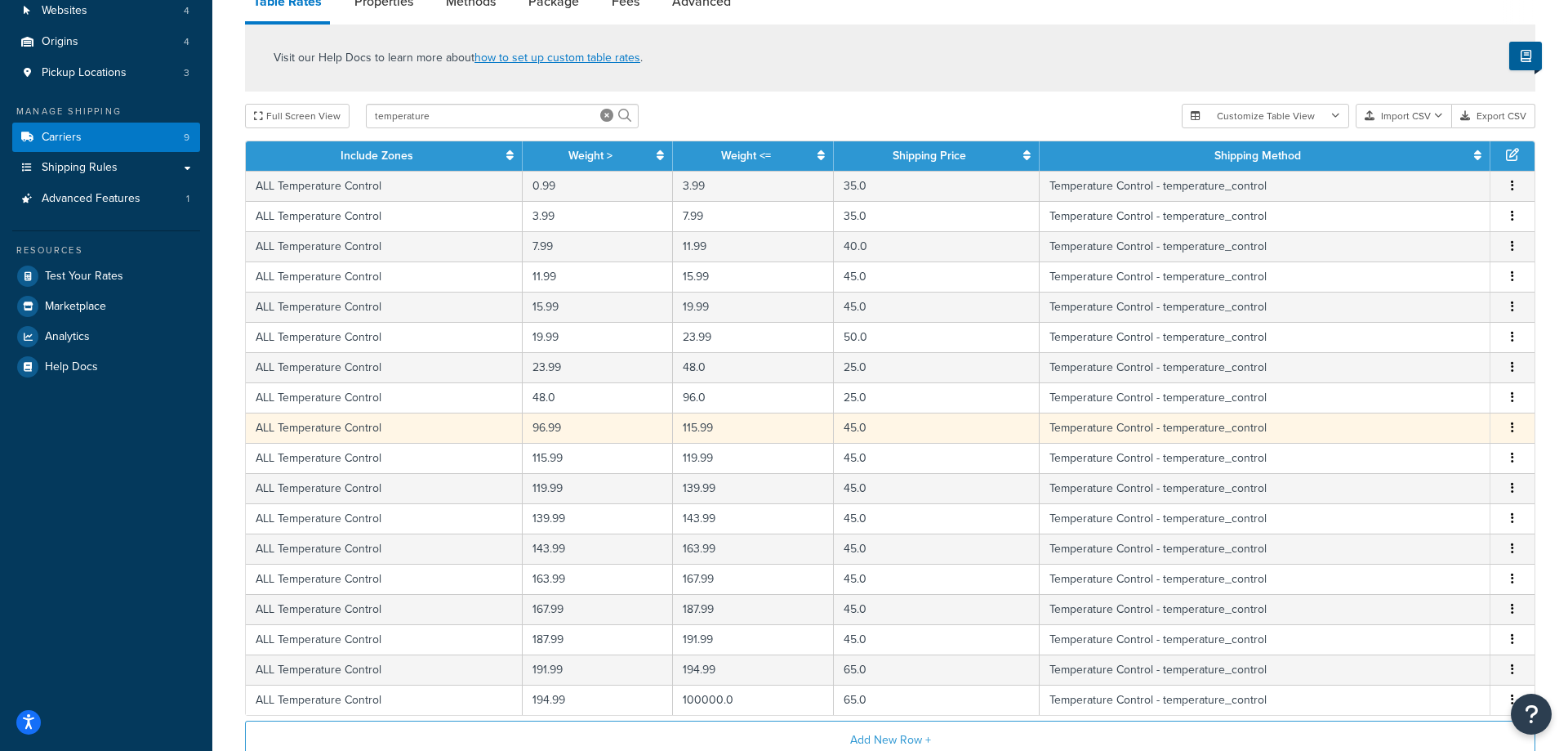
click at [1515, 425] on button "button" at bounding box center [1513, 428] width 13 height 18
click at [1468, 458] on div "Delete" at bounding box center [1431, 463] width 116 height 34
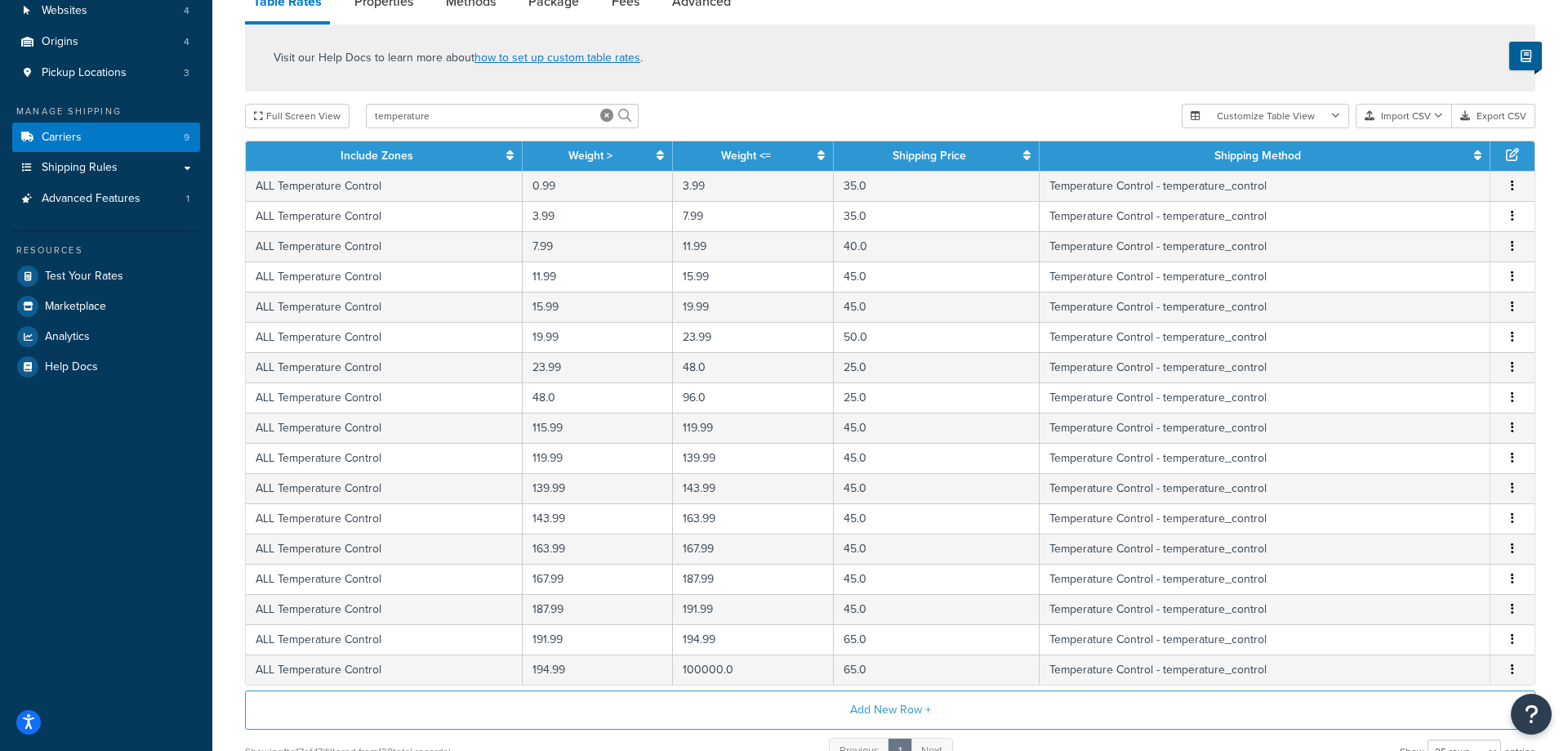
click at [1511, 430] on button "button" at bounding box center [1513, 428] width 13 height 18
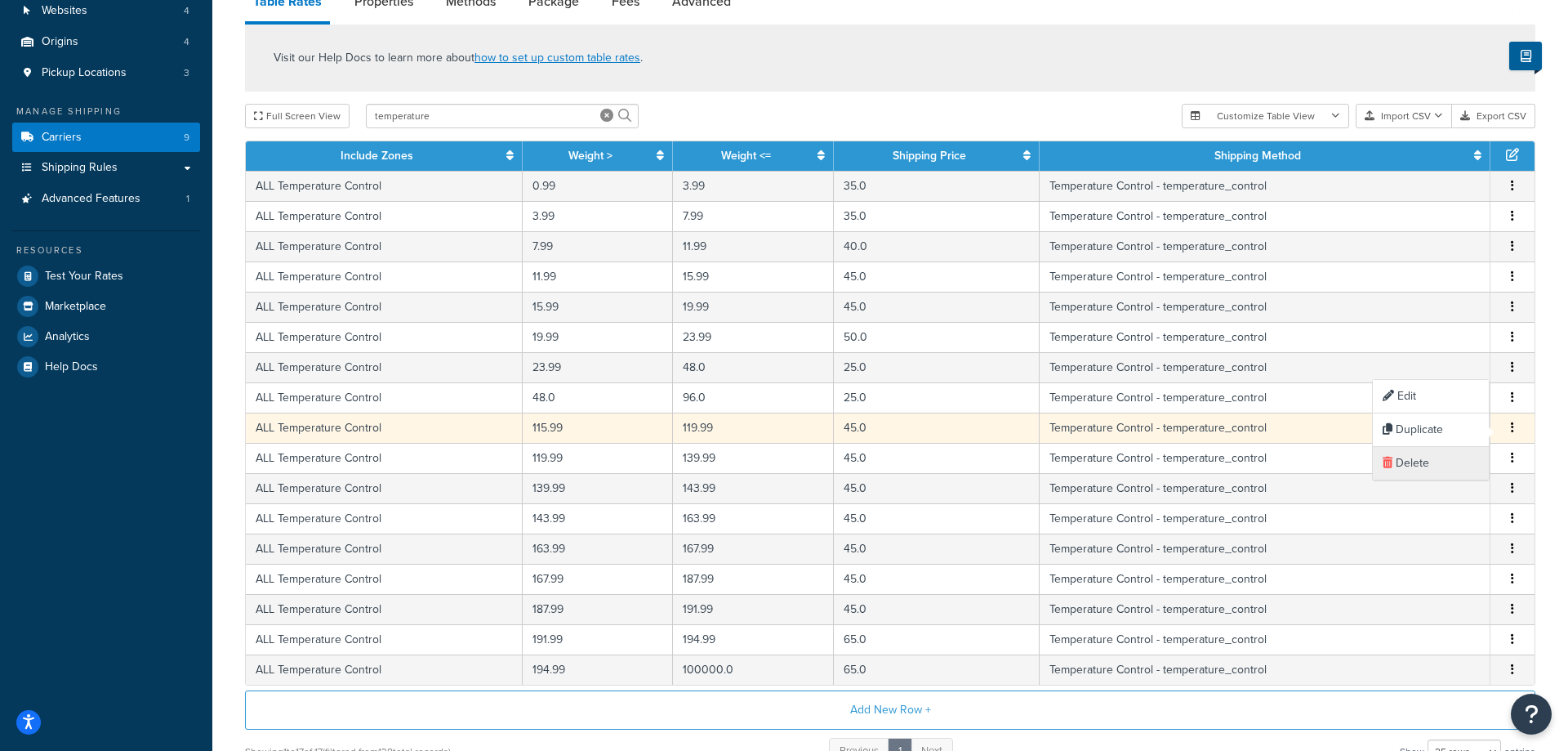
click at [1463, 462] on div "Delete" at bounding box center [1431, 463] width 116 height 34
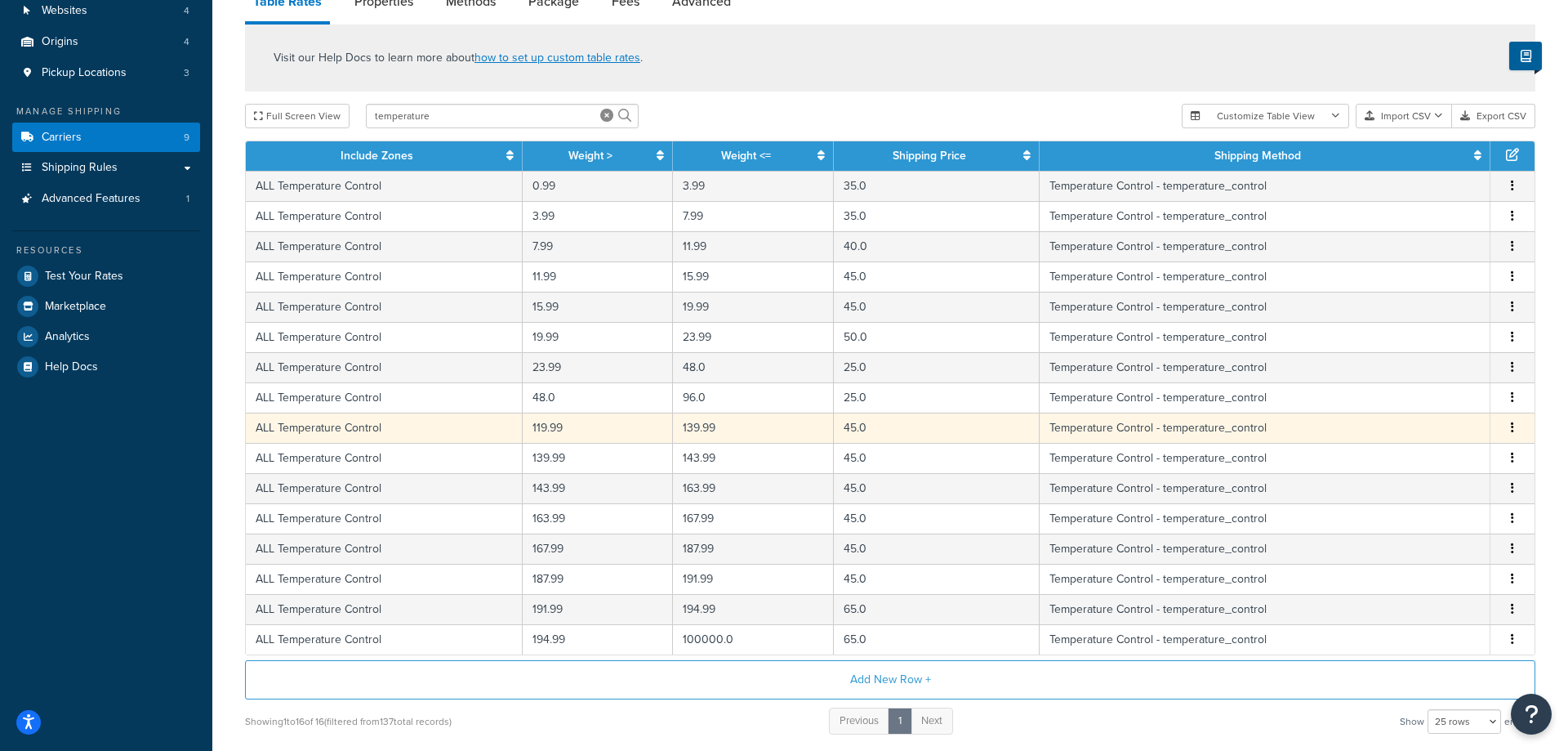
click at [1512, 427] on icon "button" at bounding box center [1513, 427] width 4 height 12
click at [1425, 390] on div "Edit" at bounding box center [1431, 396] width 116 height 34
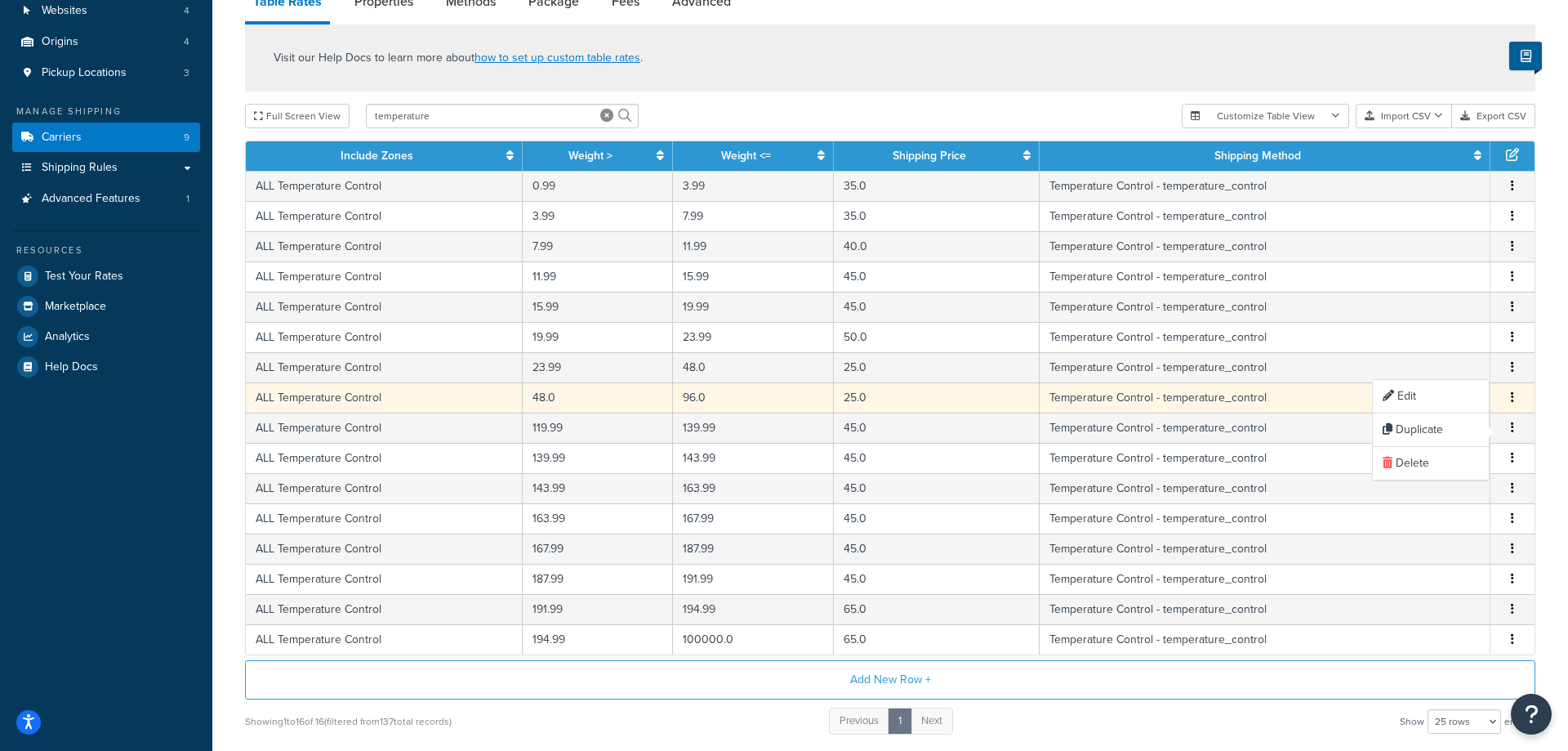
select select "83977"
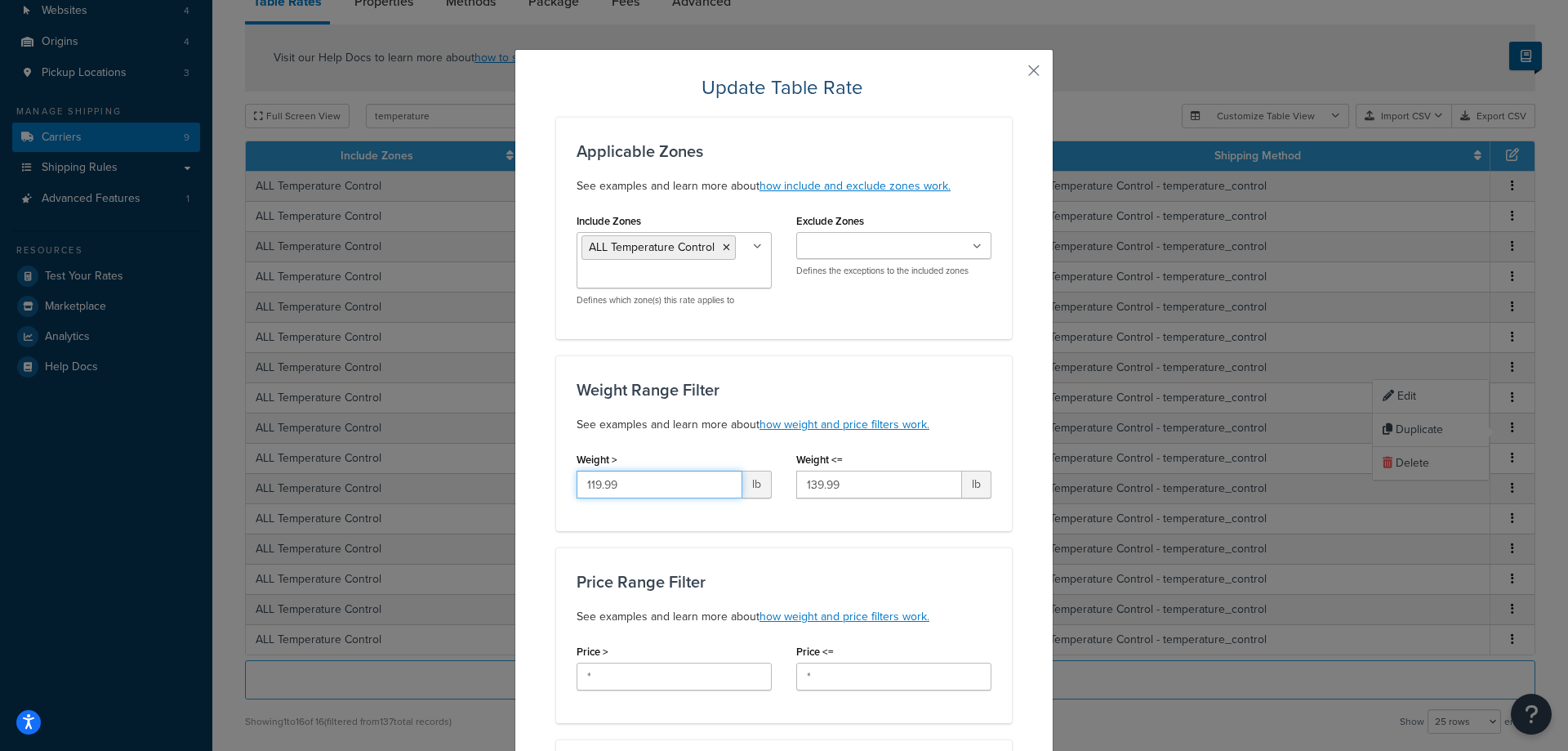
drag, startPoint x: 535, startPoint y: 488, endPoint x: 517, endPoint y: 488, distance: 18.0
click at [577, 488] on input "119.99" at bounding box center [659, 484] width 166 height 28
type input "96"
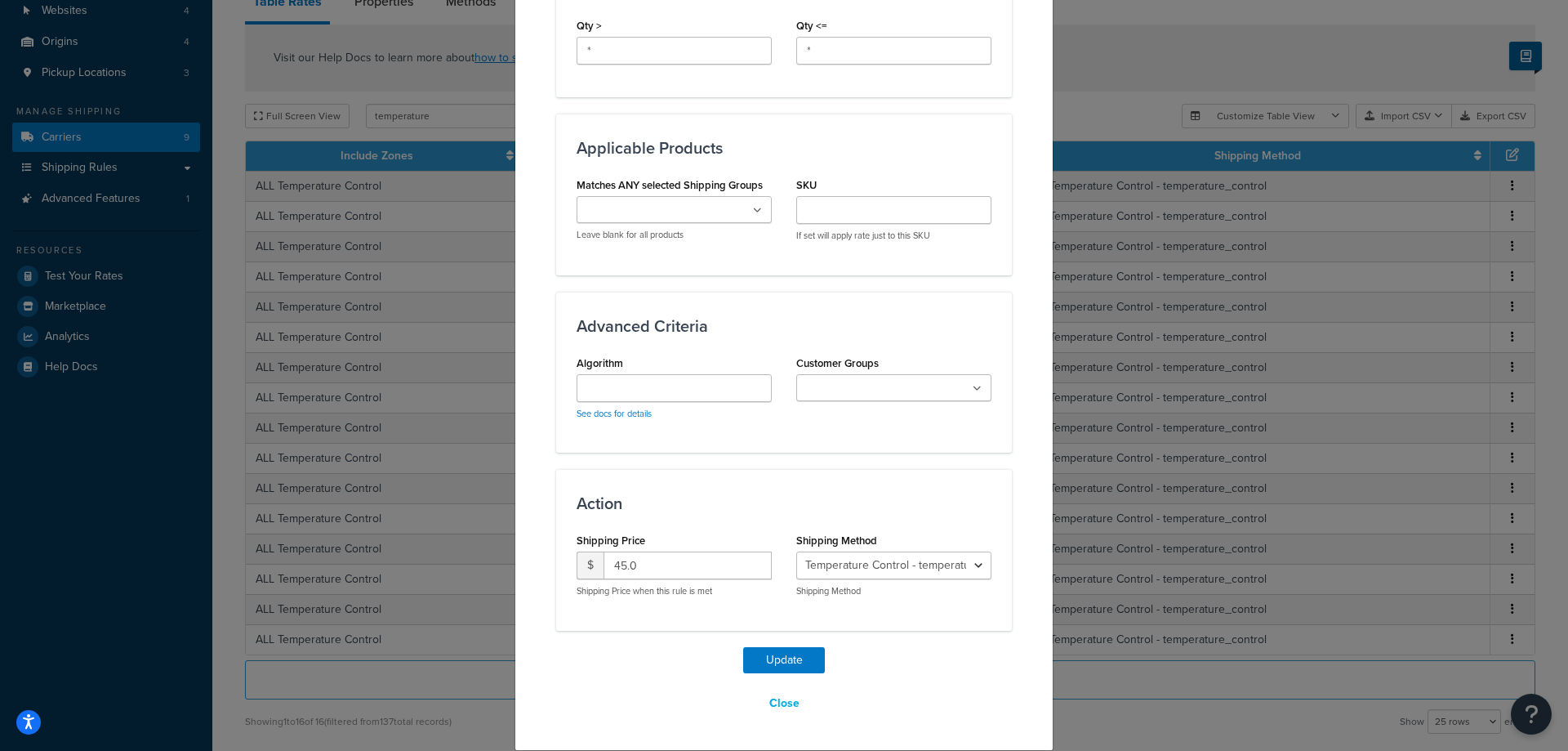
type input "144"
drag, startPoint x: 669, startPoint y: 573, endPoint x: 555, endPoint y: 570, distance: 114.0
click at [603, 571] on input "45.0" at bounding box center [688, 565] width 168 height 28
type input "65"
click at [782, 670] on button "Update" at bounding box center [784, 660] width 82 height 26
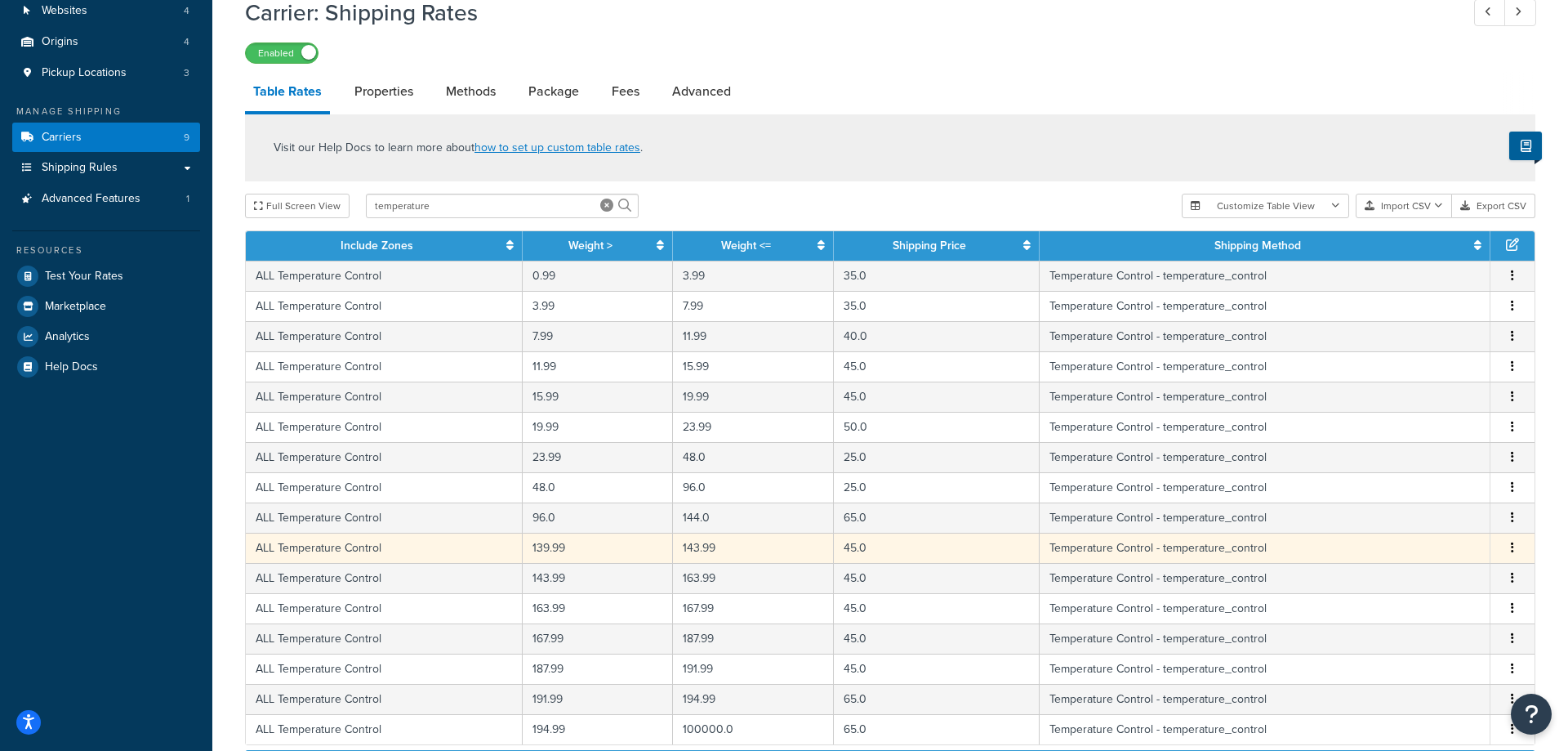
click at [1515, 550] on button "button" at bounding box center [1513, 548] width 13 height 18
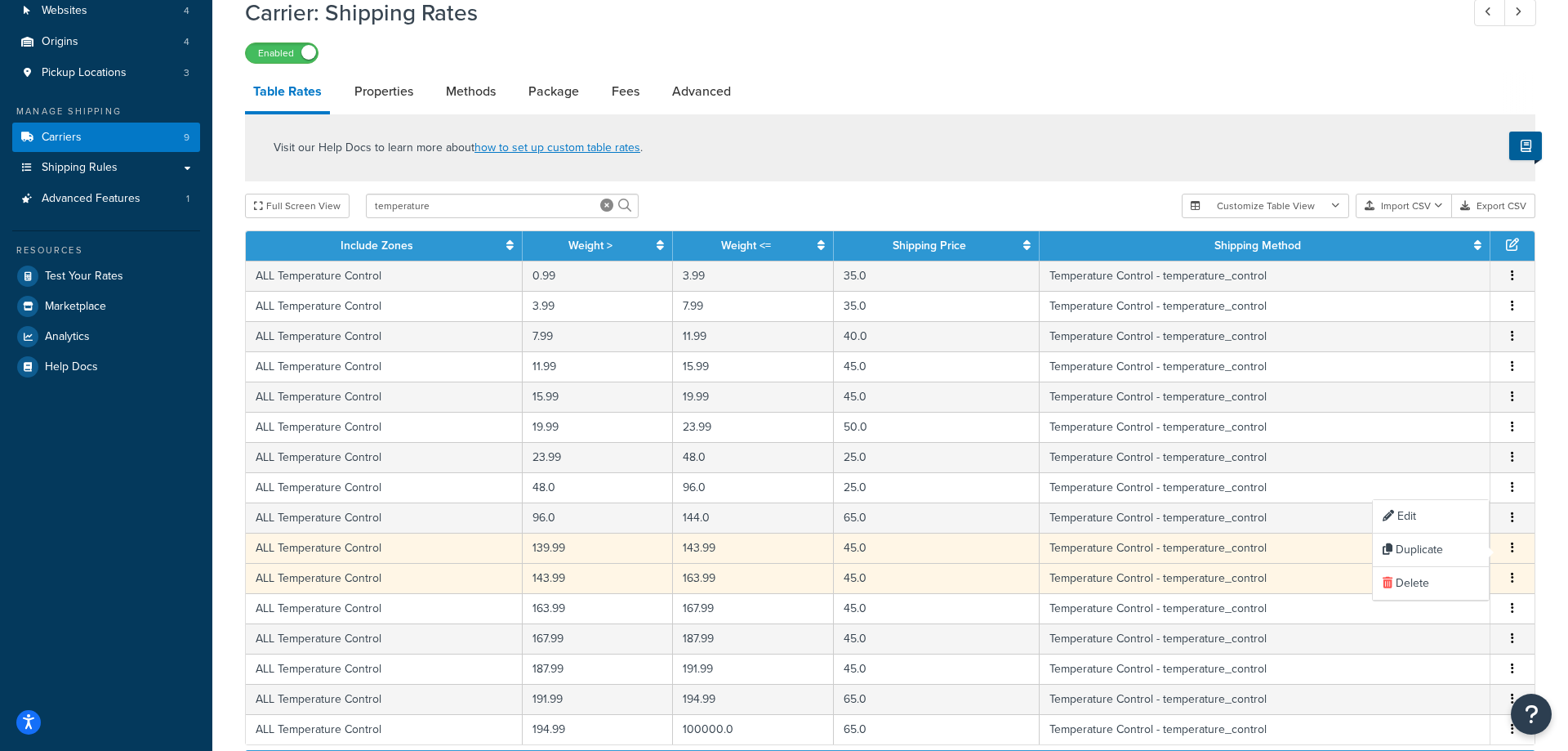
drag, startPoint x: 1468, startPoint y: 582, endPoint x: 1502, endPoint y: 571, distance: 35.7
click at [1468, 583] on div "Delete" at bounding box center [1431, 583] width 116 height 34
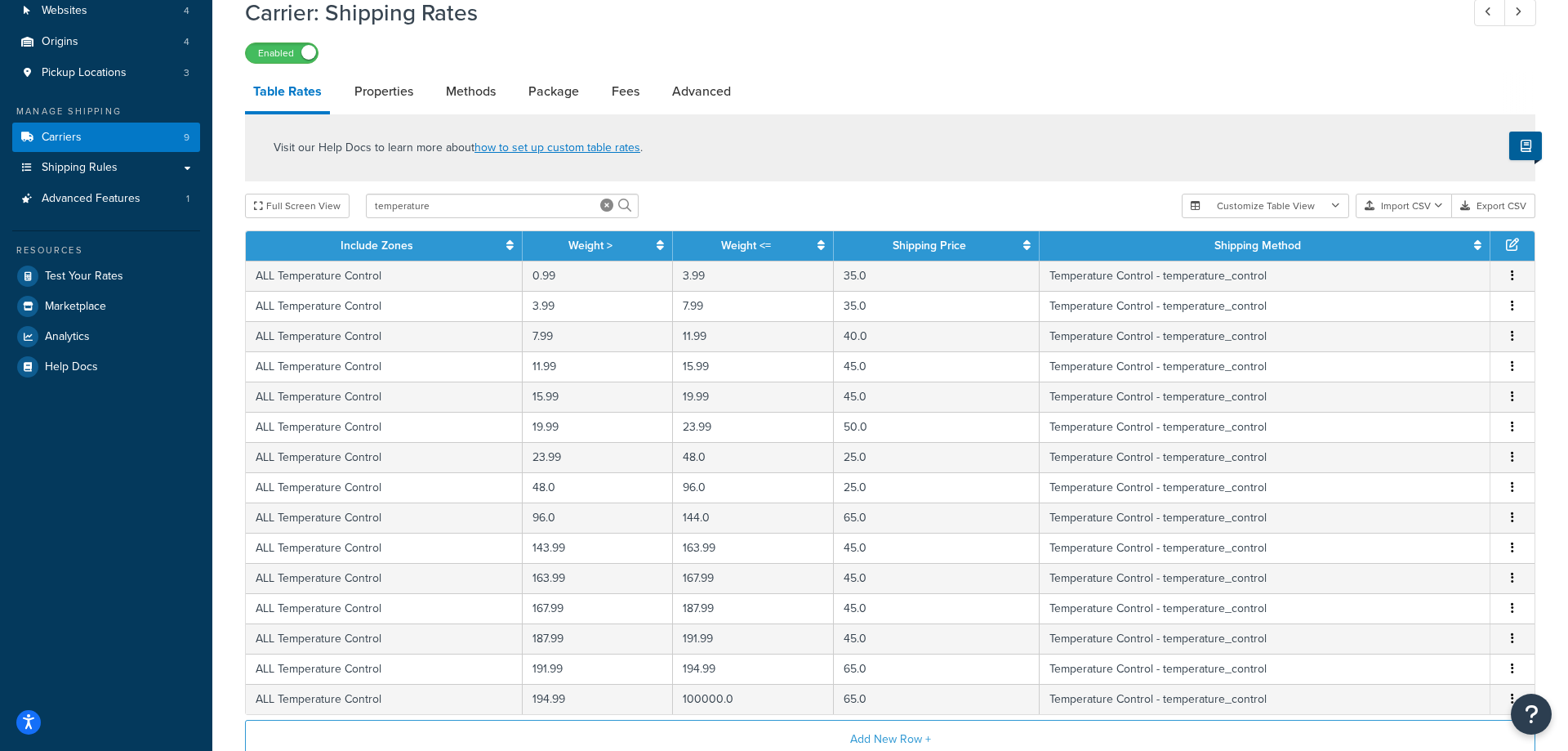
click at [1512, 550] on icon "button" at bounding box center [1513, 547] width 4 height 12
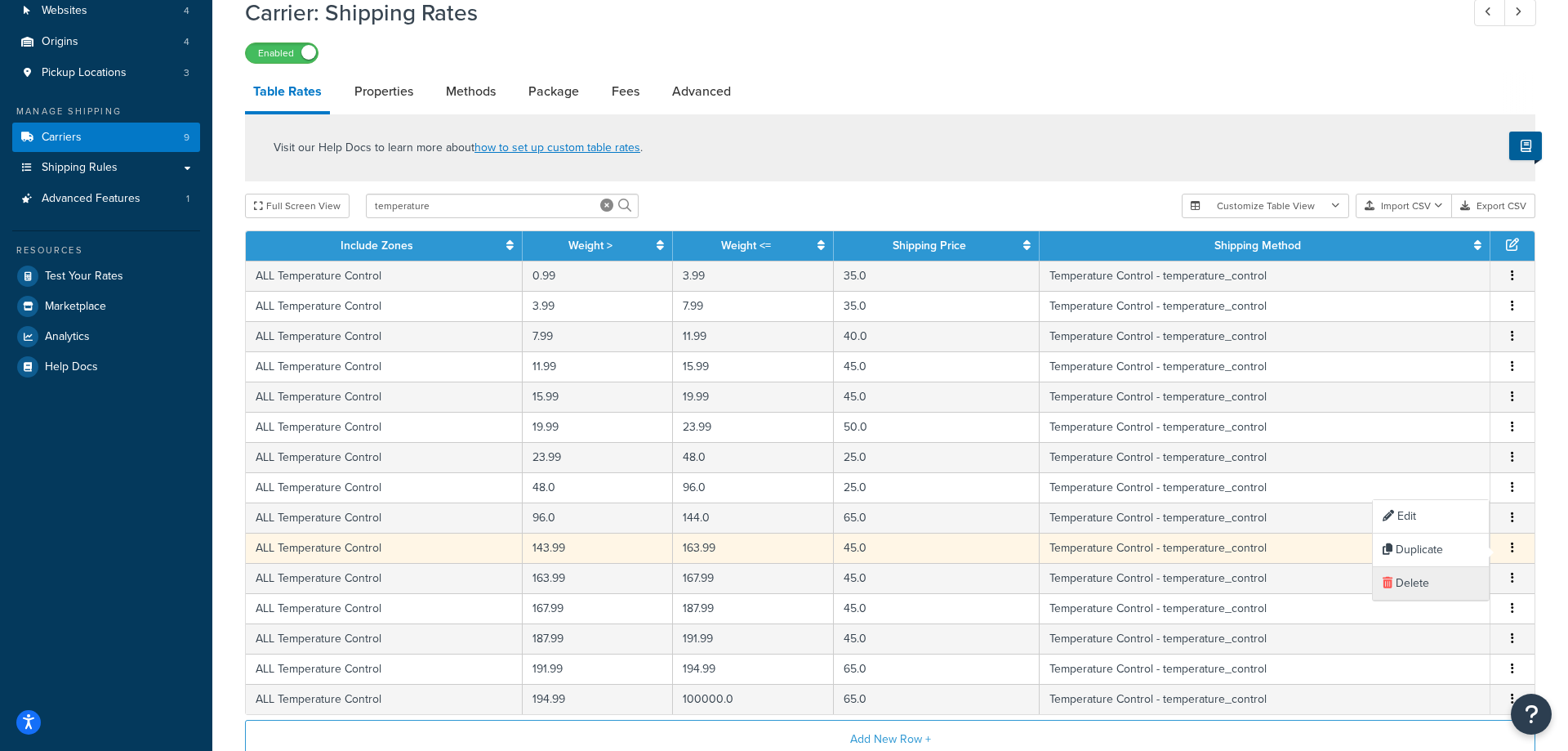
click at [1440, 591] on div "Delete" at bounding box center [1431, 583] width 116 height 34
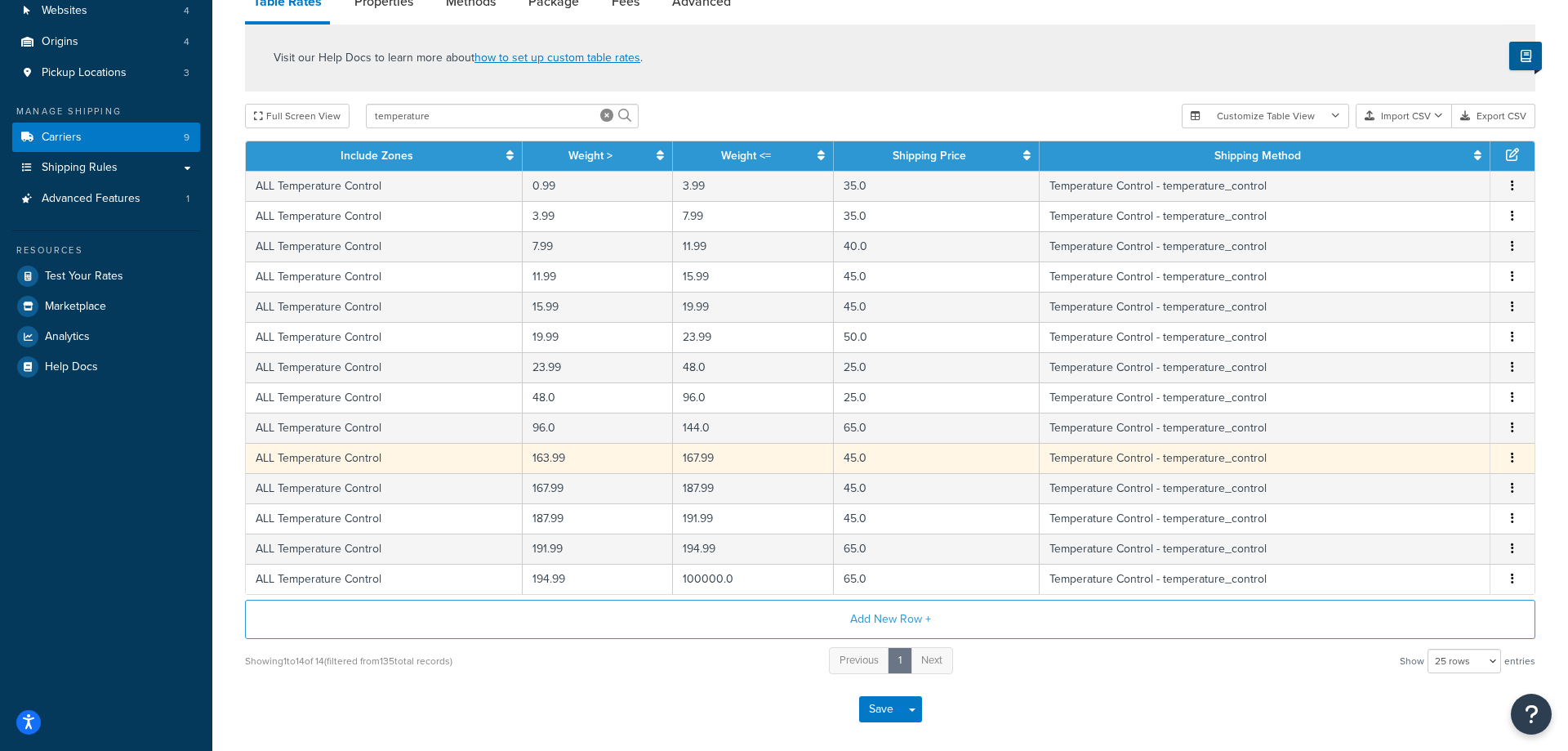
click at [1510, 461] on button "button" at bounding box center [1513, 458] width 13 height 18
click at [1438, 428] on div "Edit" at bounding box center [1431, 427] width 116 height 34
select select "83977"
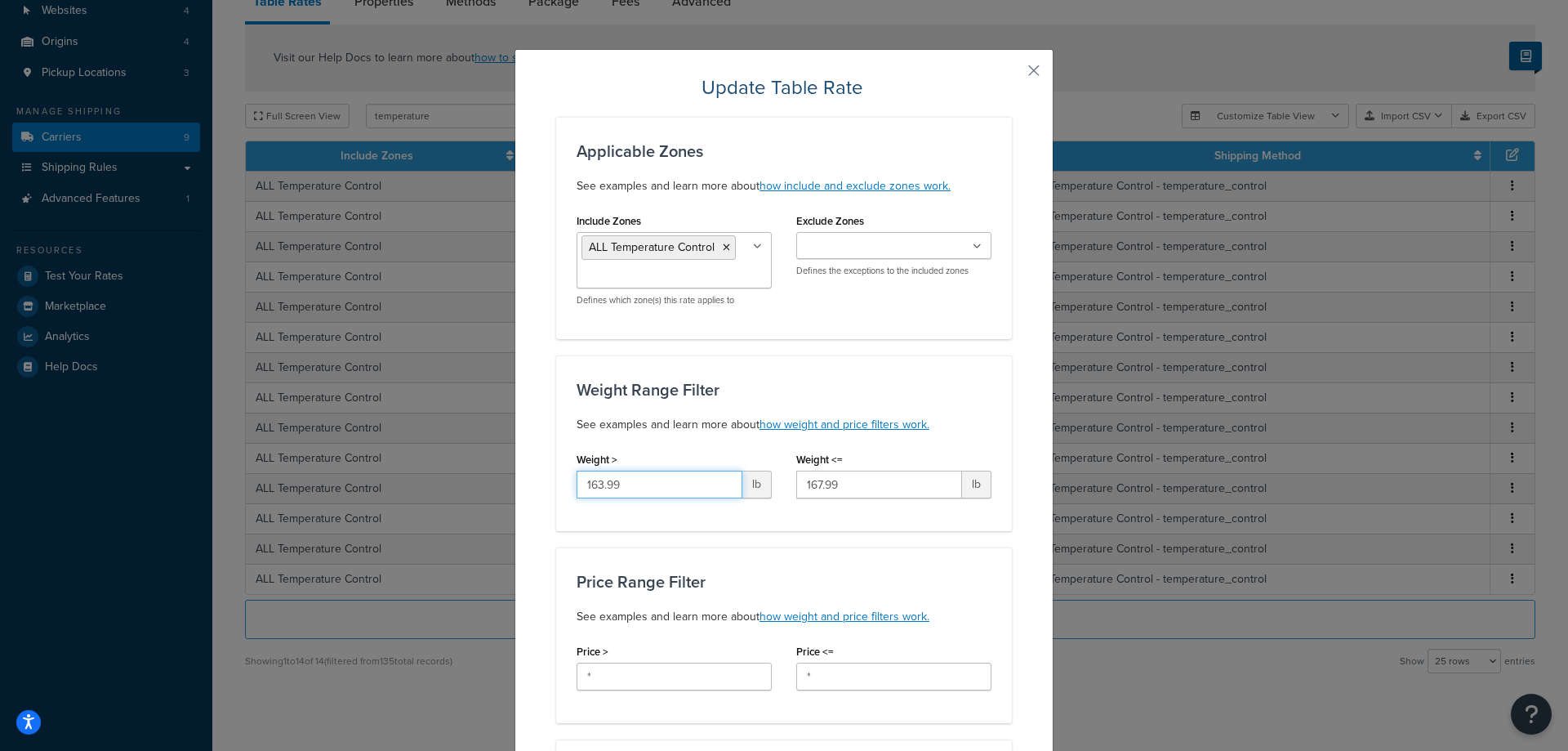
drag, startPoint x: 641, startPoint y: 483, endPoint x: 495, endPoint y: 481, distance: 146.0
click at [577, 481] on input "163.99" at bounding box center [659, 484] width 166 height 28
type input "144"
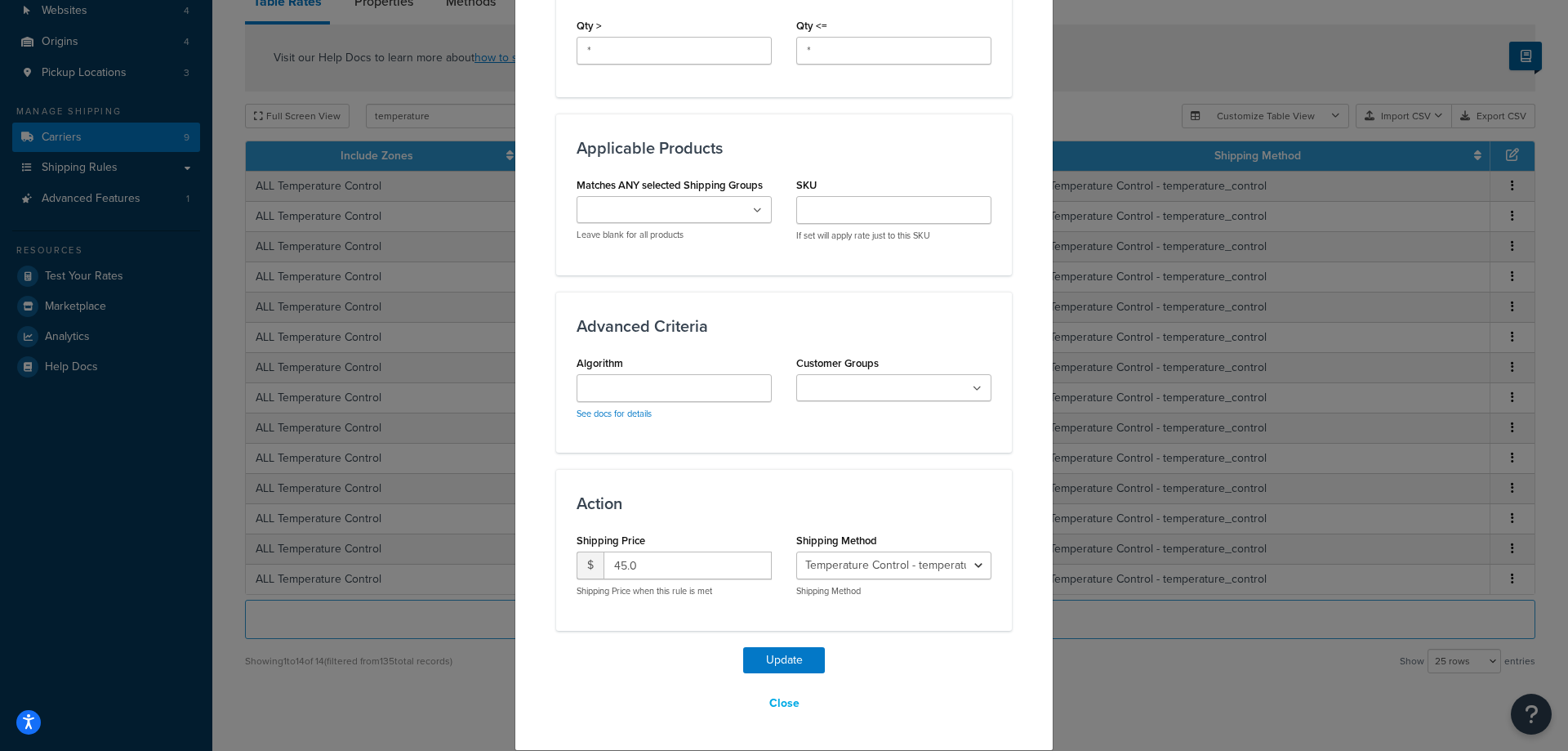
type input "192"
click at [659, 572] on input "45.0" at bounding box center [688, 565] width 168 height 28
click at [659, 571] on input "45.0" at bounding box center [688, 565] width 168 height 28
type input "85"
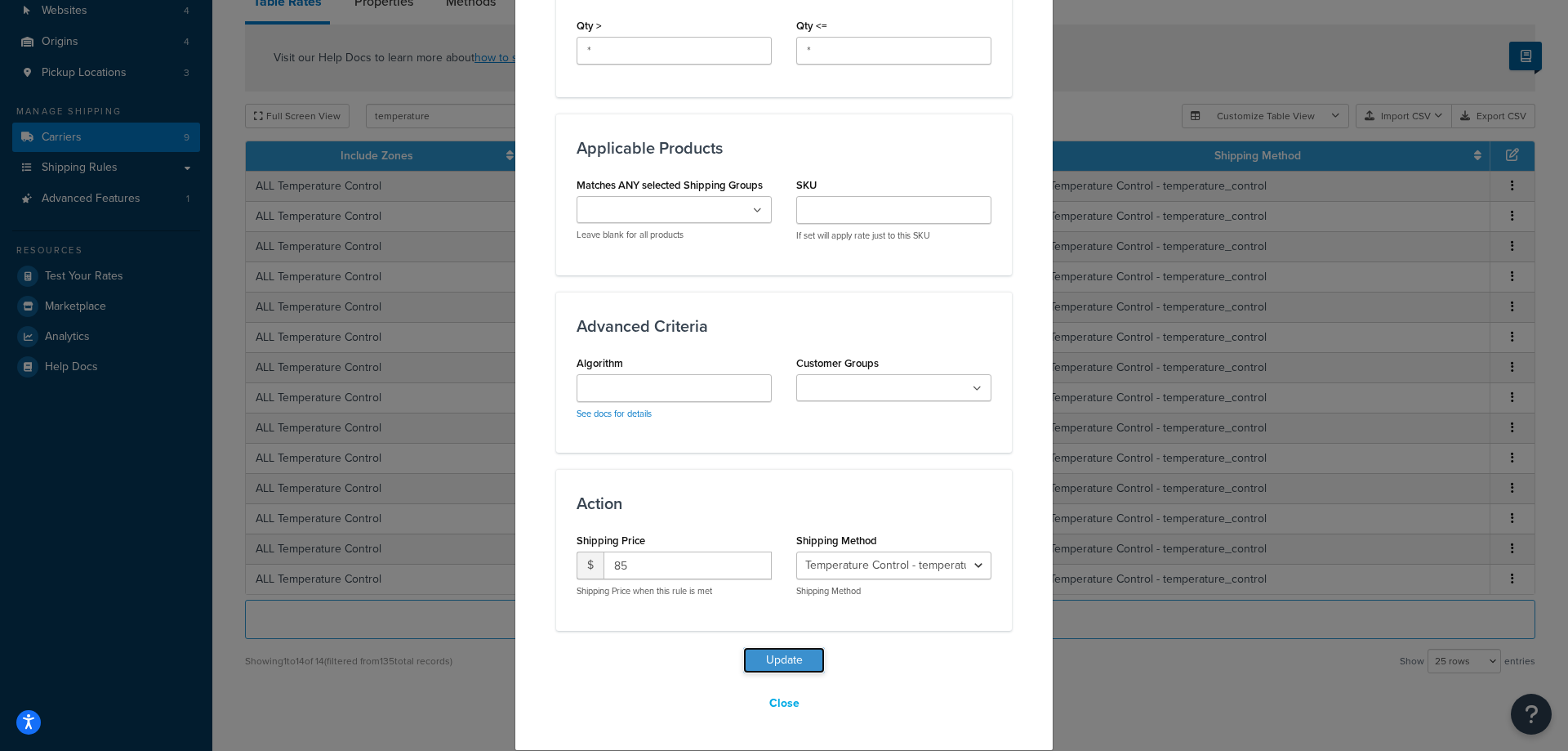
click at [769, 660] on button "Update" at bounding box center [784, 660] width 82 height 26
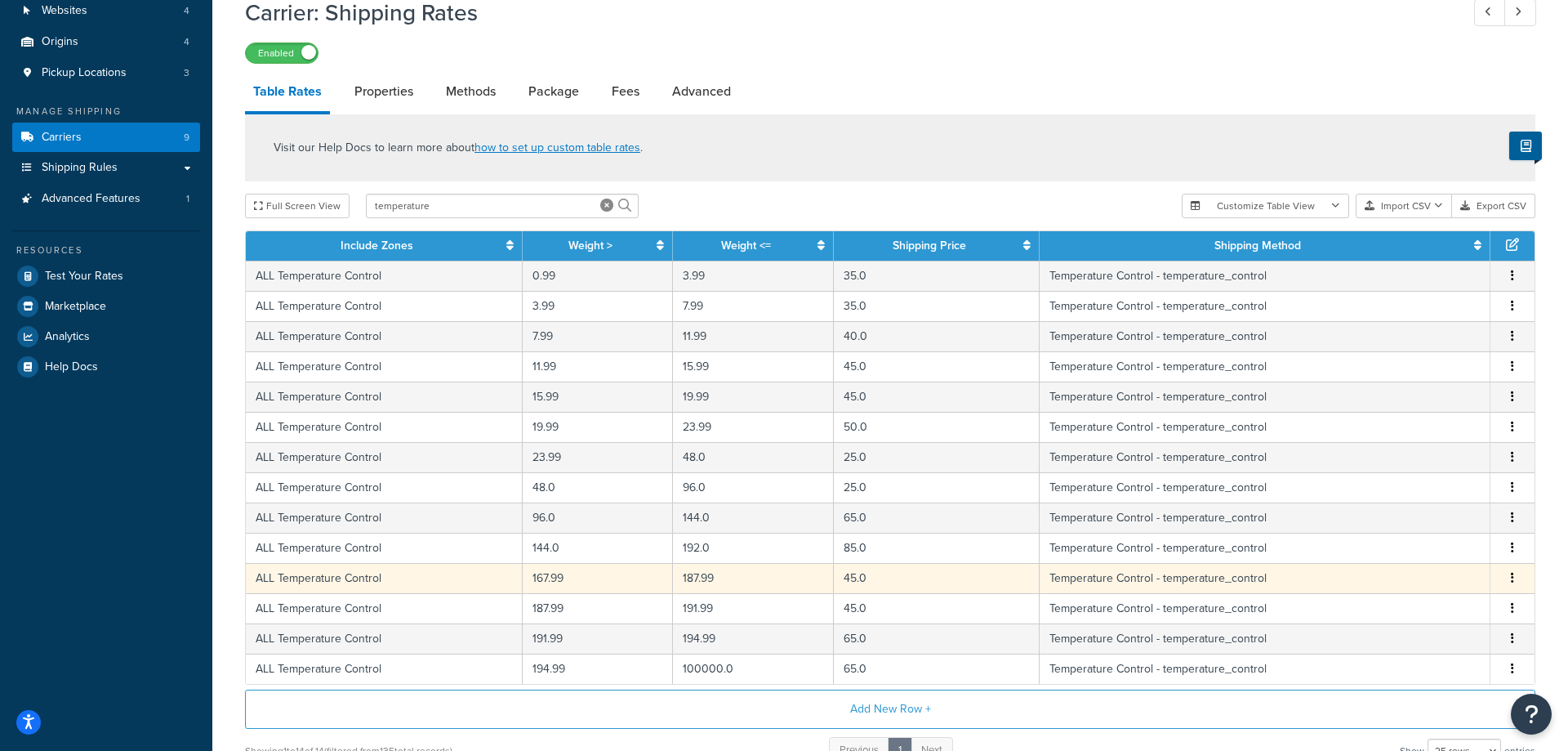
click at [1509, 582] on button "button" at bounding box center [1513, 579] width 13 height 18
click at [1419, 544] on div "Edit" at bounding box center [1431, 546] width 116 height 34
select select "83977"
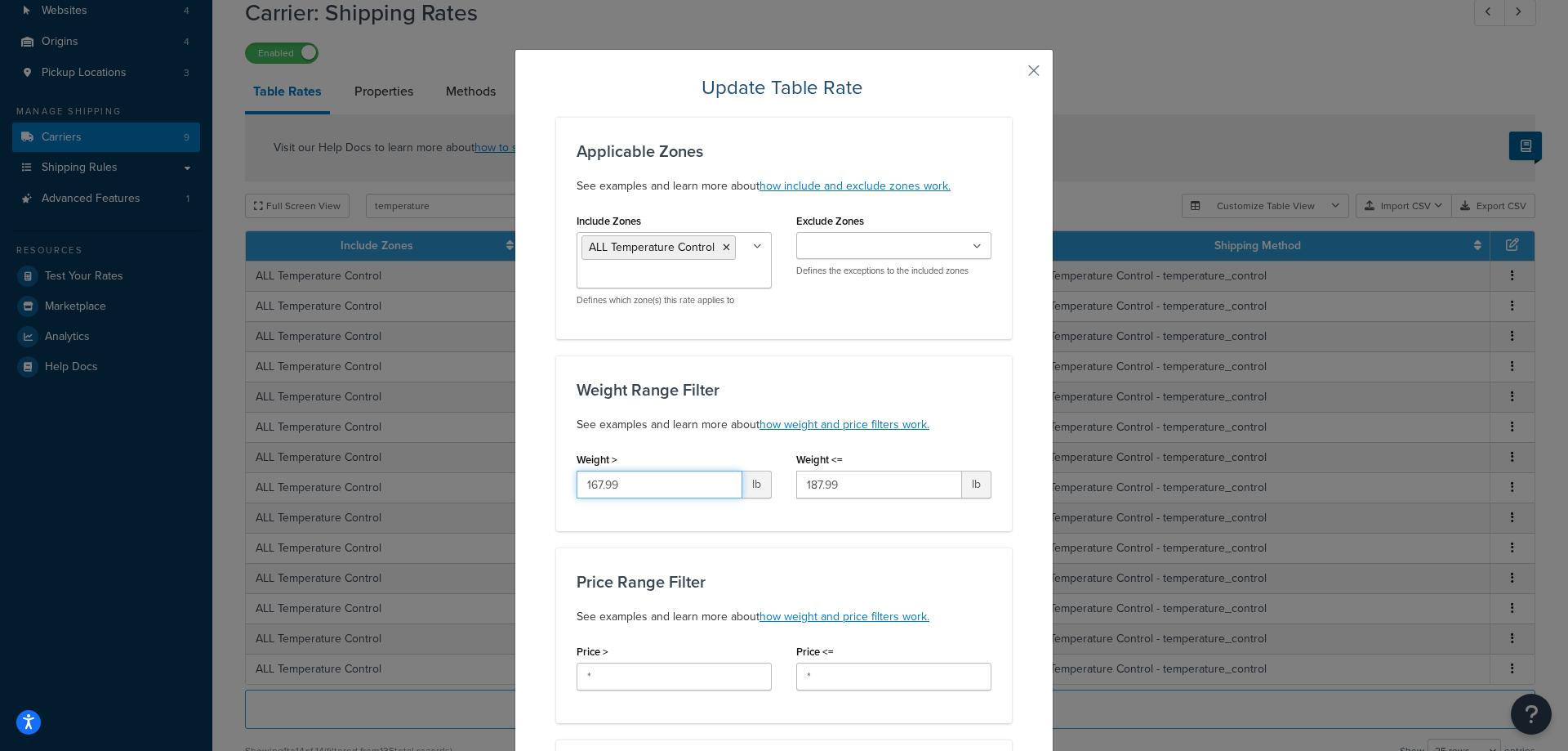
drag, startPoint x: 640, startPoint y: 482, endPoint x: 531, endPoint y: 488, distance: 109.2
click at [577, 487] on input "167.99" at bounding box center [659, 484] width 166 height 28
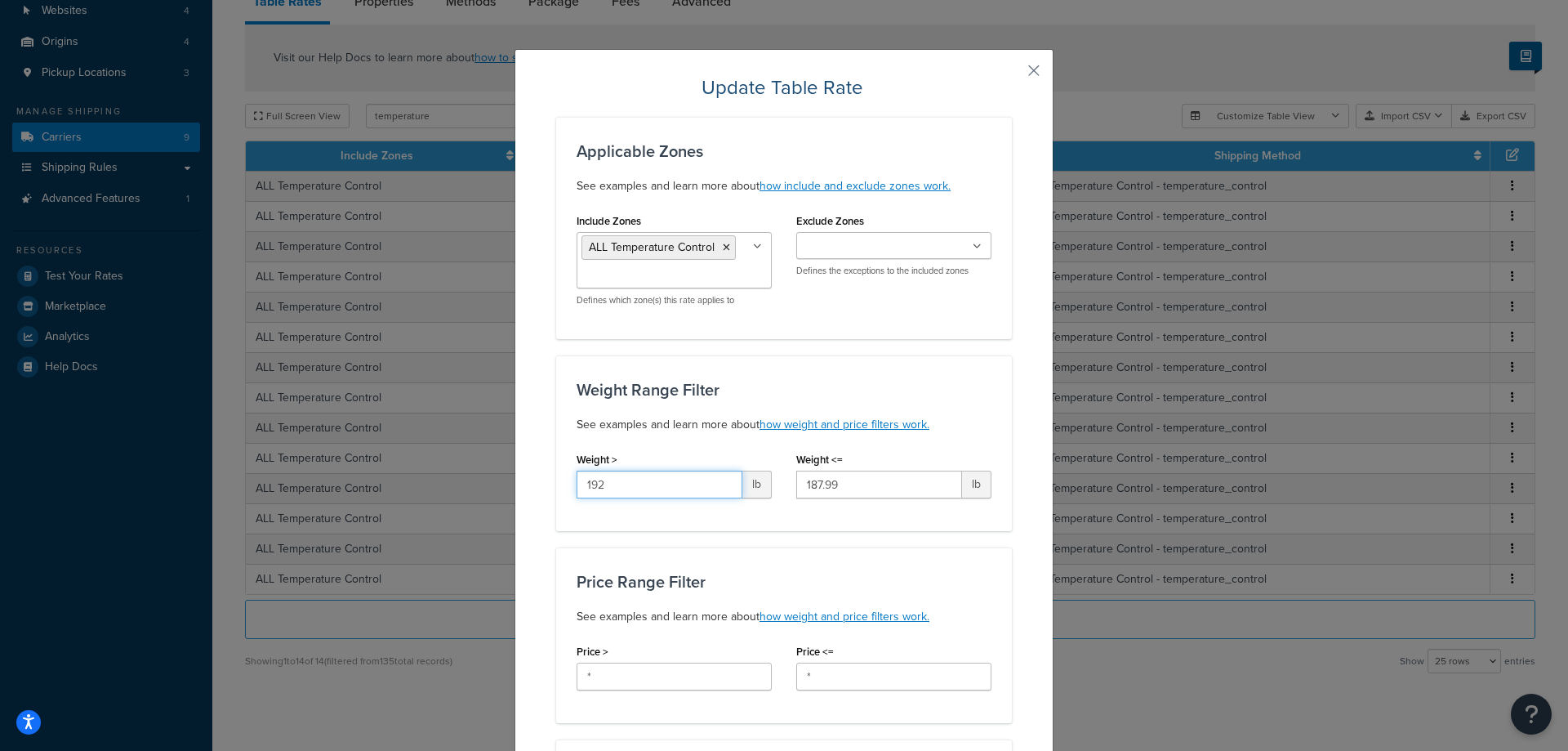
type input "192"
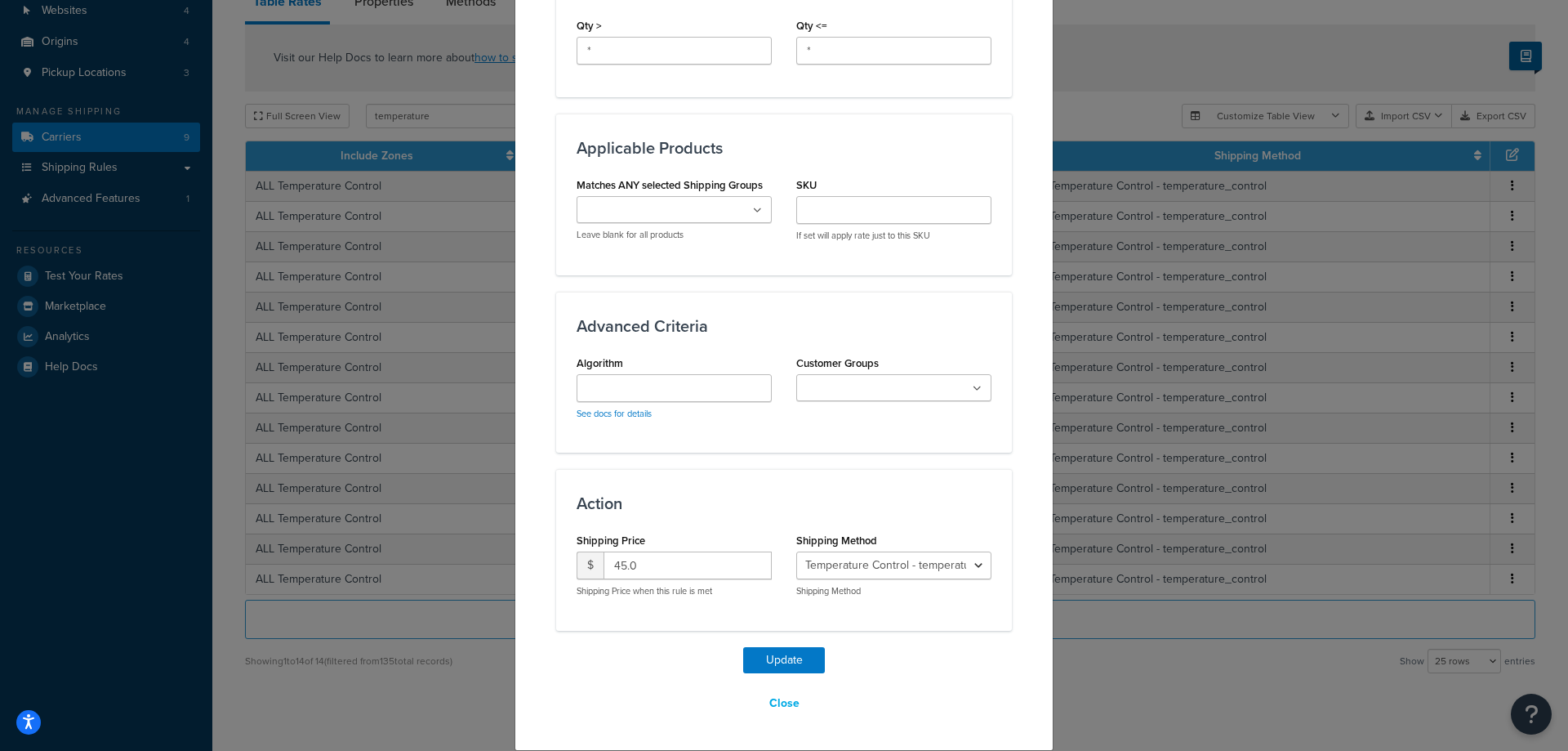
type input "240"
click at [688, 554] on input "45.0" at bounding box center [688, 565] width 168 height 28
type input "105"
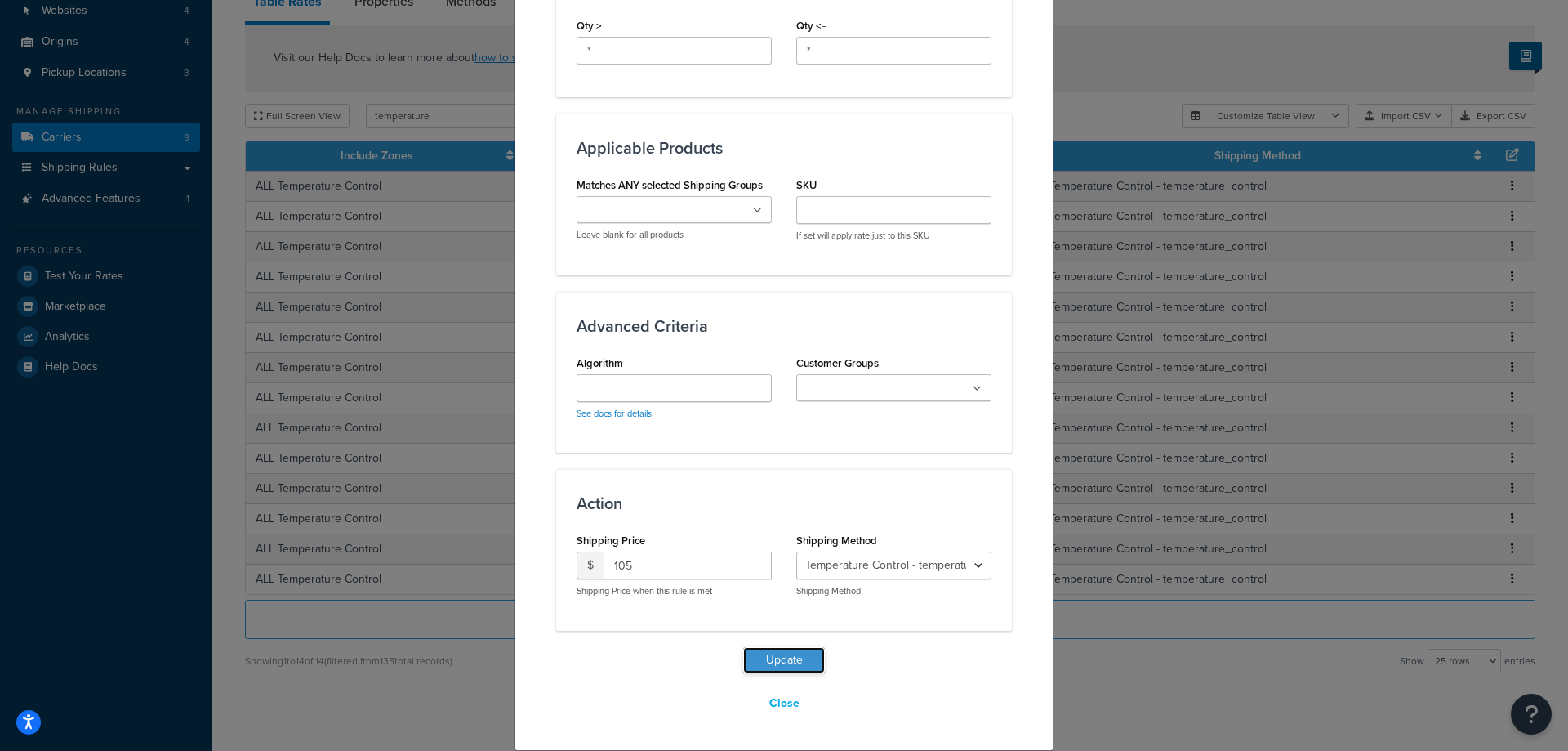
click at [811, 660] on button "Update" at bounding box center [784, 660] width 82 height 26
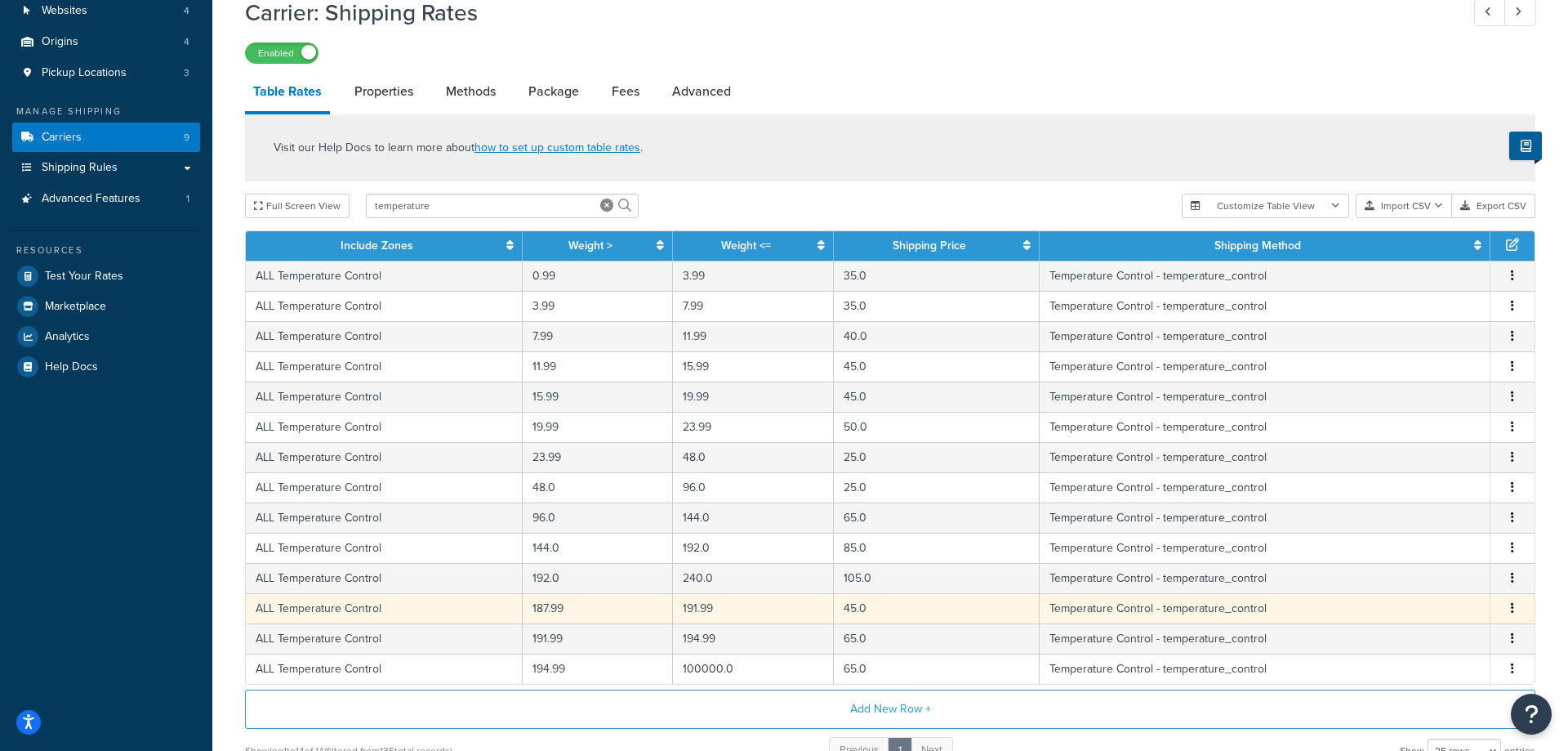
click at [1510, 610] on button "button" at bounding box center [1513, 609] width 13 height 18
click at [1440, 572] on div "Edit" at bounding box center [1431, 577] width 116 height 34
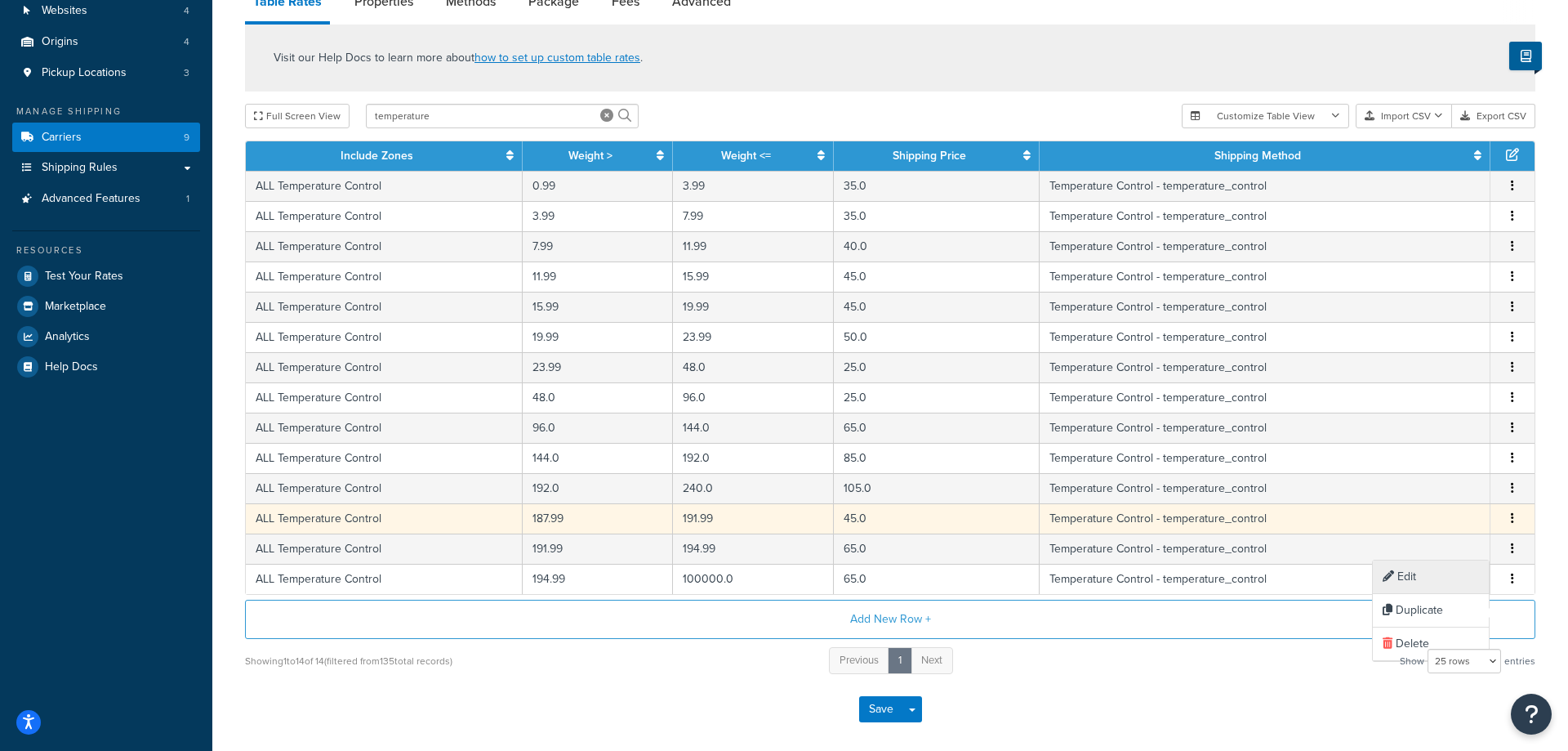
select select "83977"
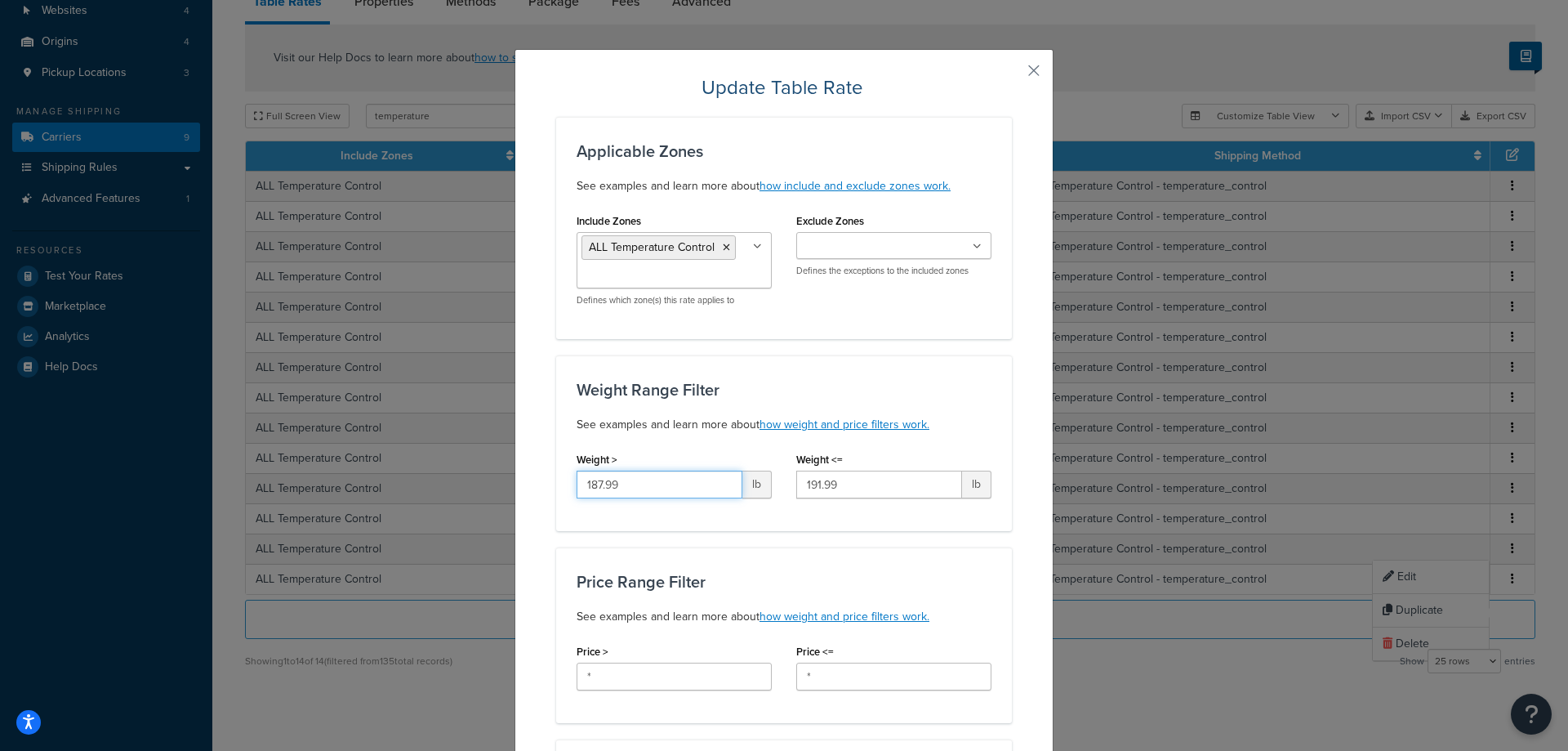
click at [577, 487] on input "187.99" at bounding box center [659, 484] width 166 height 28
type input "240"
type input "288"
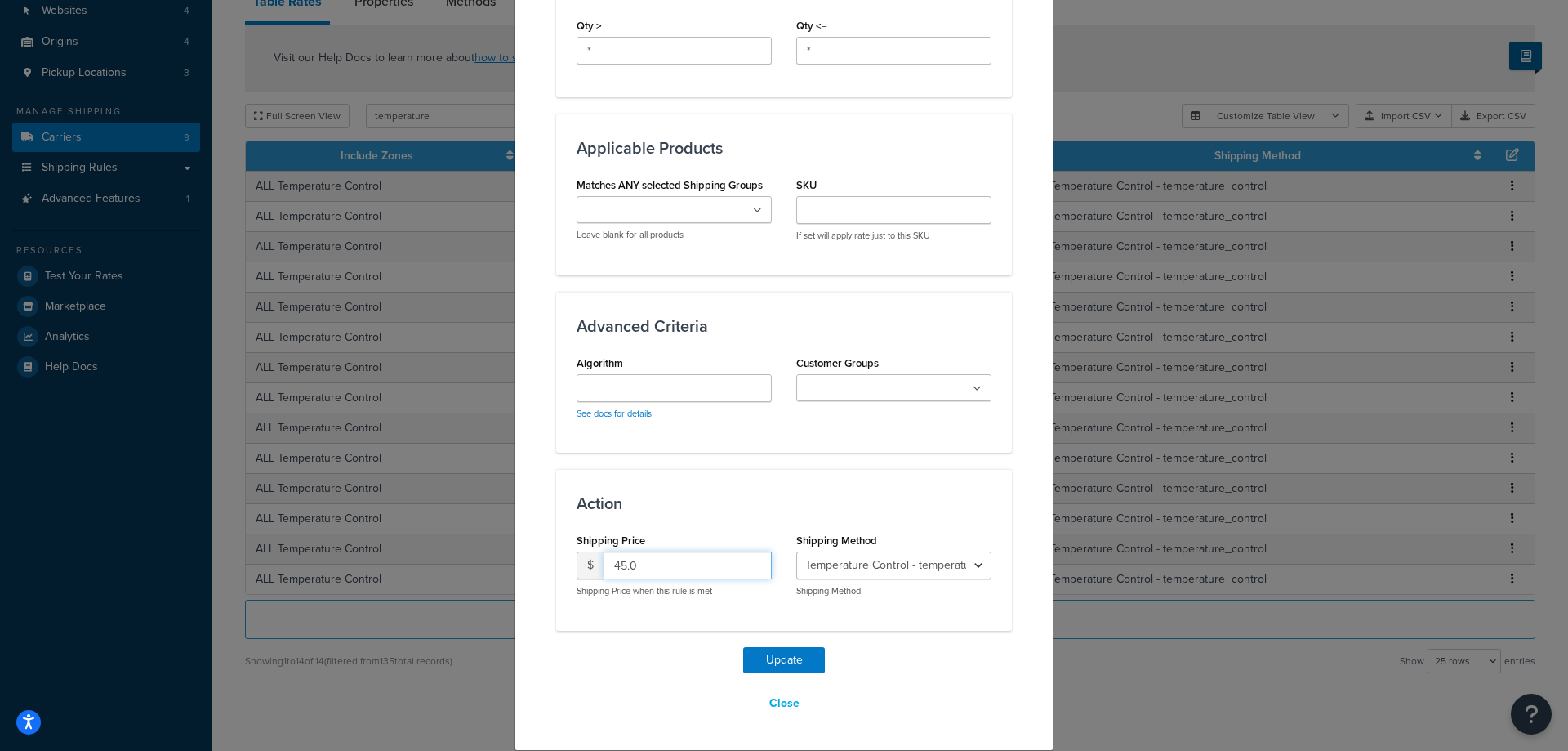
click at [669, 556] on input "45.0" at bounding box center [688, 565] width 168 height 28
type input "125"
click at [769, 666] on button "Update" at bounding box center [784, 660] width 82 height 26
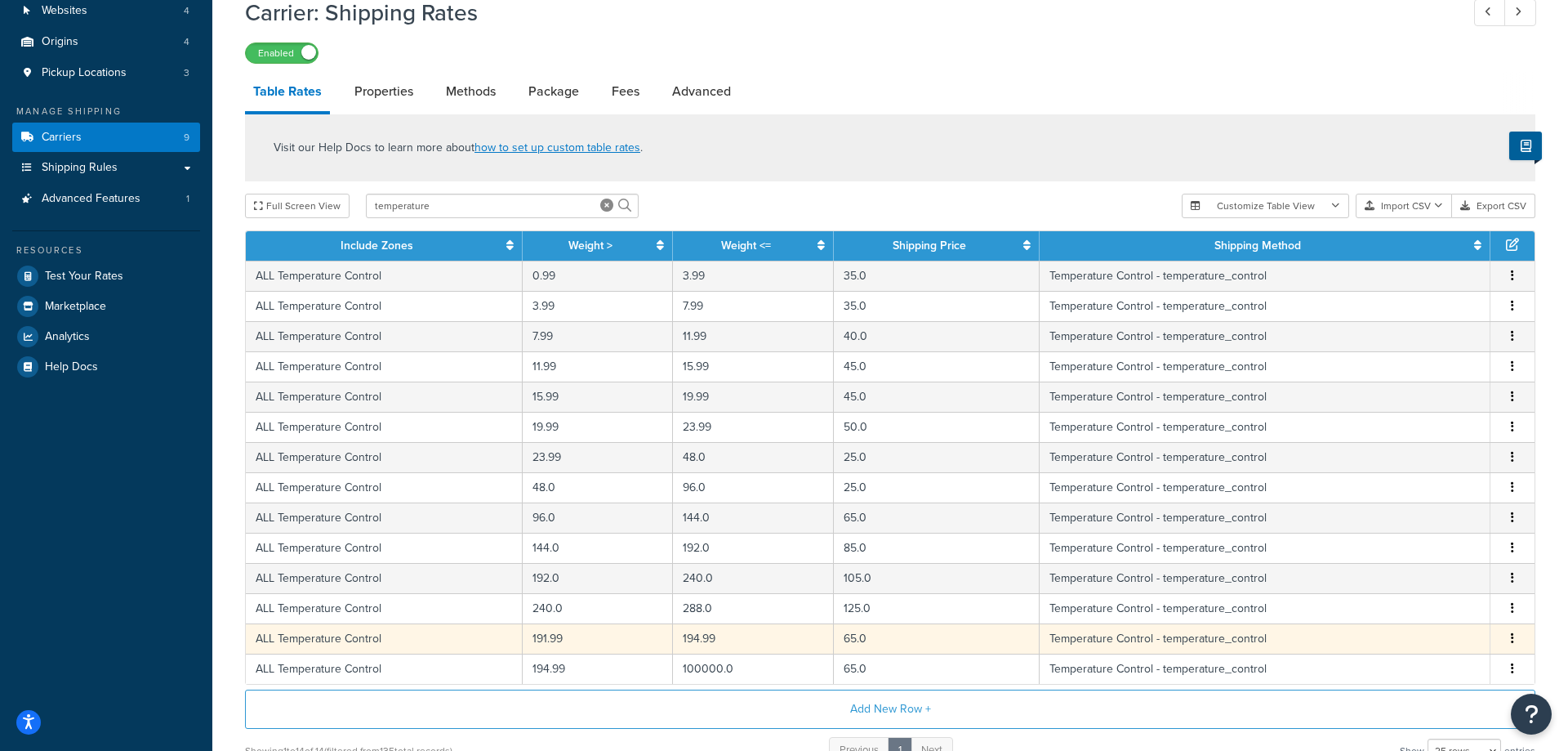
click at [1513, 641] on icon "button" at bounding box center [1513, 638] width 4 height 12
click at [1429, 604] on div "Edit" at bounding box center [1431, 607] width 116 height 34
select select "83977"
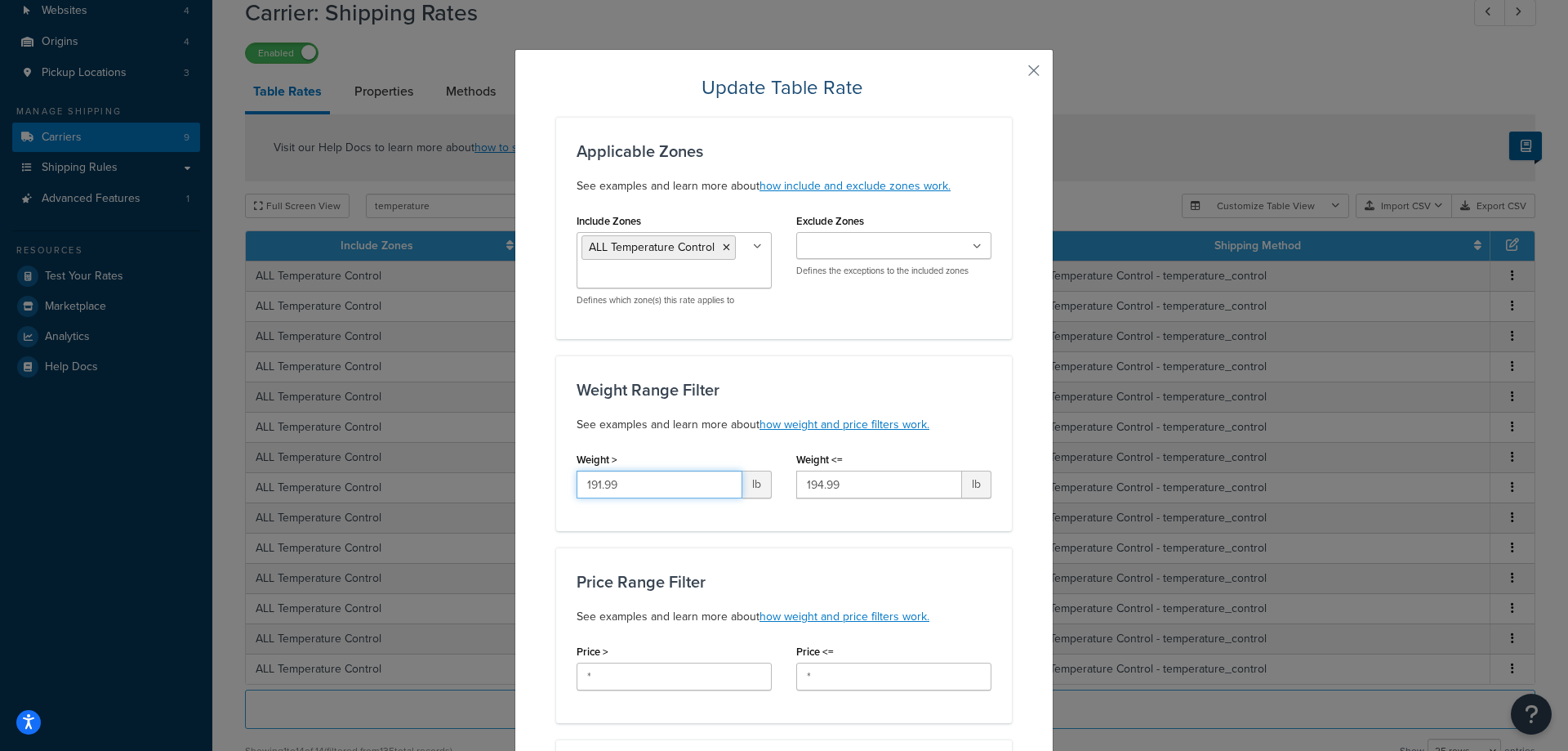
drag, startPoint x: 636, startPoint y: 486, endPoint x: 495, endPoint y: 478, distance: 141.2
click at [577, 478] on input "191.99" at bounding box center [659, 484] width 166 height 28
type input "288"
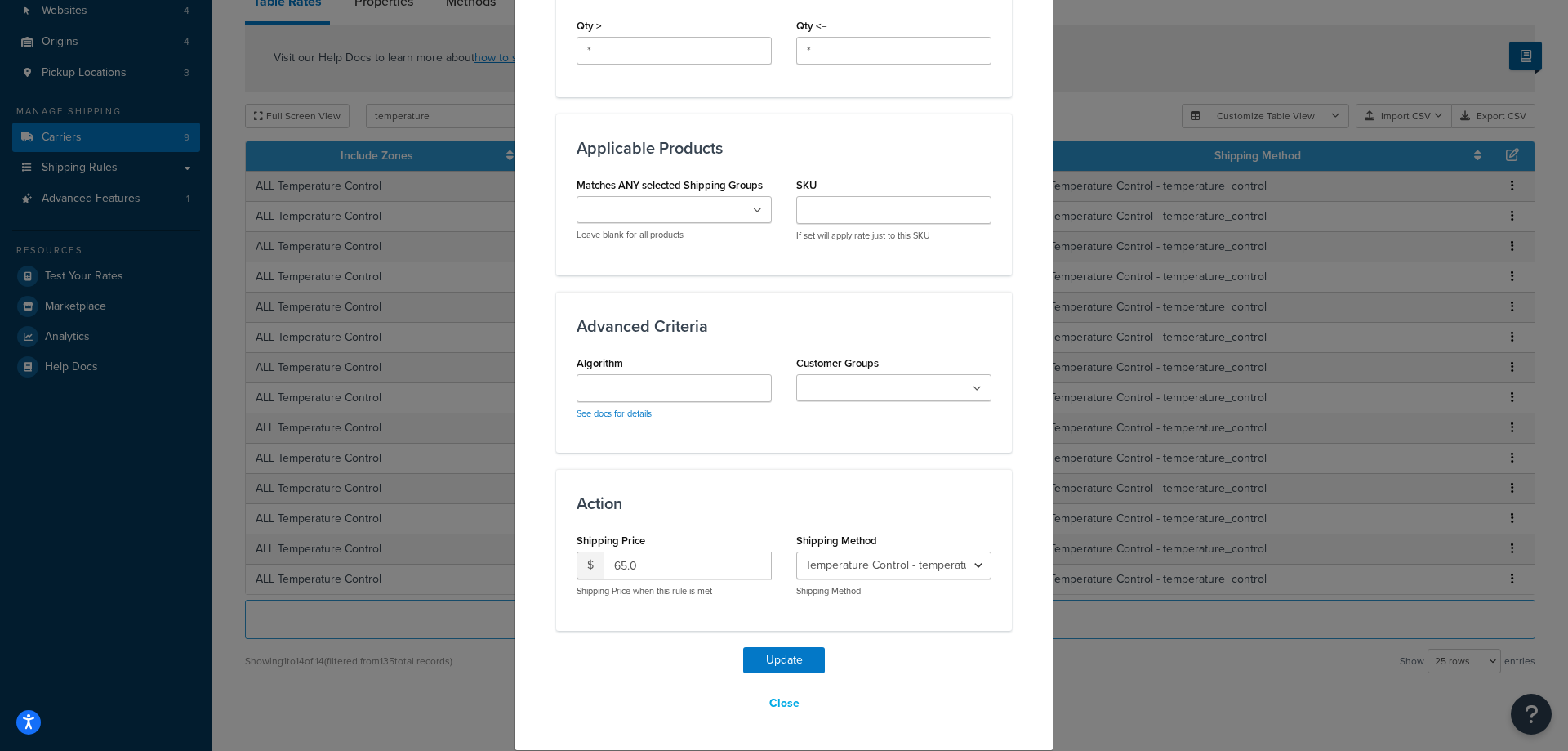
type input "336"
drag, startPoint x: 595, startPoint y: 563, endPoint x: 548, endPoint y: 560, distance: 47.1
click at [603, 560] on input "65.0" at bounding box center [688, 565] width 168 height 28
type input "145"
click at [811, 668] on button "Update" at bounding box center [784, 660] width 82 height 26
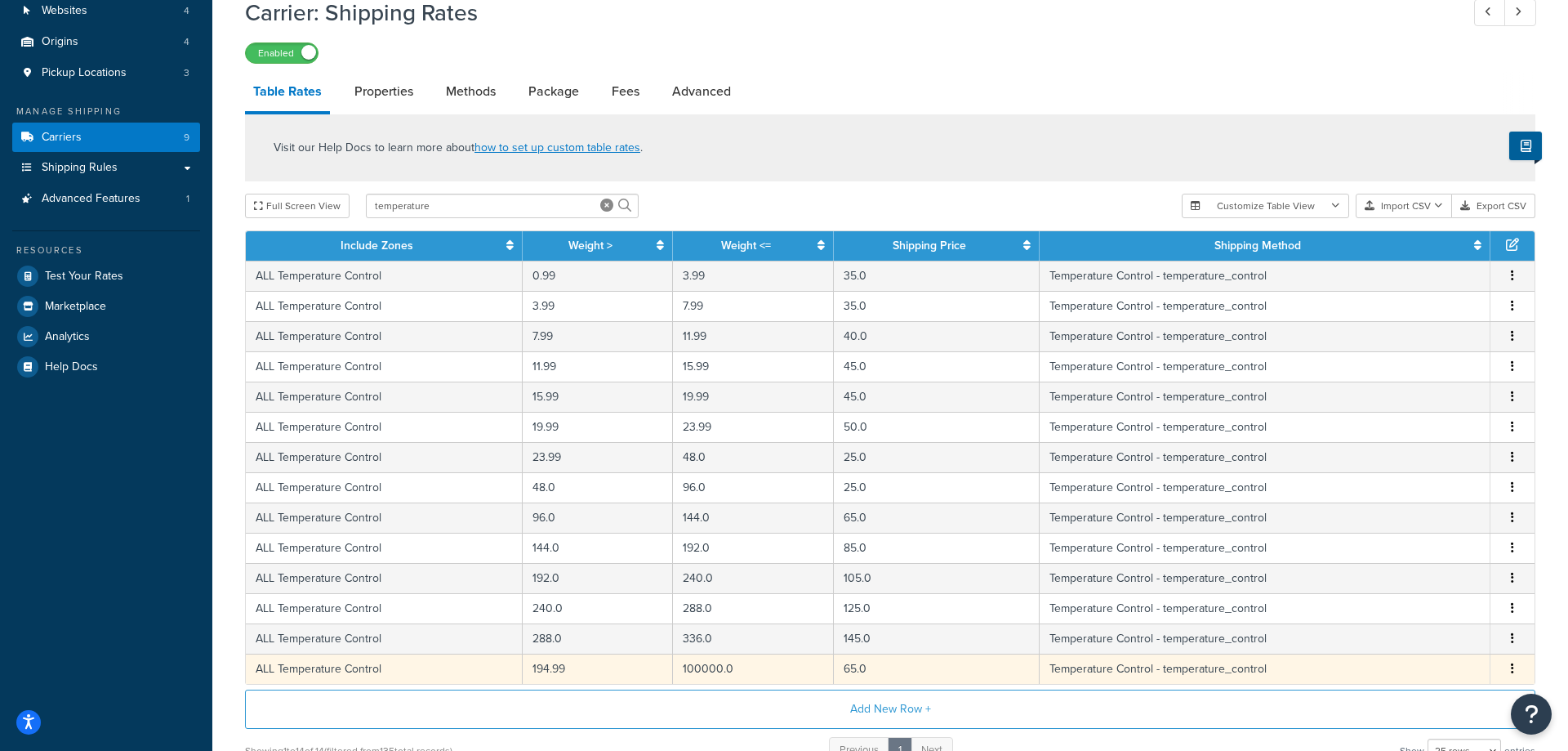
click at [1510, 667] on button "button" at bounding box center [1513, 669] width 13 height 18
click at [1451, 631] on div "Edit" at bounding box center [1431, 637] width 116 height 34
select select "83977"
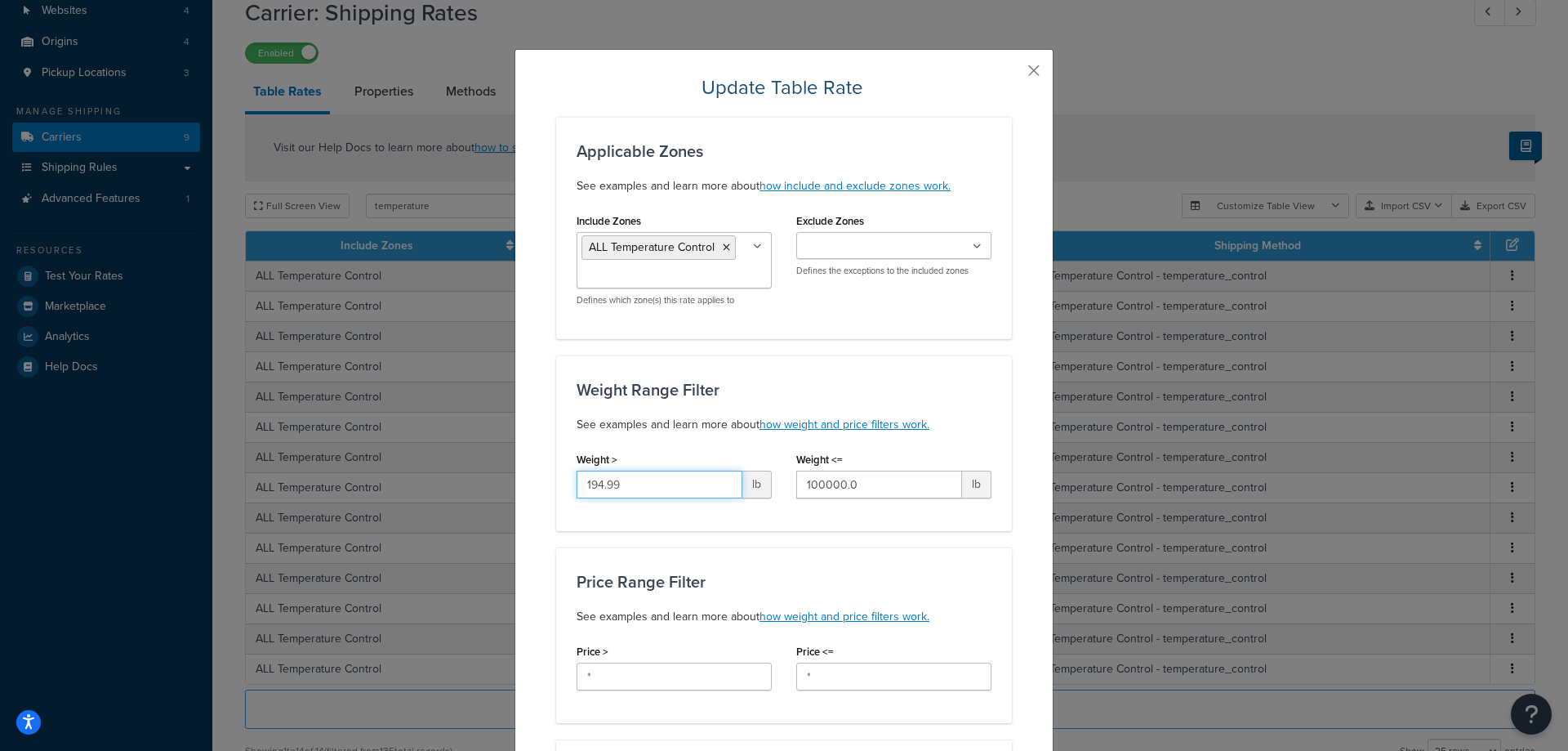
drag, startPoint x: 645, startPoint y: 486, endPoint x: 485, endPoint y: 485, distance: 160.0
click at [577, 485] on input "194.99" at bounding box center [659, 484] width 166 height 28
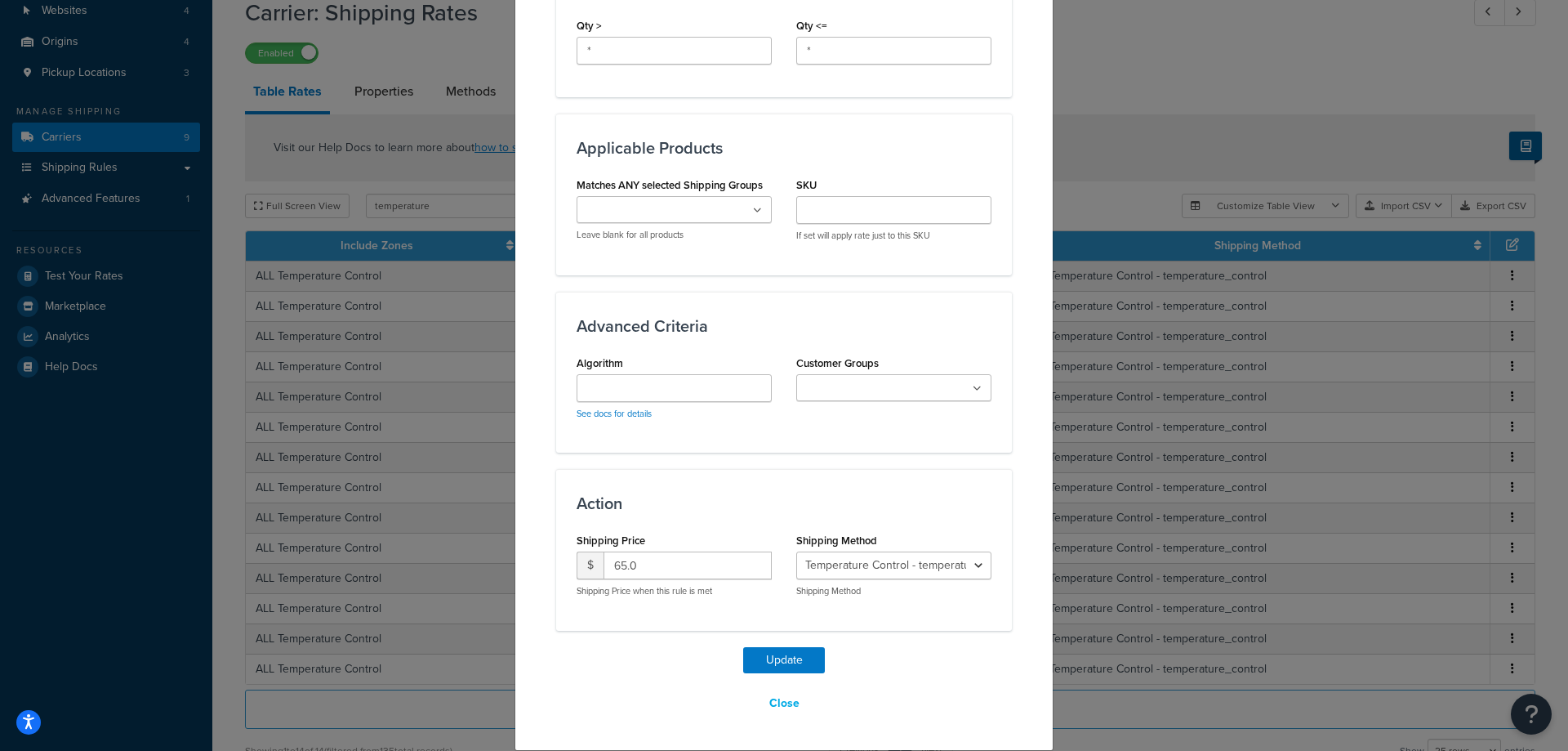
type input "336"
click at [673, 569] on input "65.0" at bounding box center [688, 565] width 168 height 28
type input "165"
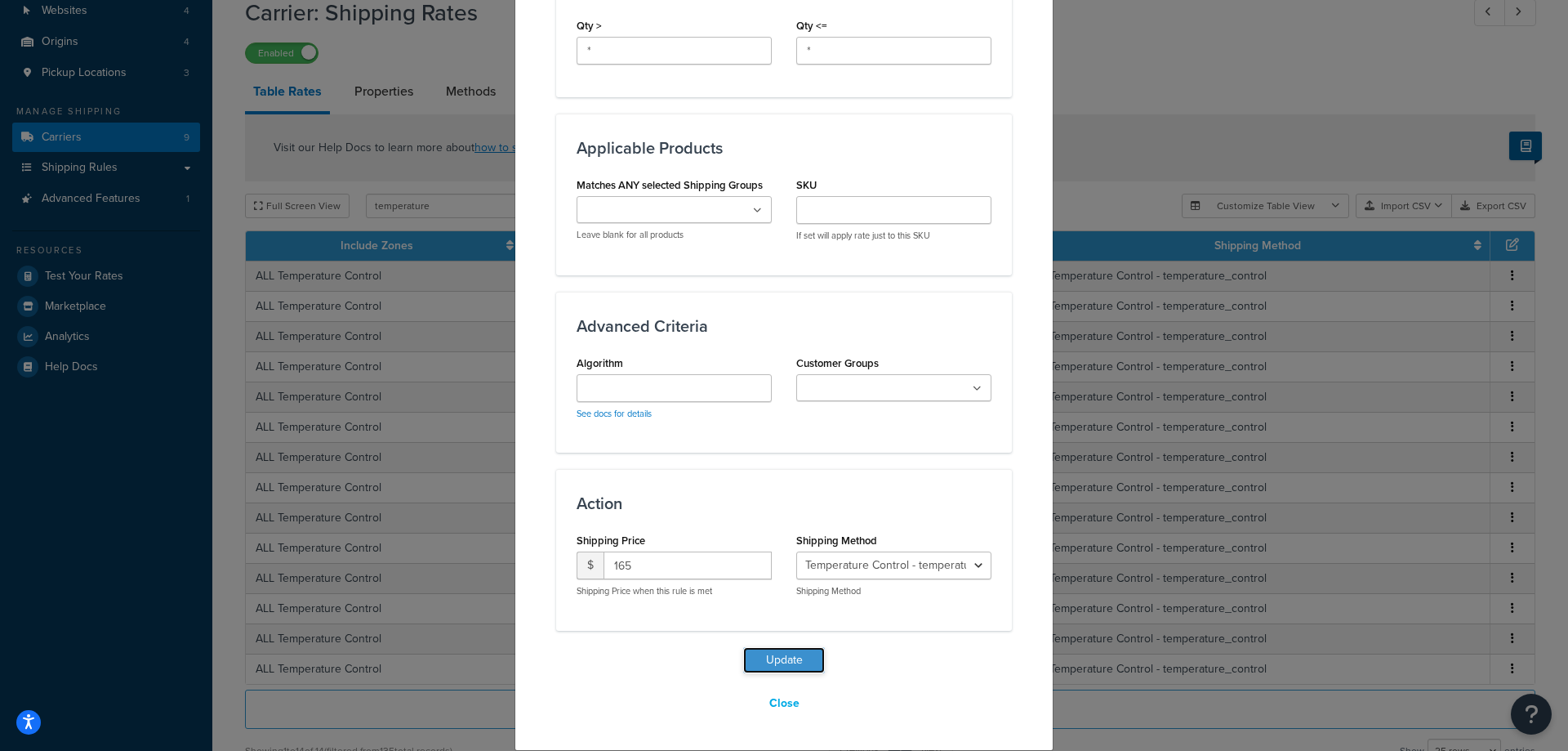
click at [759, 659] on button "Update" at bounding box center [784, 660] width 82 height 26
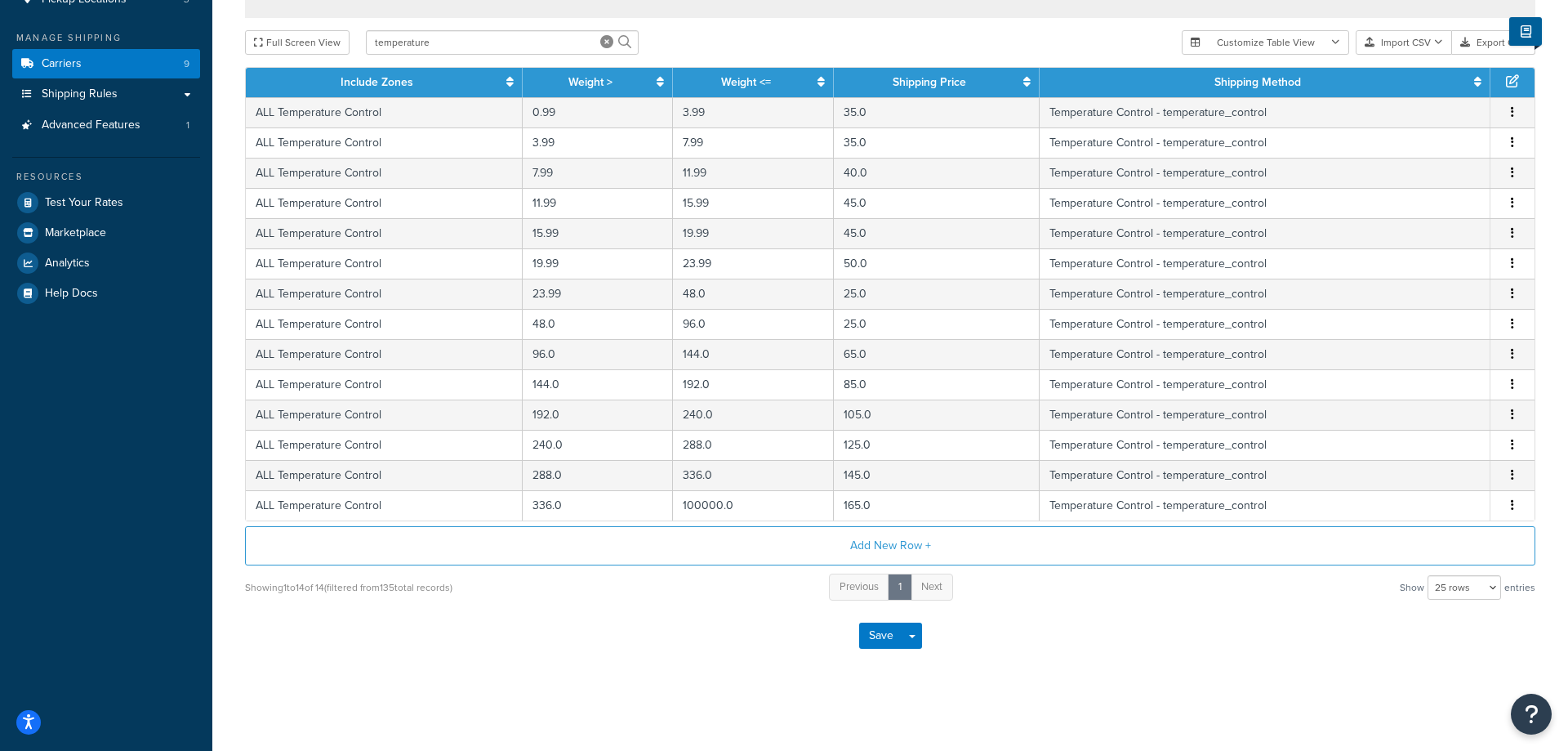
scroll to position [243, 0]
